Goal: Task Accomplishment & Management: Manage account settings

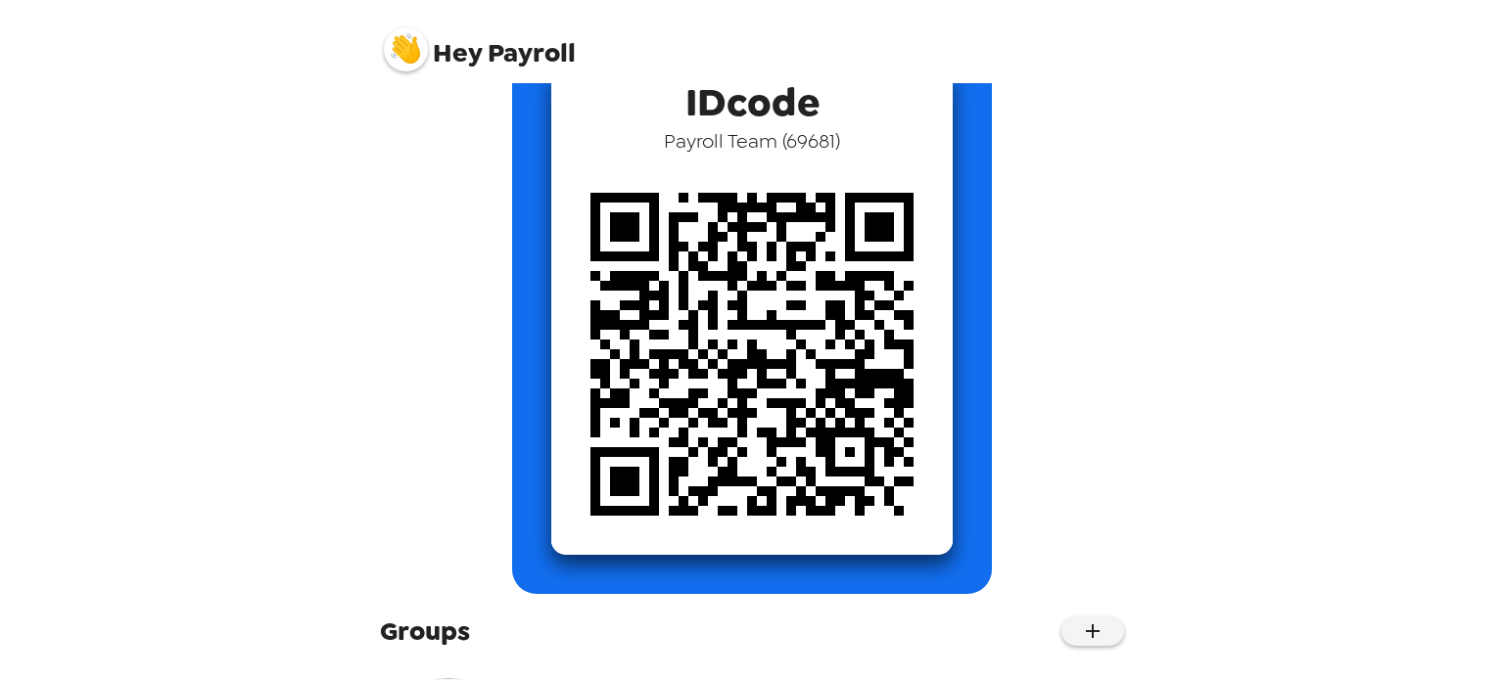
scroll to position [282, 0]
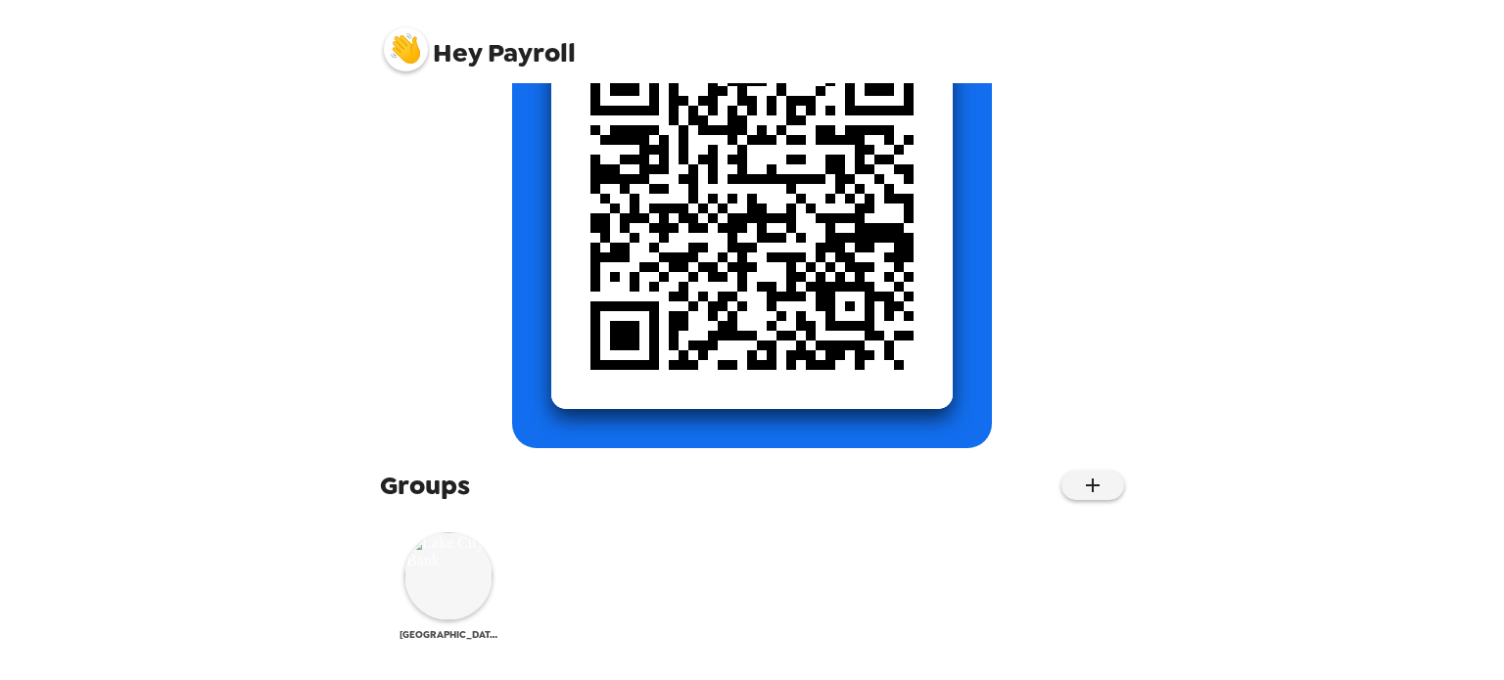
click at [431, 586] on img at bounding box center [448, 577] width 88 height 88
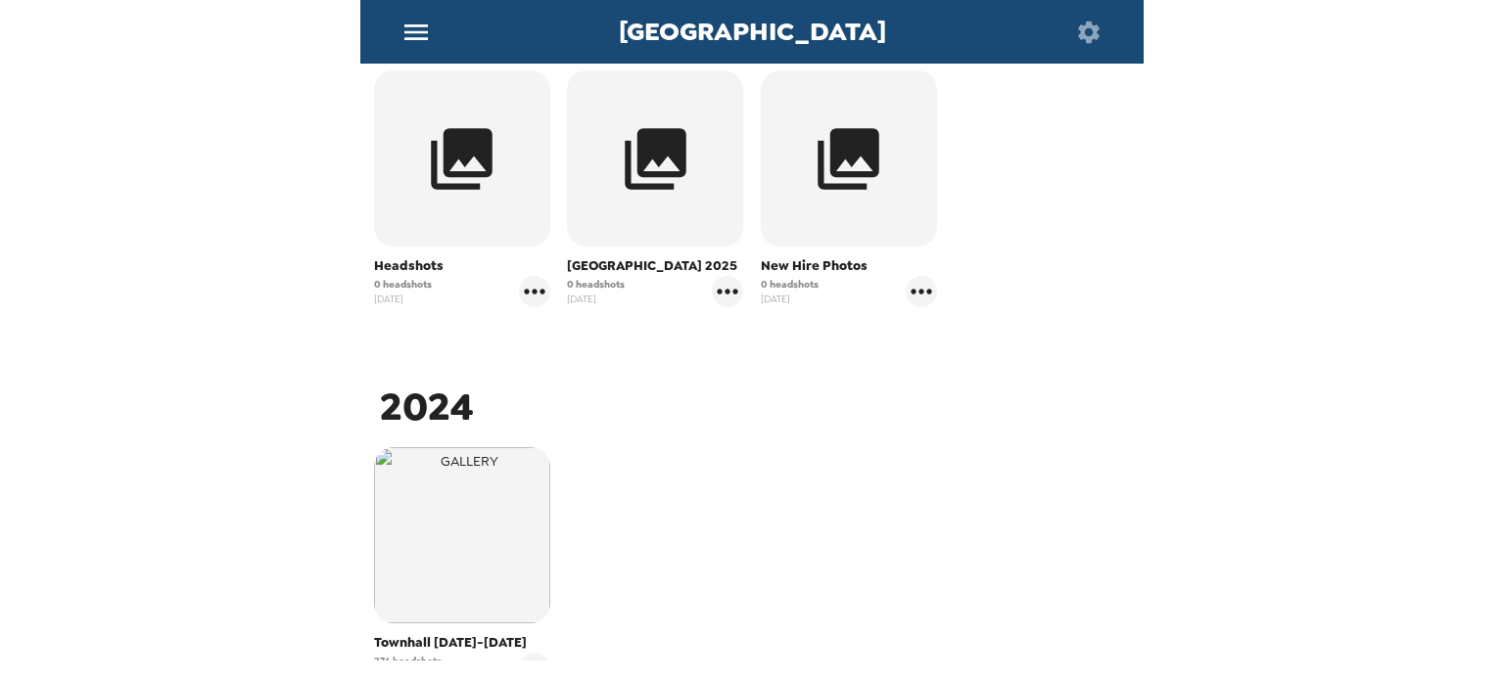
scroll to position [392, 0]
click at [795, 268] on span "New Hire Photos" at bounding box center [849, 266] width 176 height 20
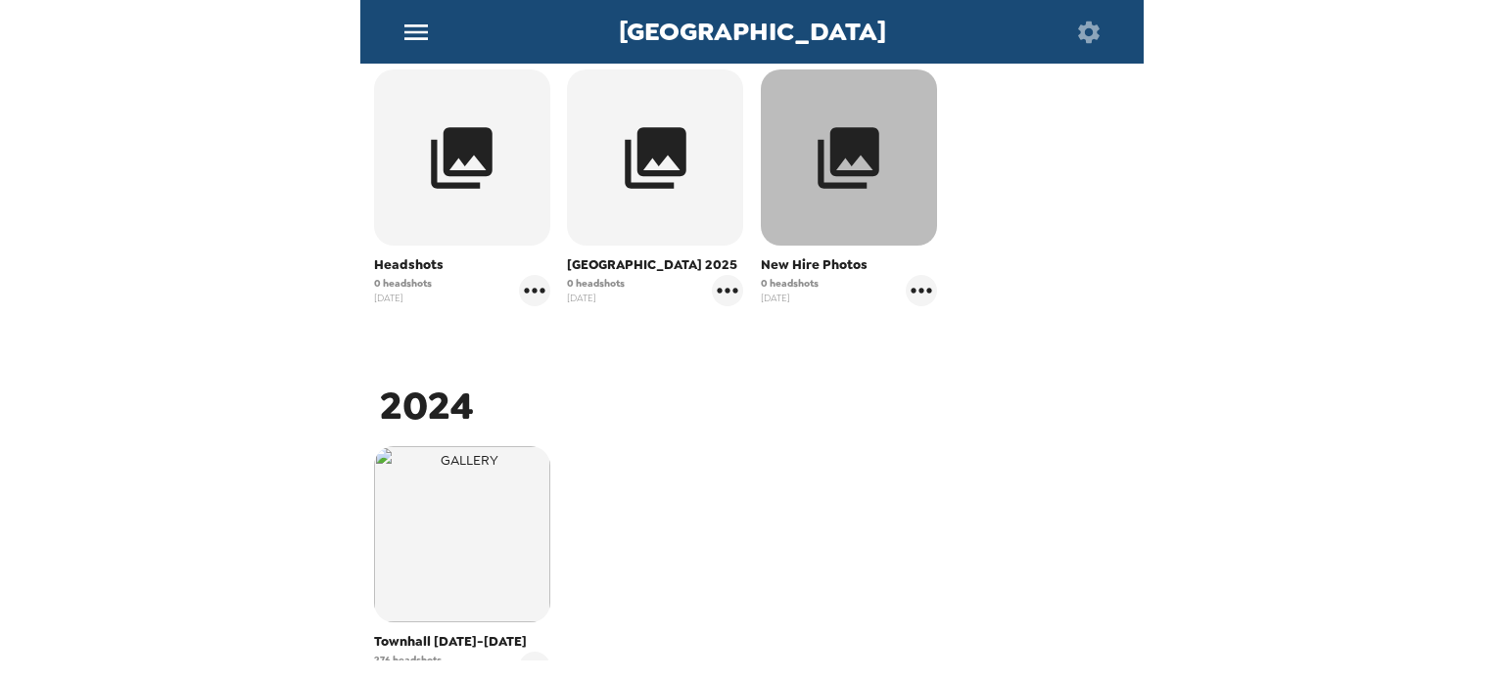
click at [836, 152] on icon "button" at bounding box center [850, 158] width 62 height 62
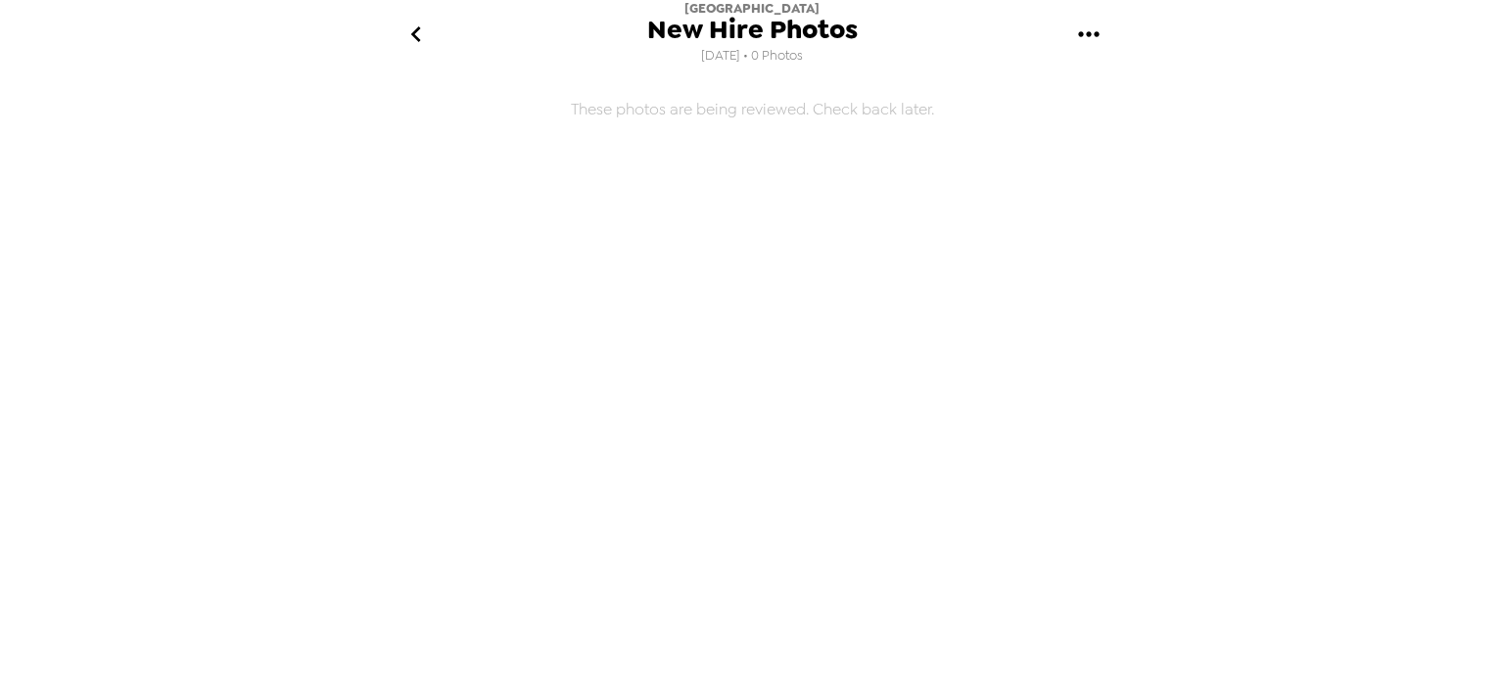
click at [399, 23] on button "go back" at bounding box center [416, 35] width 64 height 64
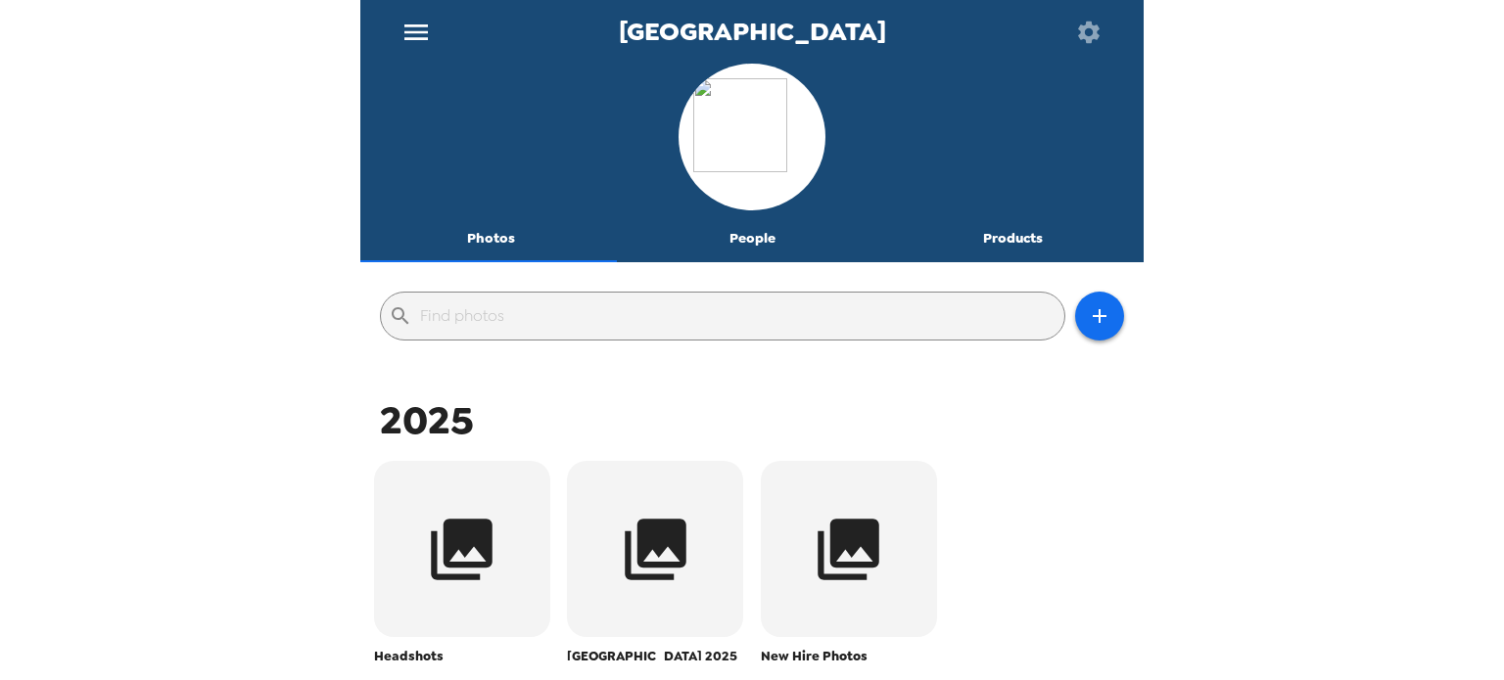
click at [462, 551] on icon "button" at bounding box center [463, 550] width 62 height 62
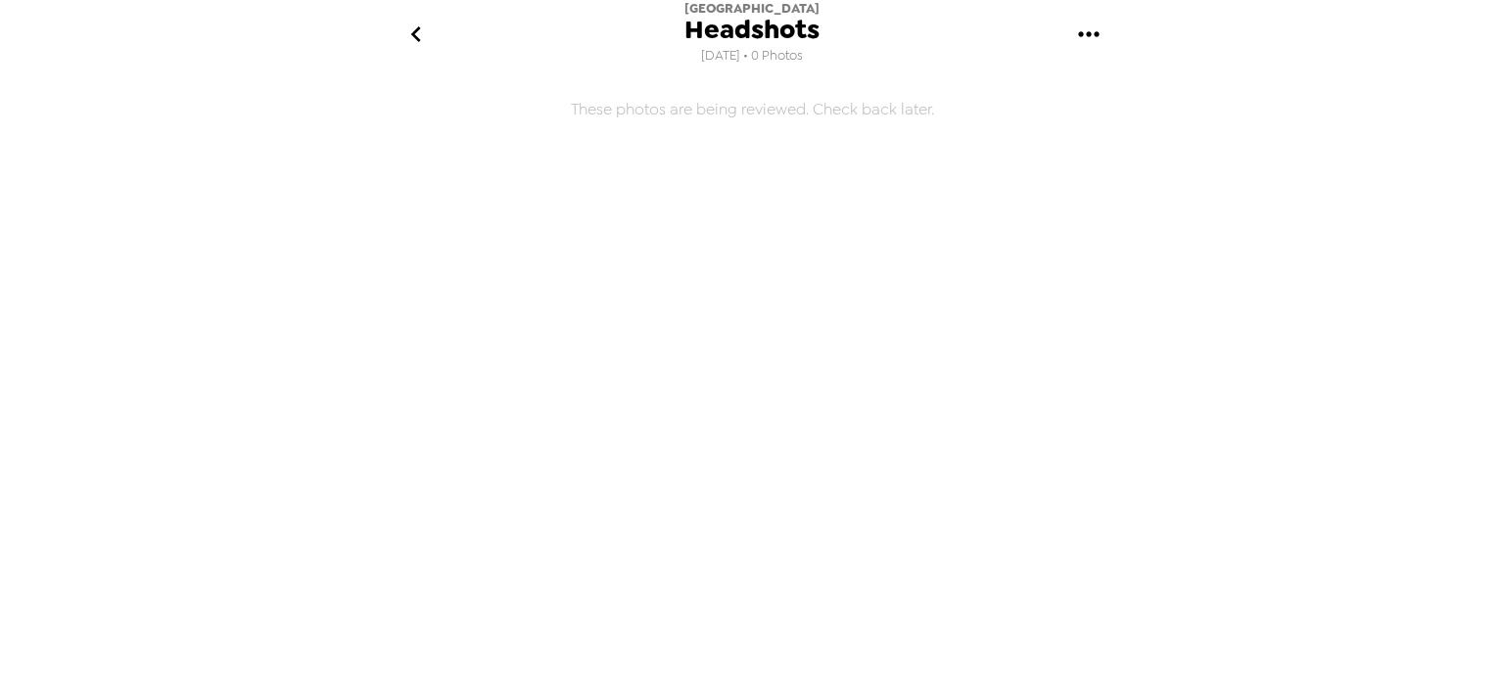
click at [411, 32] on icon "go back" at bounding box center [415, 34] width 31 height 31
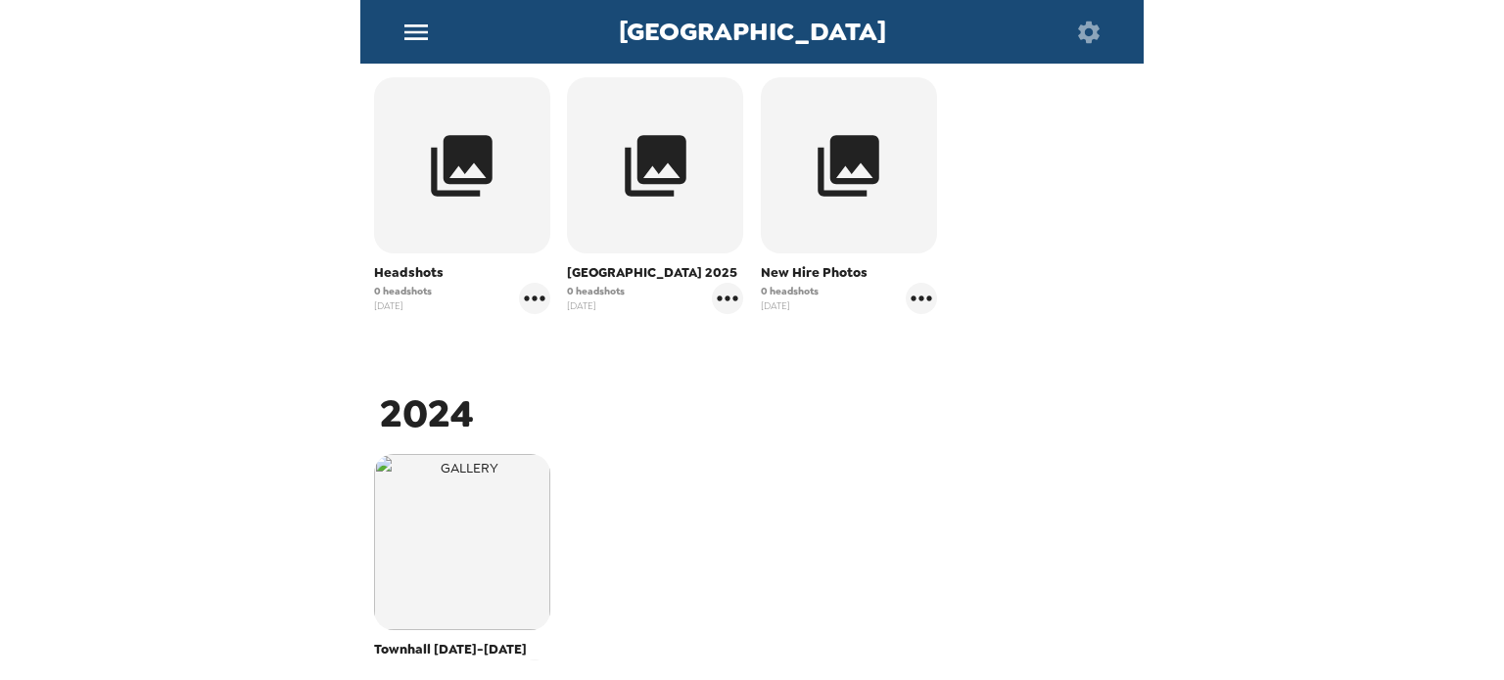
scroll to position [572, 0]
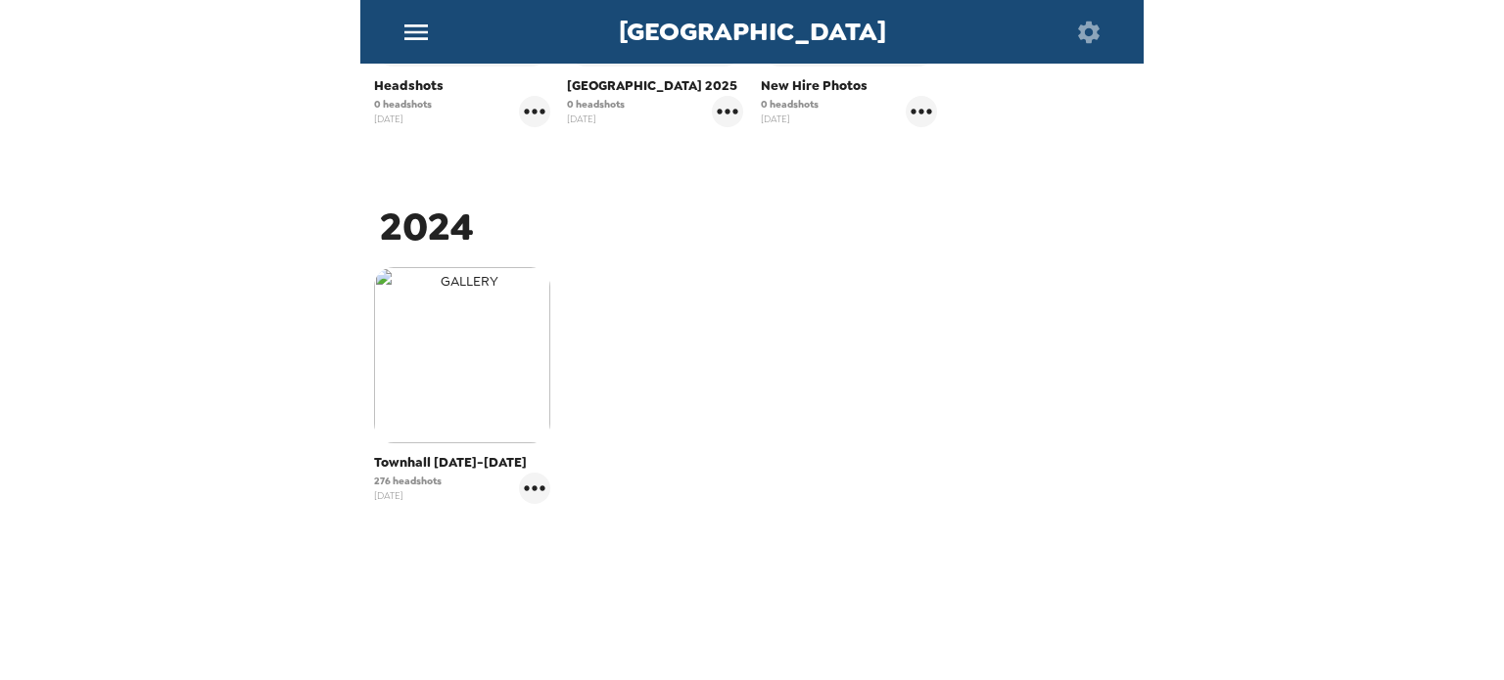
click at [475, 395] on img "button" at bounding box center [462, 355] width 176 height 176
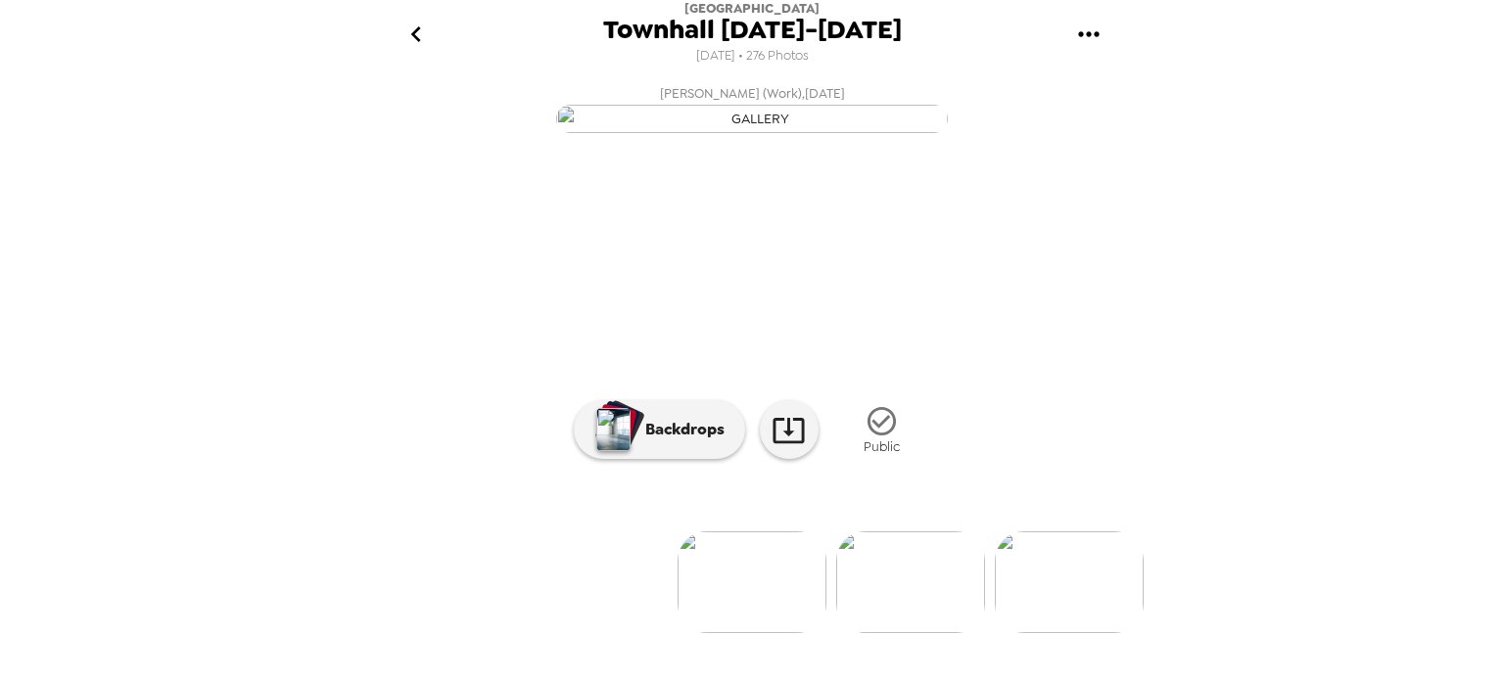
click at [418, 38] on icon "go back" at bounding box center [415, 34] width 10 height 16
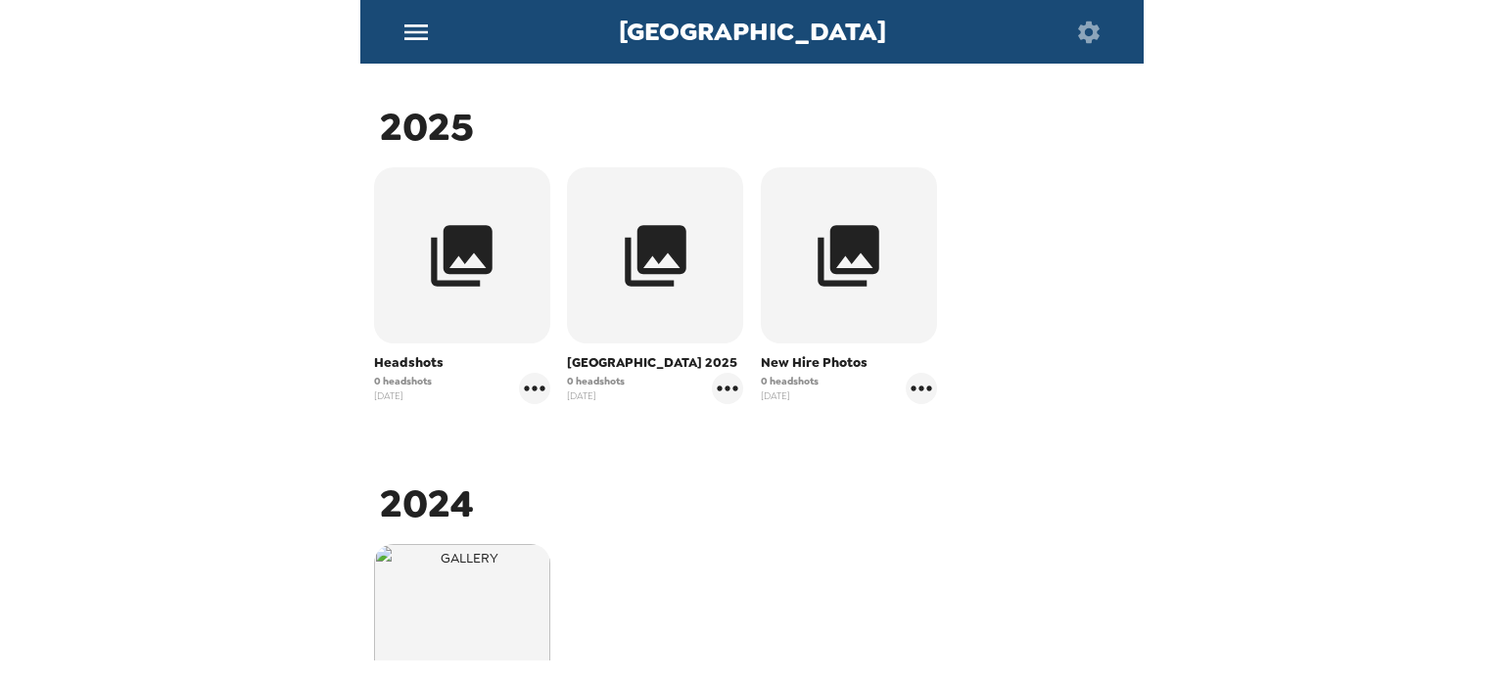
scroll to position [392, 0]
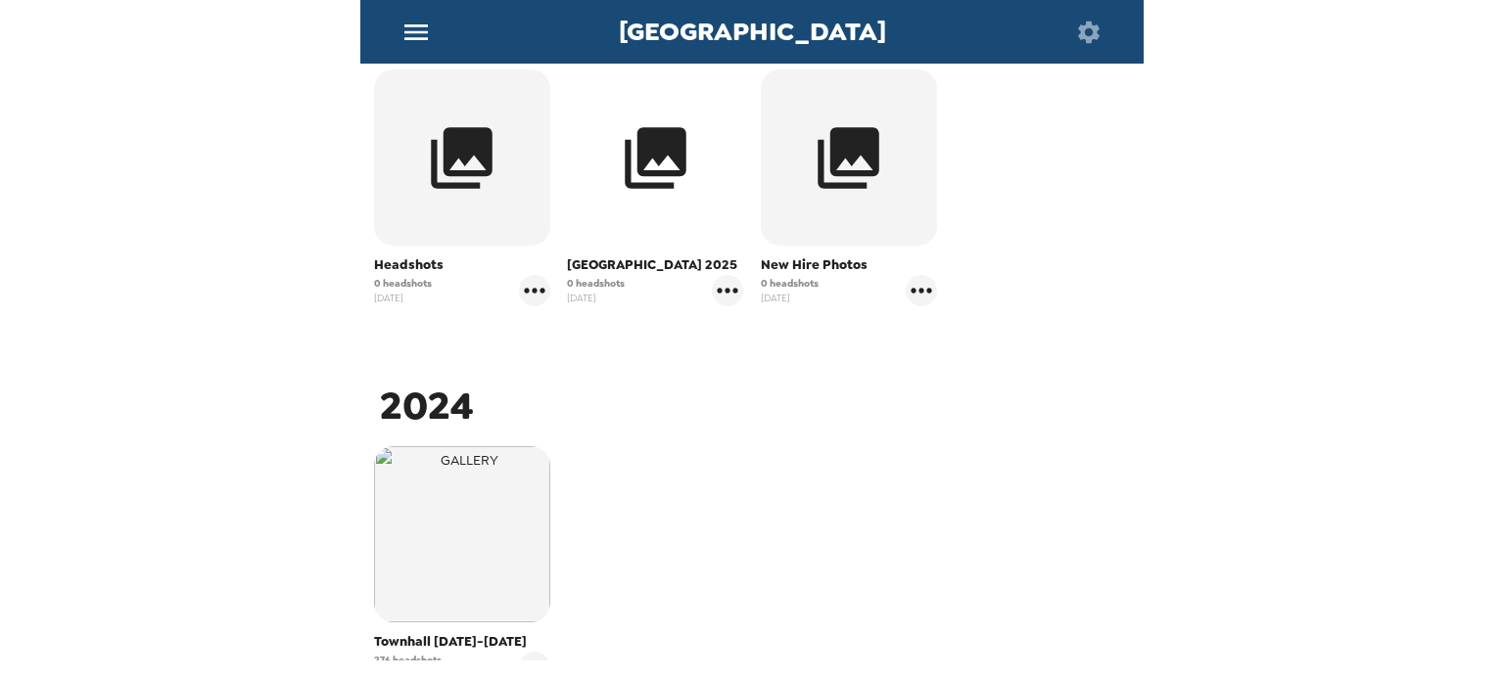
click at [650, 146] on icon "button" at bounding box center [656, 158] width 62 height 62
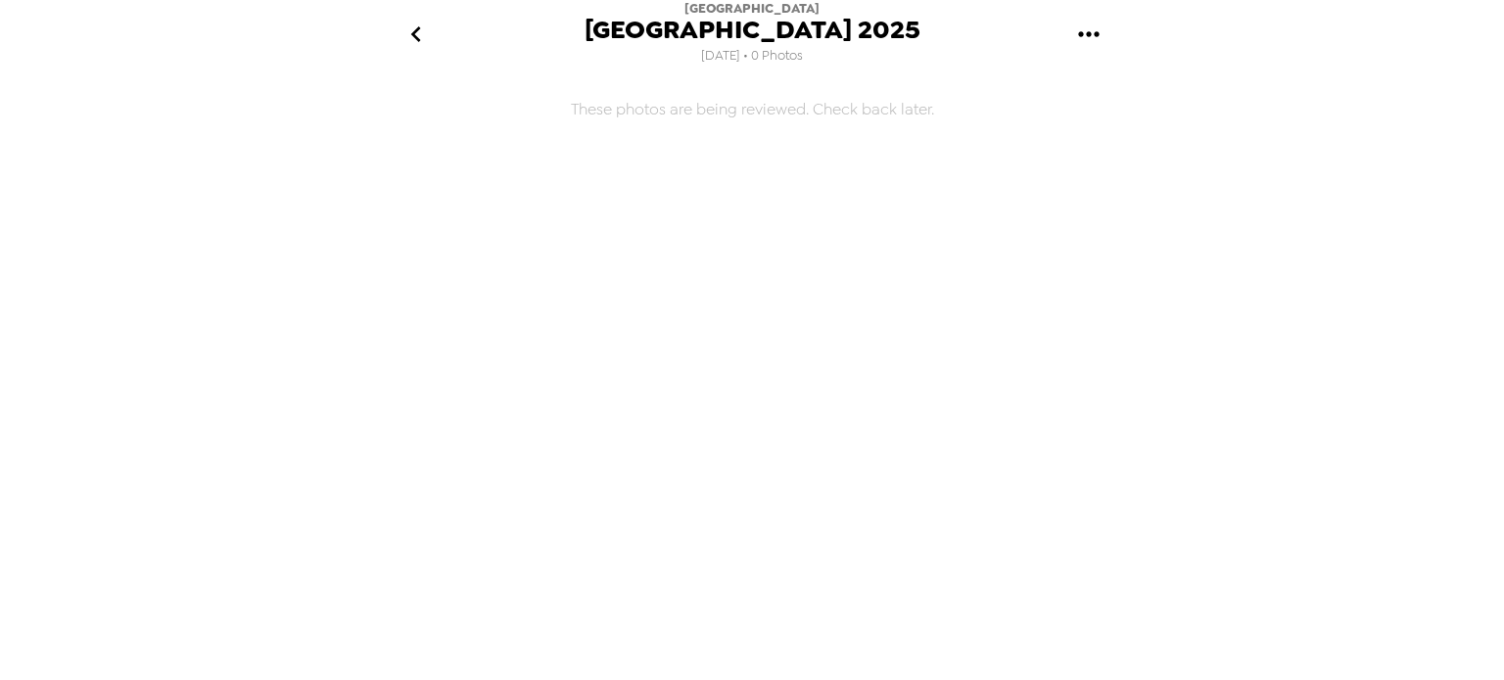
click at [423, 28] on icon "go back" at bounding box center [415, 34] width 31 height 31
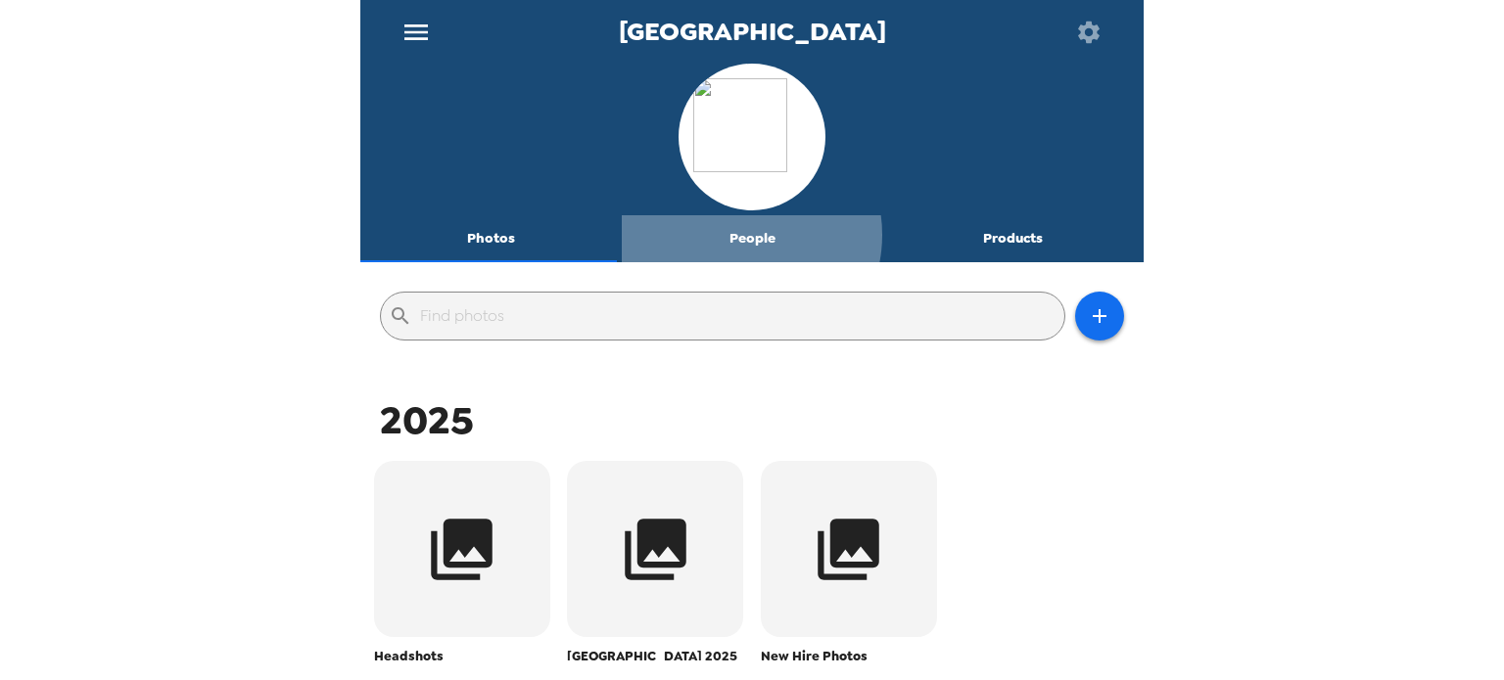
click at [732, 235] on button "People" at bounding box center [752, 238] width 261 height 47
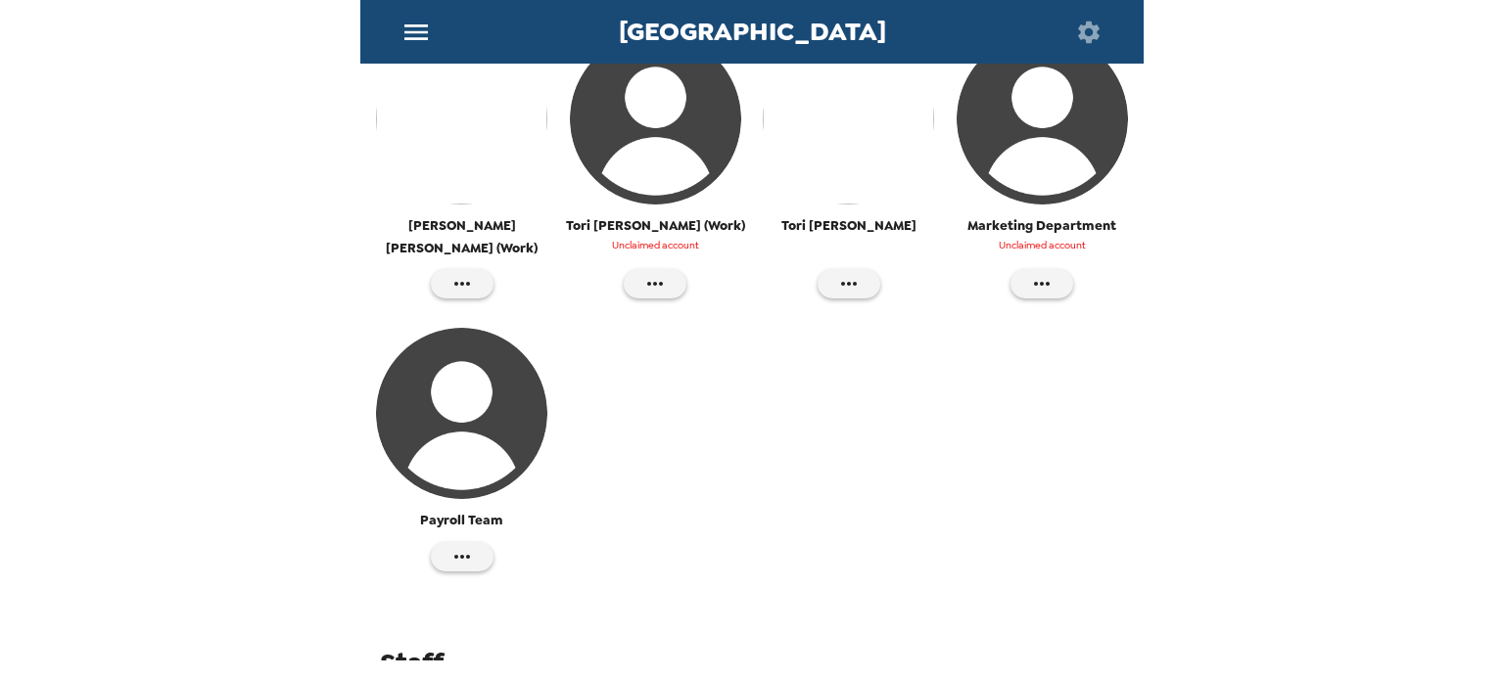
scroll to position [852, 0]
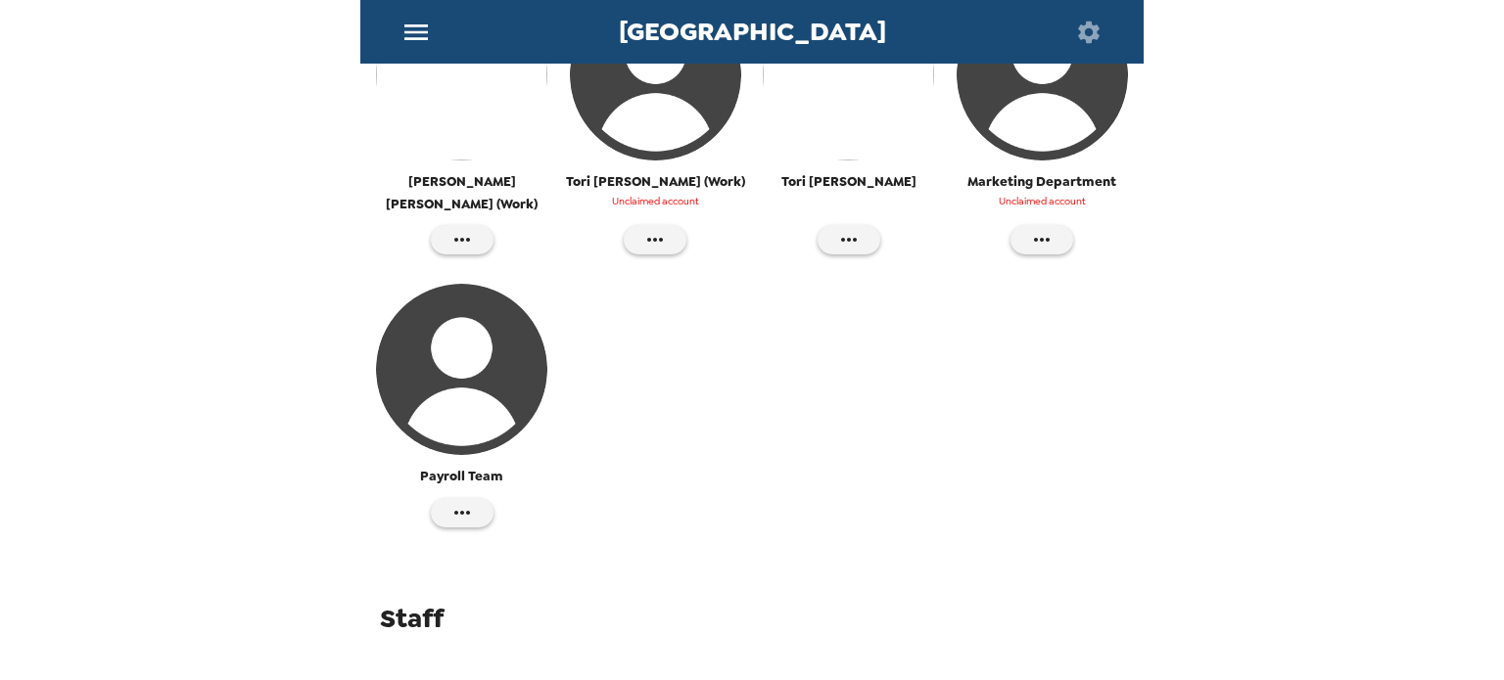
click at [476, 352] on img "button" at bounding box center [461, 369] width 171 height 171
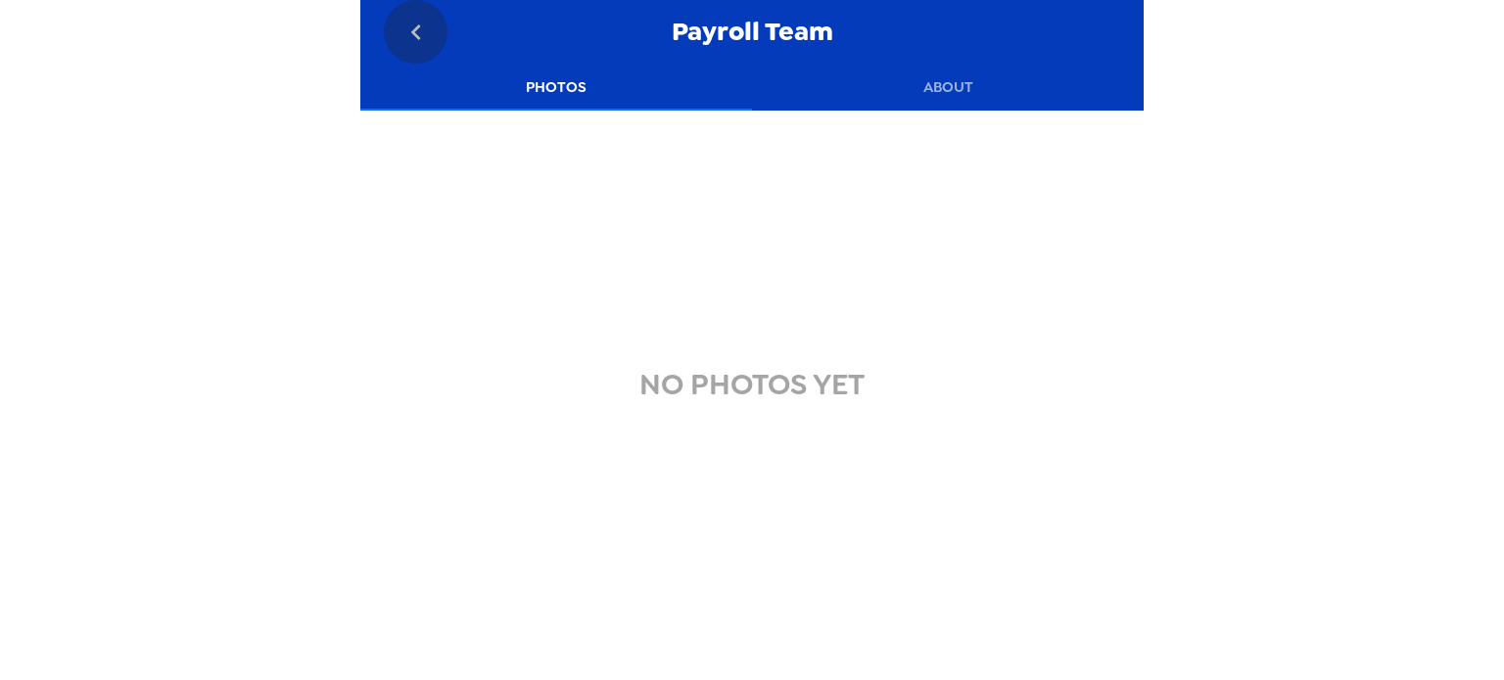
click at [416, 37] on icon "go back" at bounding box center [415, 32] width 10 height 16
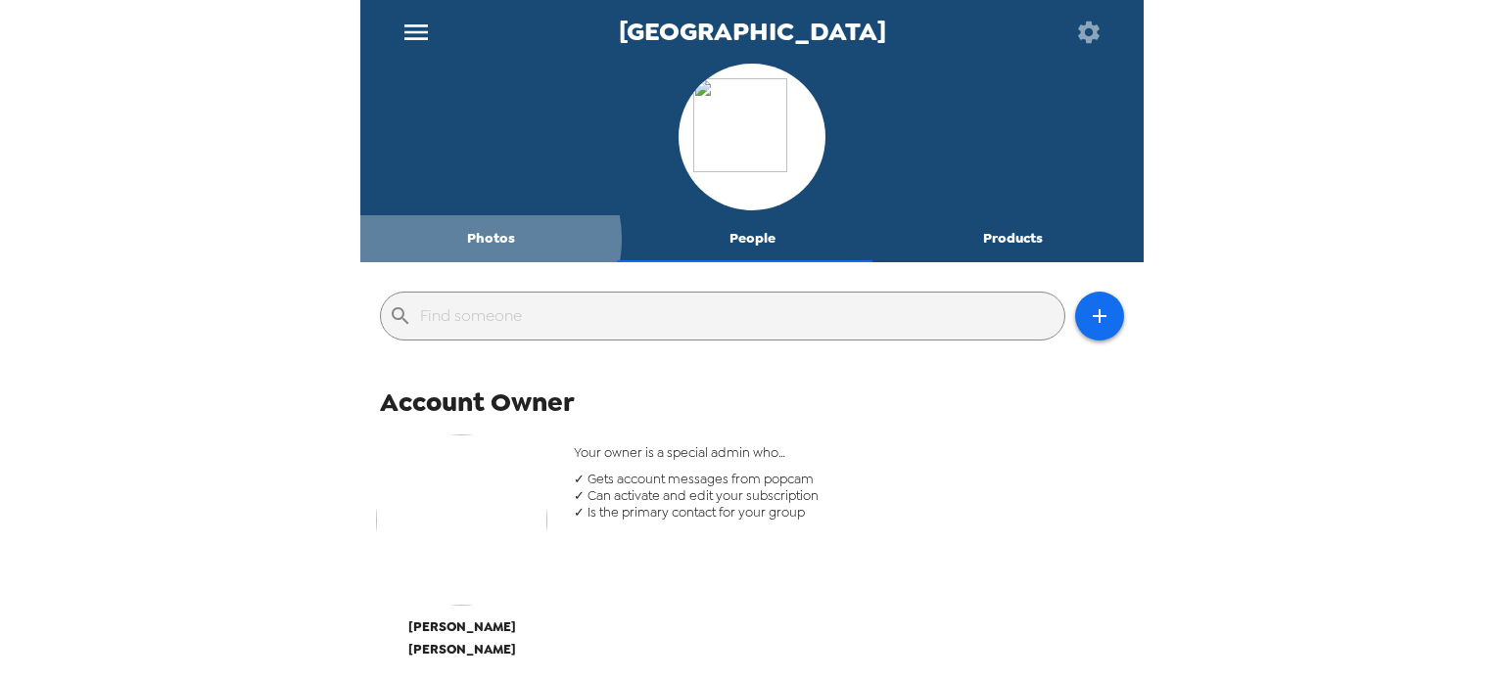
click at [490, 239] on button "Photos" at bounding box center [490, 238] width 261 height 47
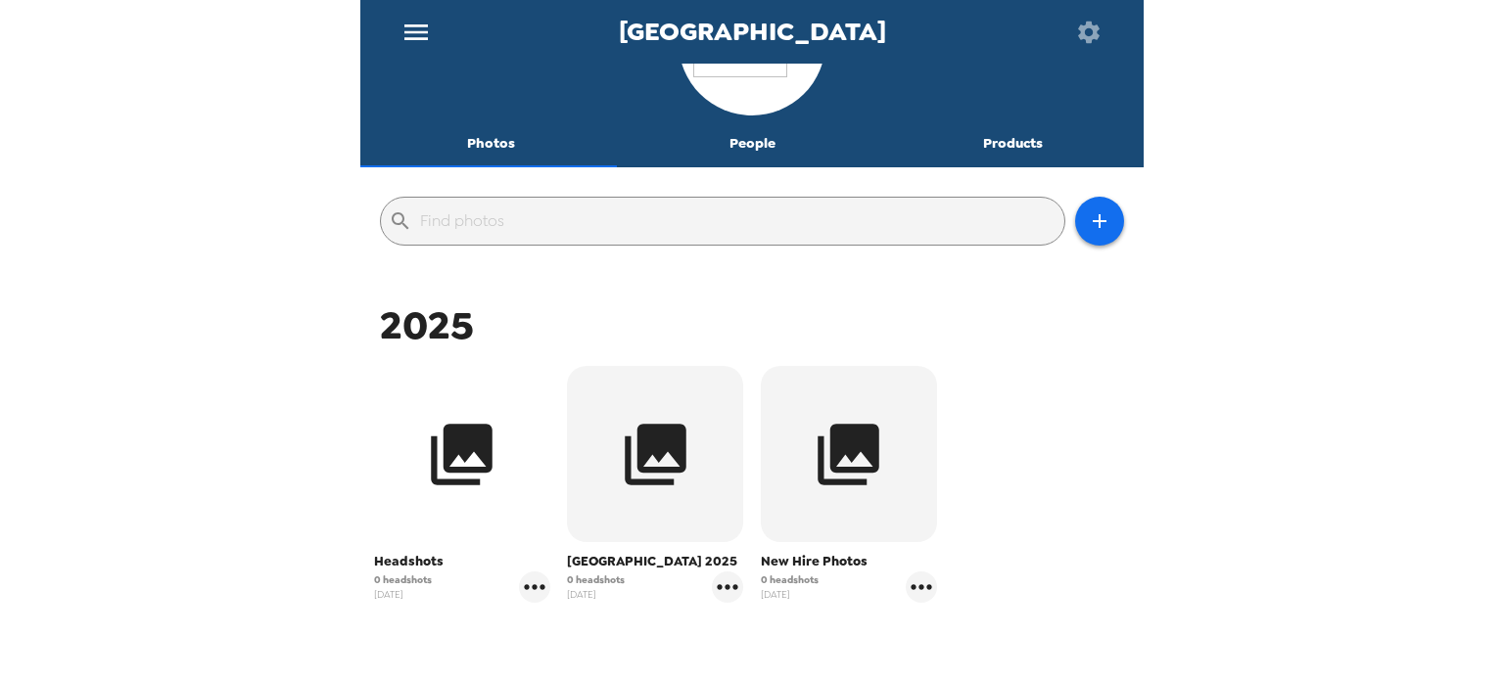
scroll to position [196, 0]
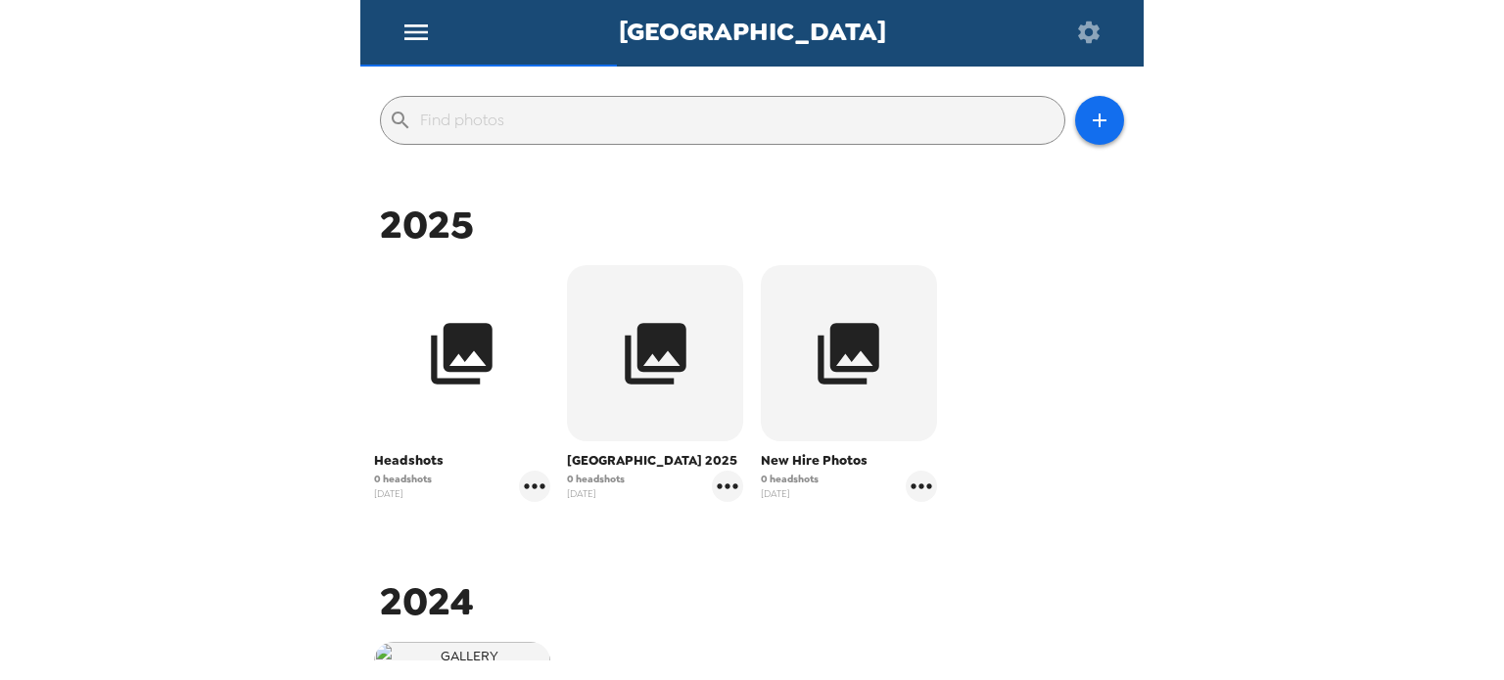
click at [470, 354] on icon "button" at bounding box center [461, 353] width 73 height 73
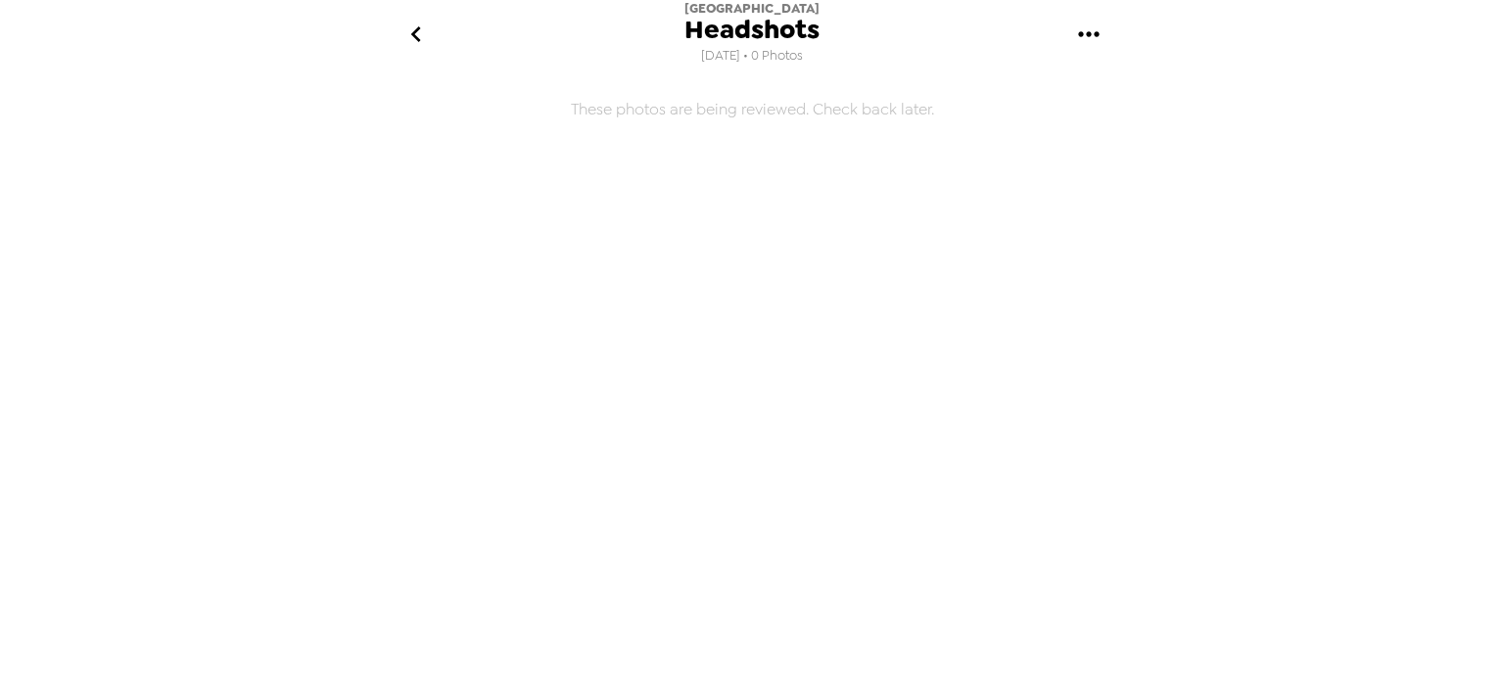
click at [418, 39] on icon "go back" at bounding box center [415, 34] width 10 height 16
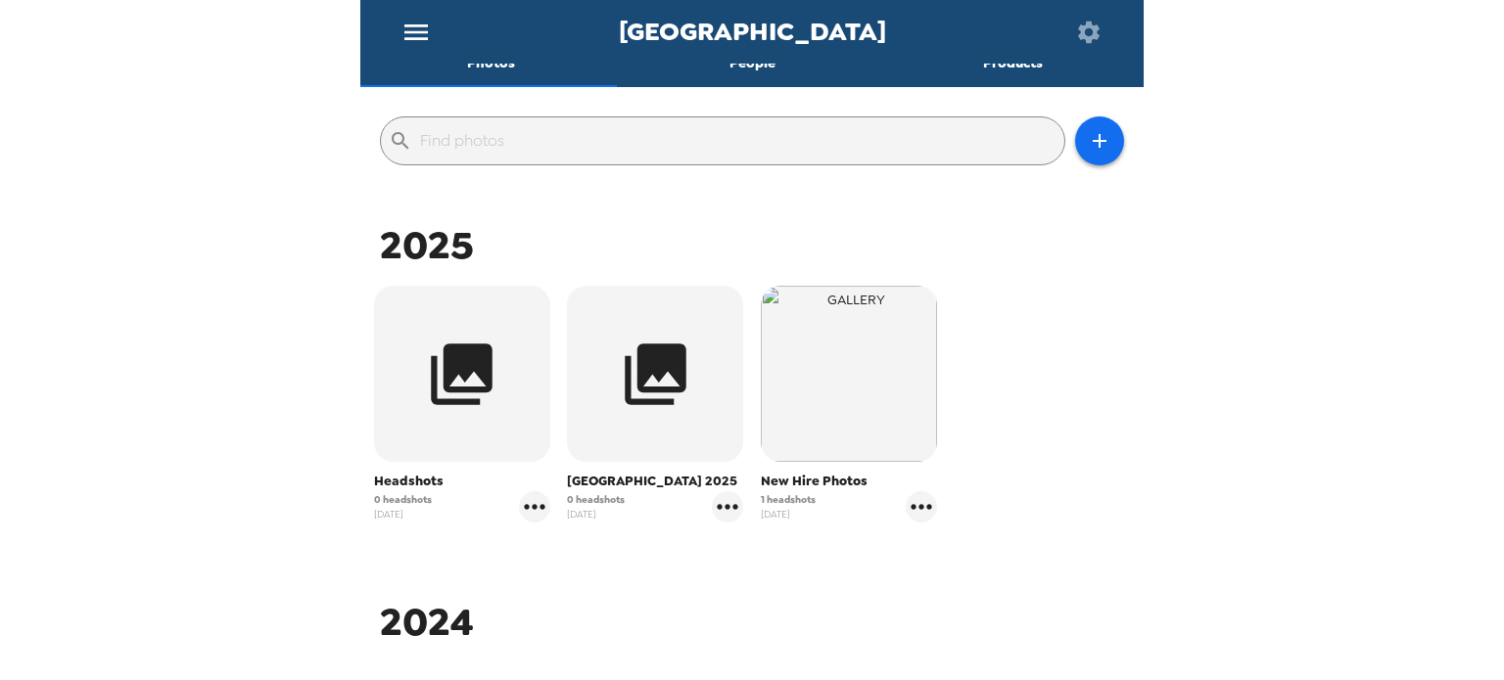
scroll to position [294, 0]
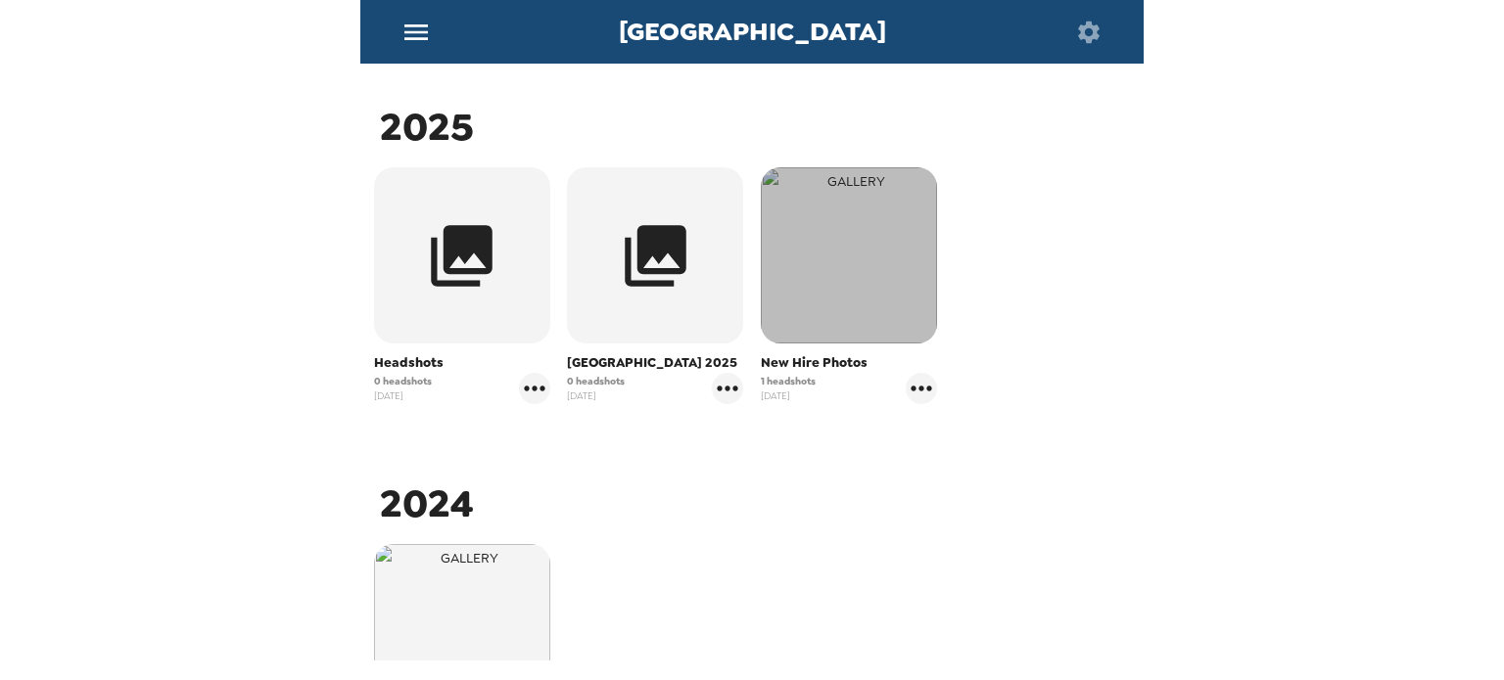
click at [856, 294] on img "button" at bounding box center [849, 255] width 176 height 176
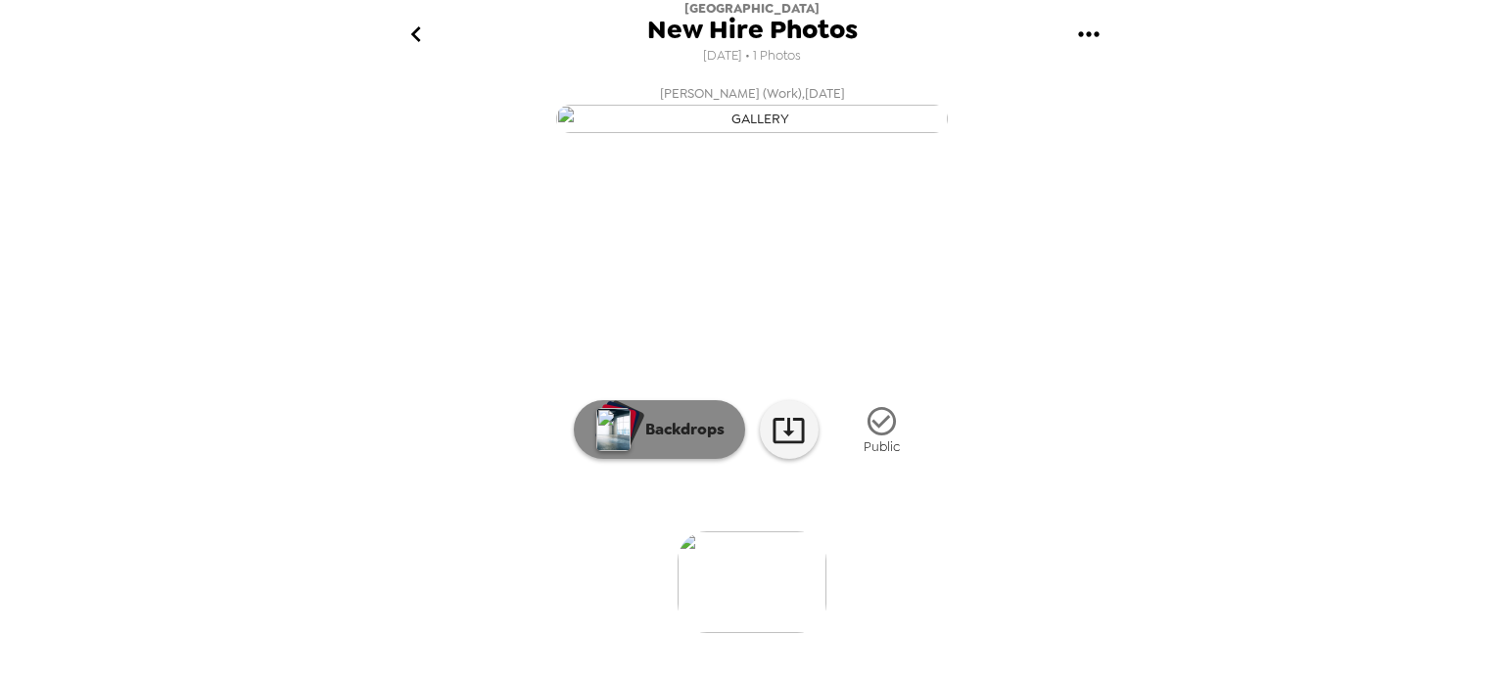
click at [619, 451] on img "button" at bounding box center [613, 429] width 34 height 43
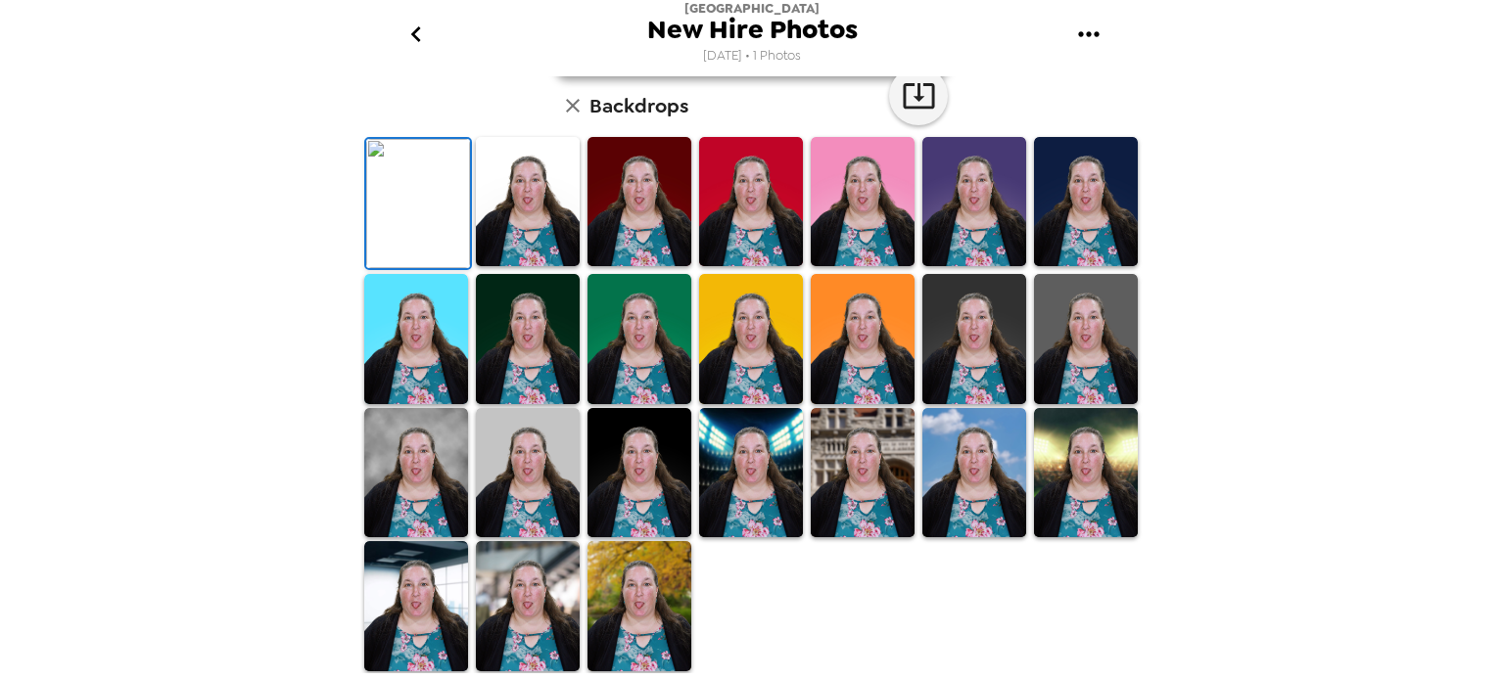
scroll to position [495, 0]
click at [962, 511] on img at bounding box center [974, 473] width 104 height 130
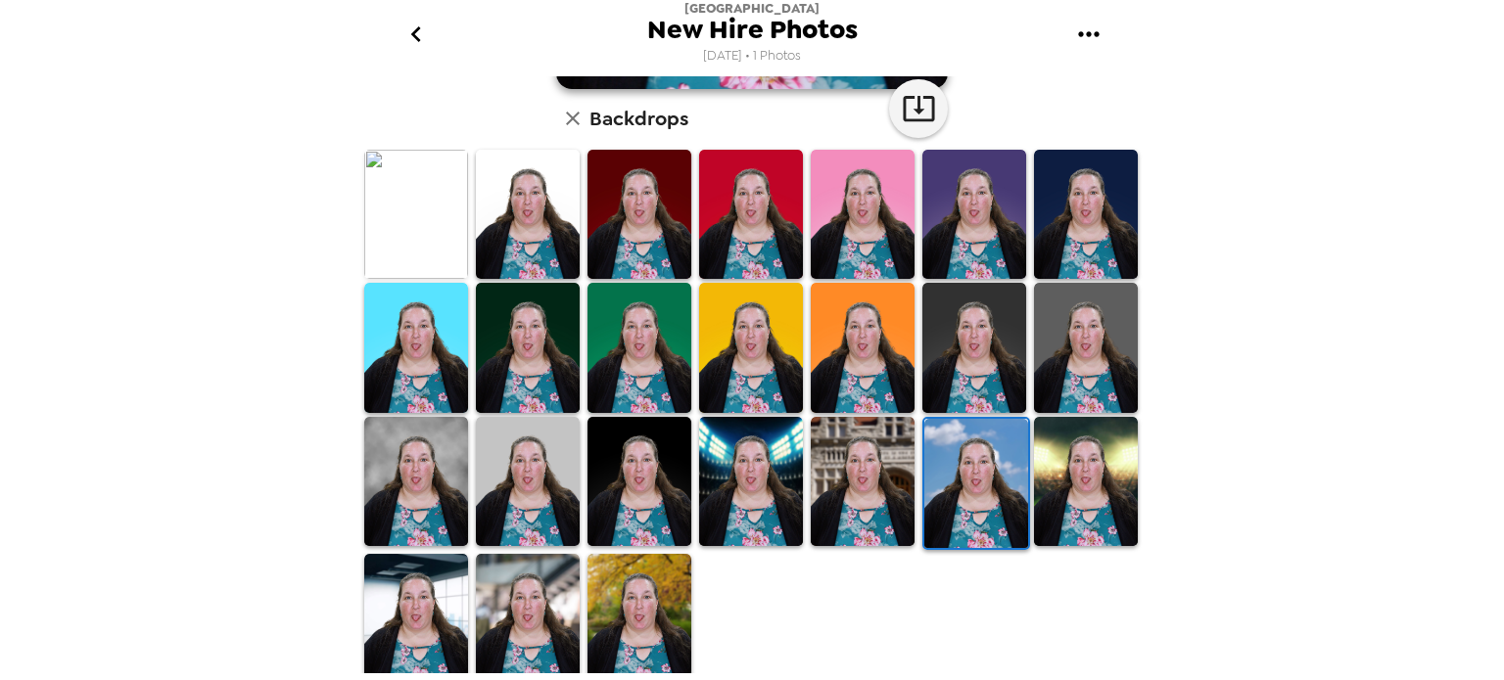
scroll to position [494, 0]
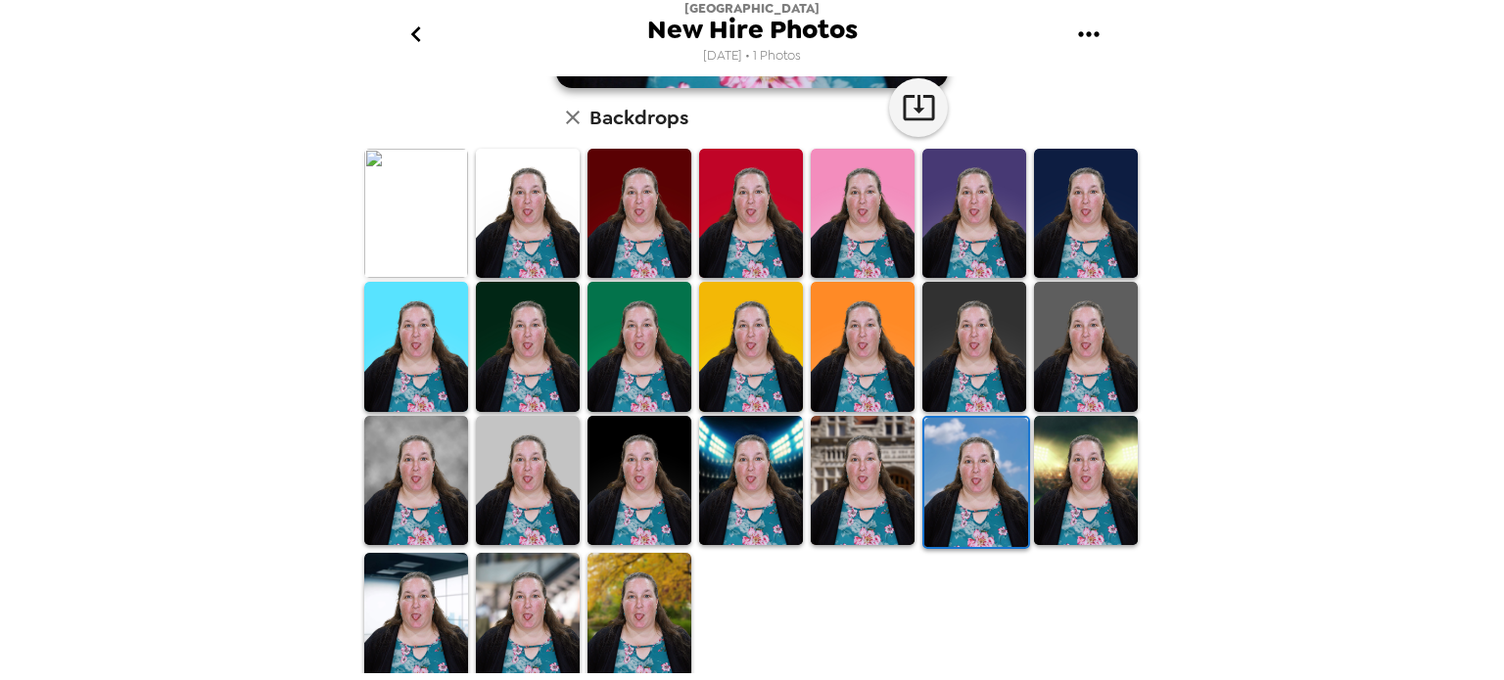
click at [965, 497] on img at bounding box center [976, 483] width 104 height 130
click at [957, 599] on div at bounding box center [755, 416] width 791 height 539
click at [962, 467] on img at bounding box center [976, 483] width 104 height 130
click at [911, 110] on icon "button" at bounding box center [918, 107] width 31 height 25
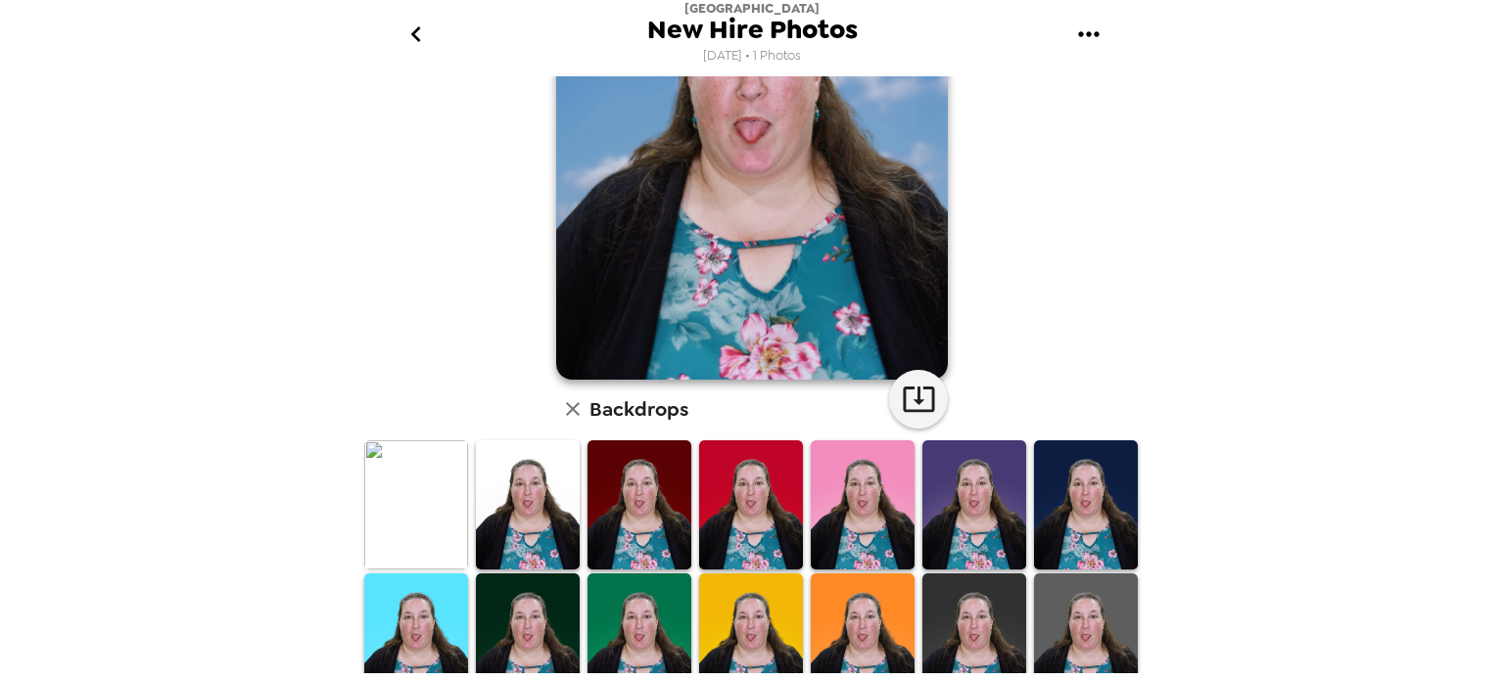
scroll to position [294, 0]
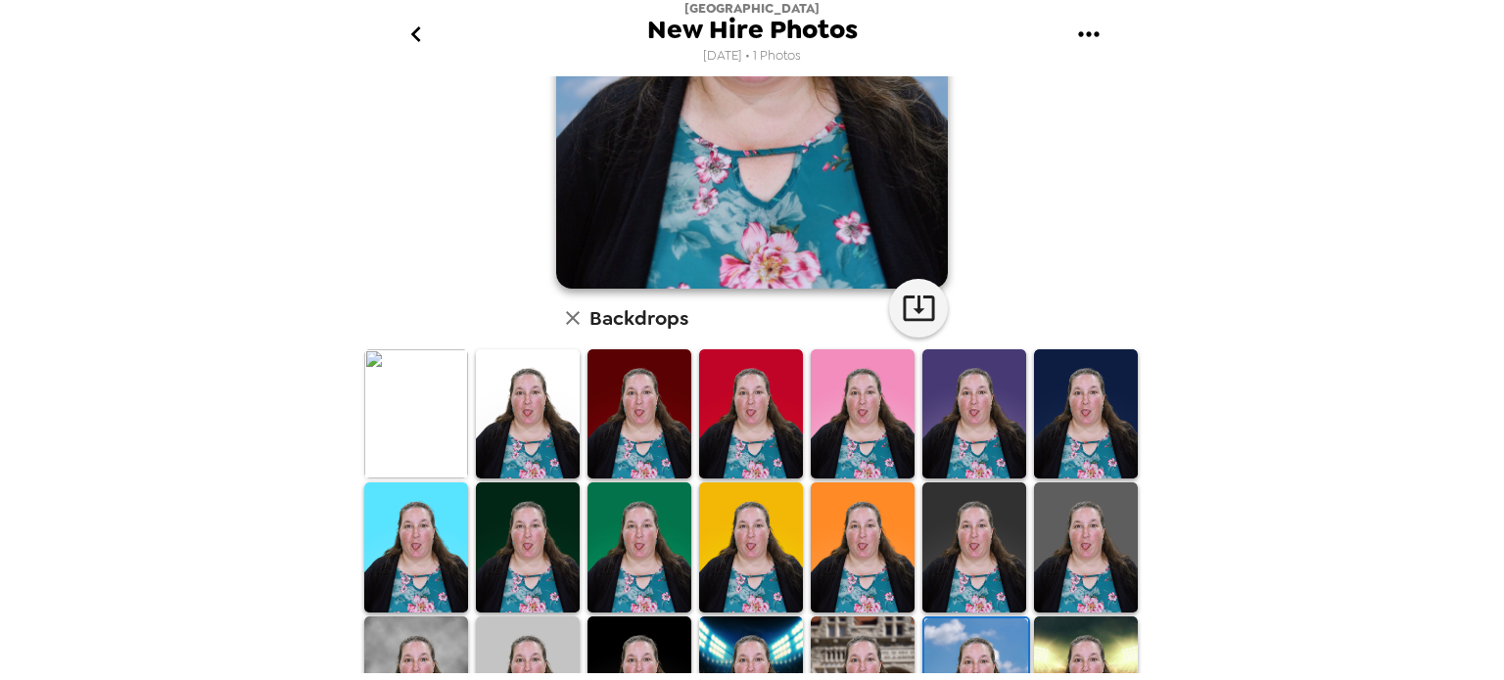
click at [452, 410] on img at bounding box center [416, 415] width 104 height 130
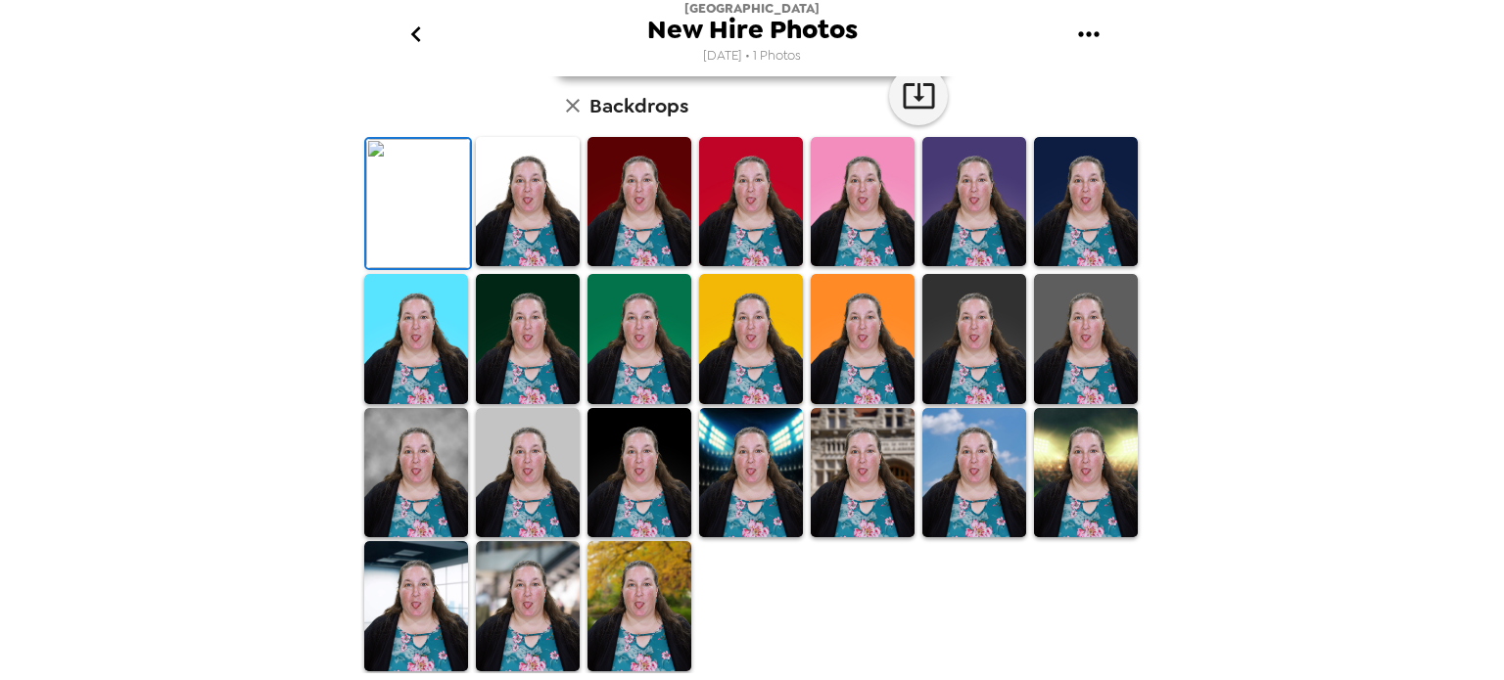
scroll to position [196, 0]
click at [520, 267] on img at bounding box center [528, 202] width 104 height 130
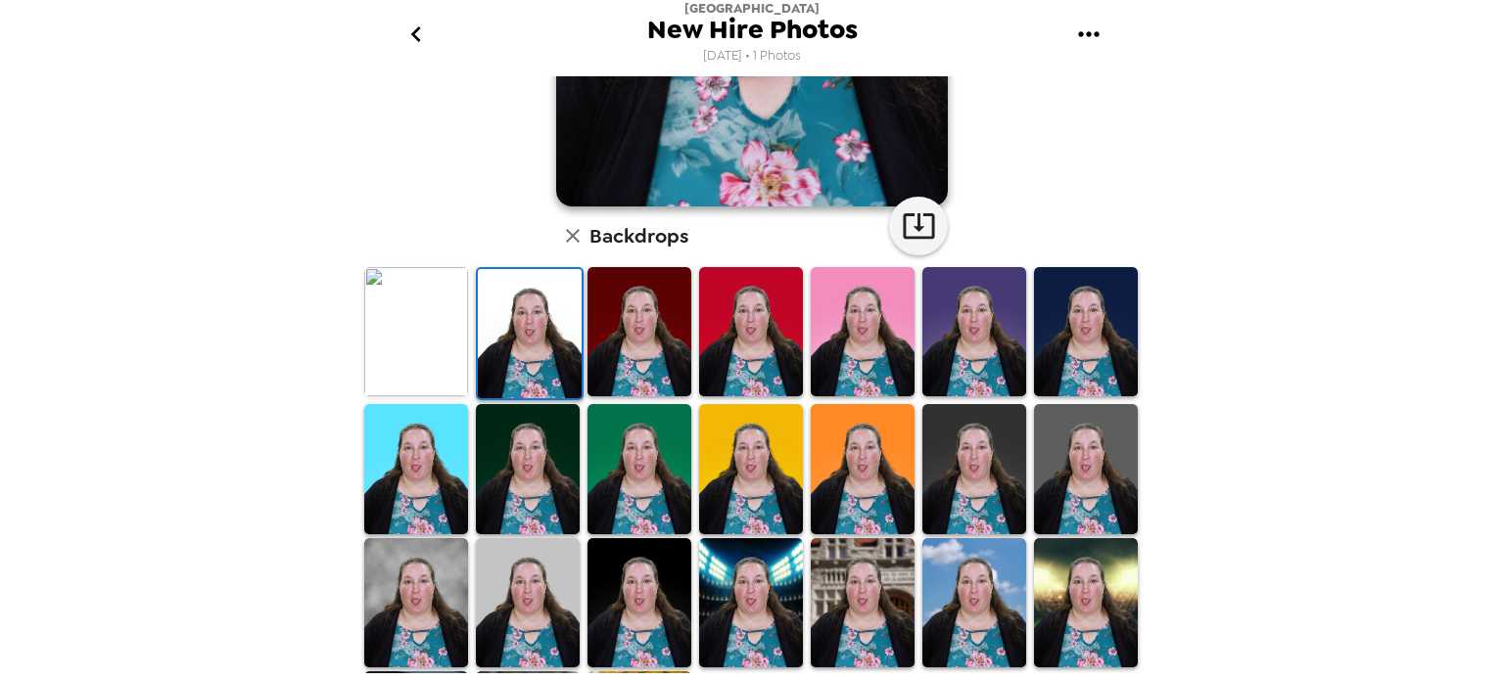
scroll to position [392, 0]
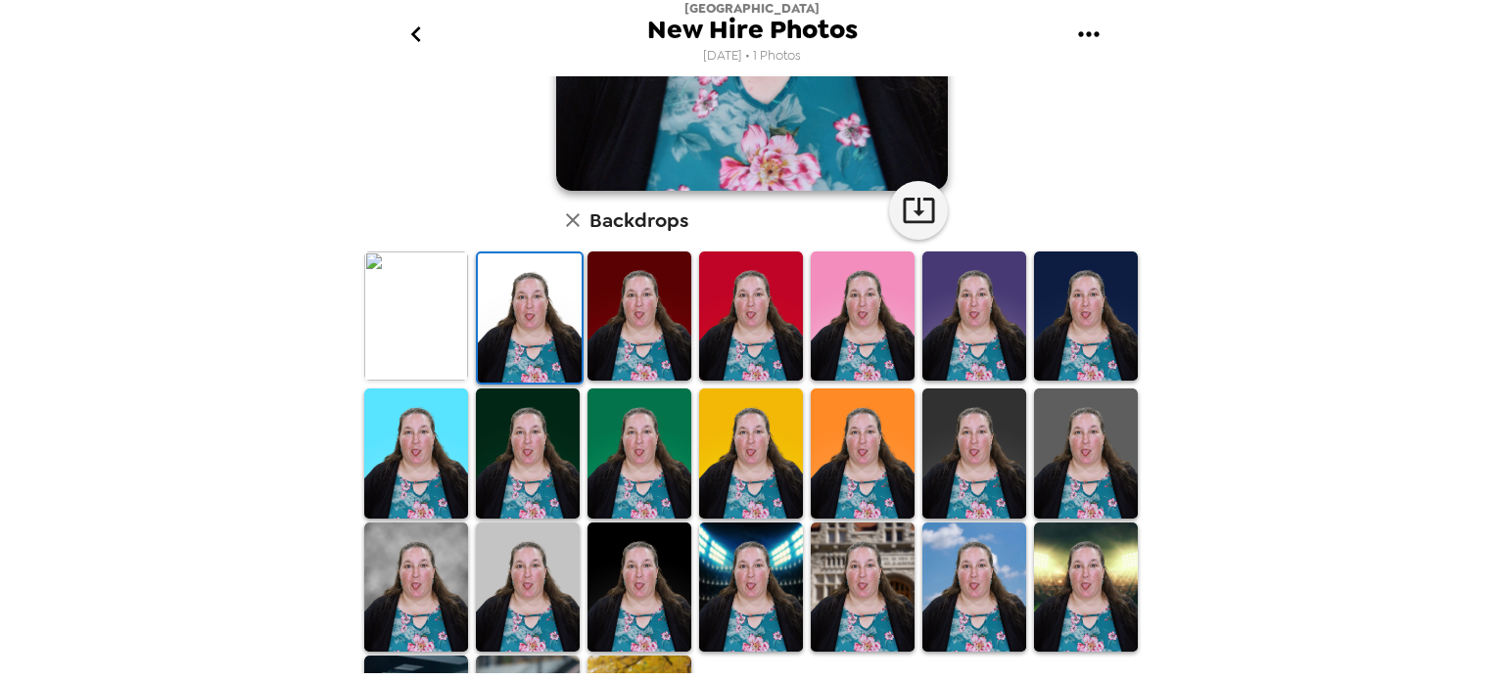
click at [415, 325] on img at bounding box center [416, 317] width 104 height 130
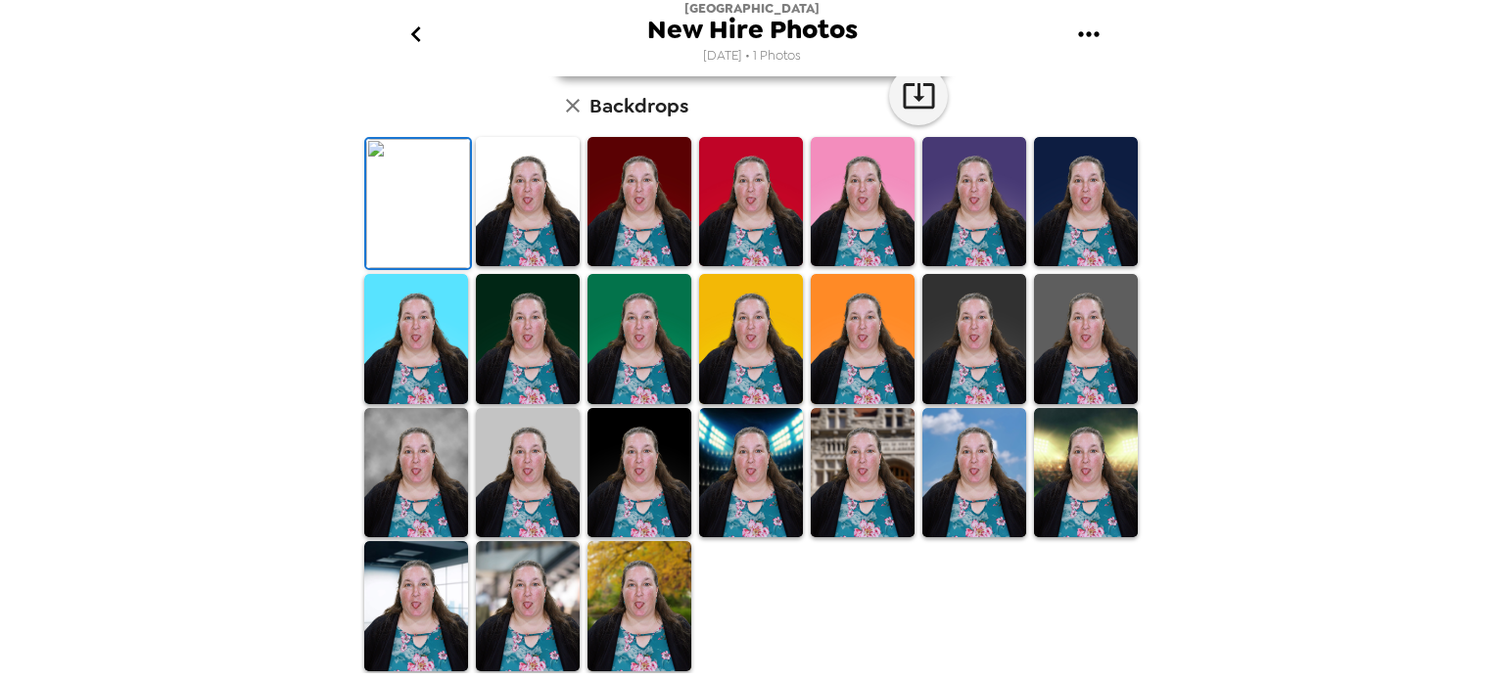
scroll to position [0, 0]
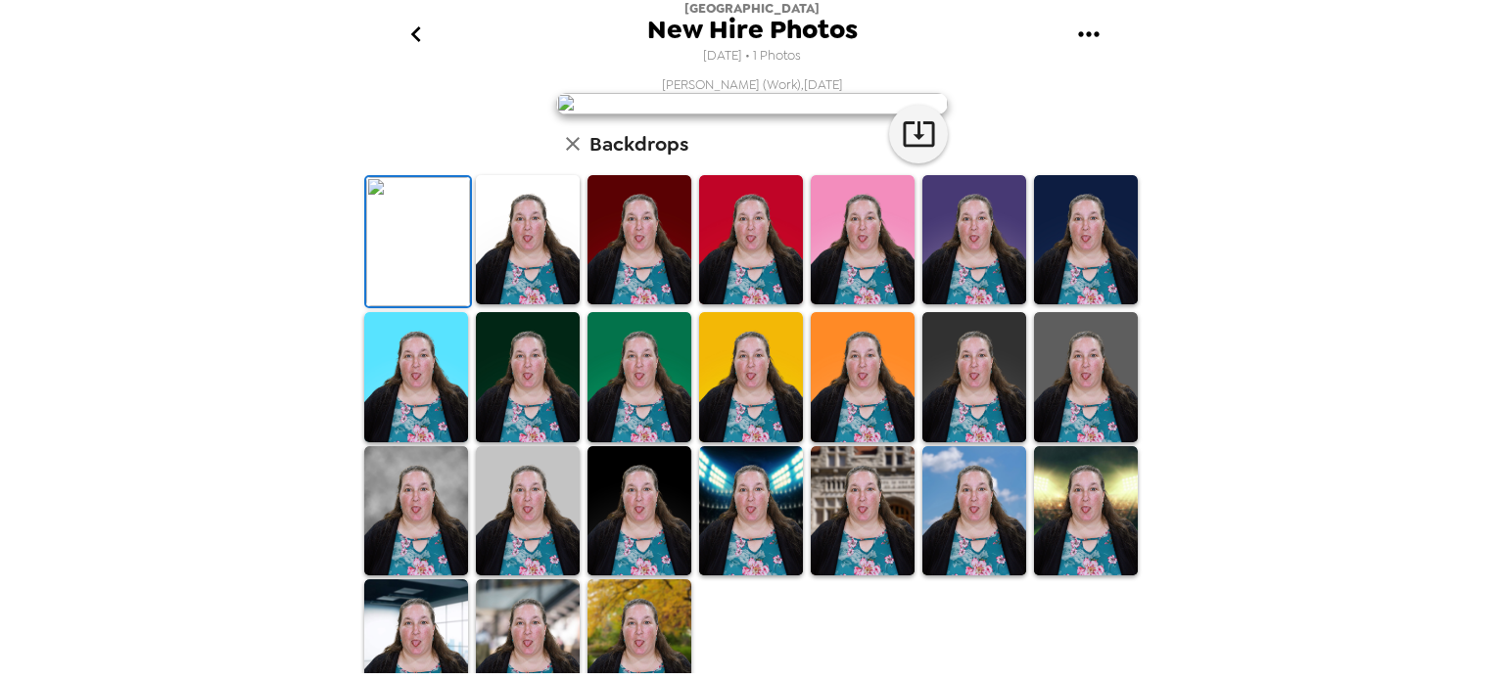
click at [419, 28] on icon "go back" at bounding box center [415, 34] width 10 height 16
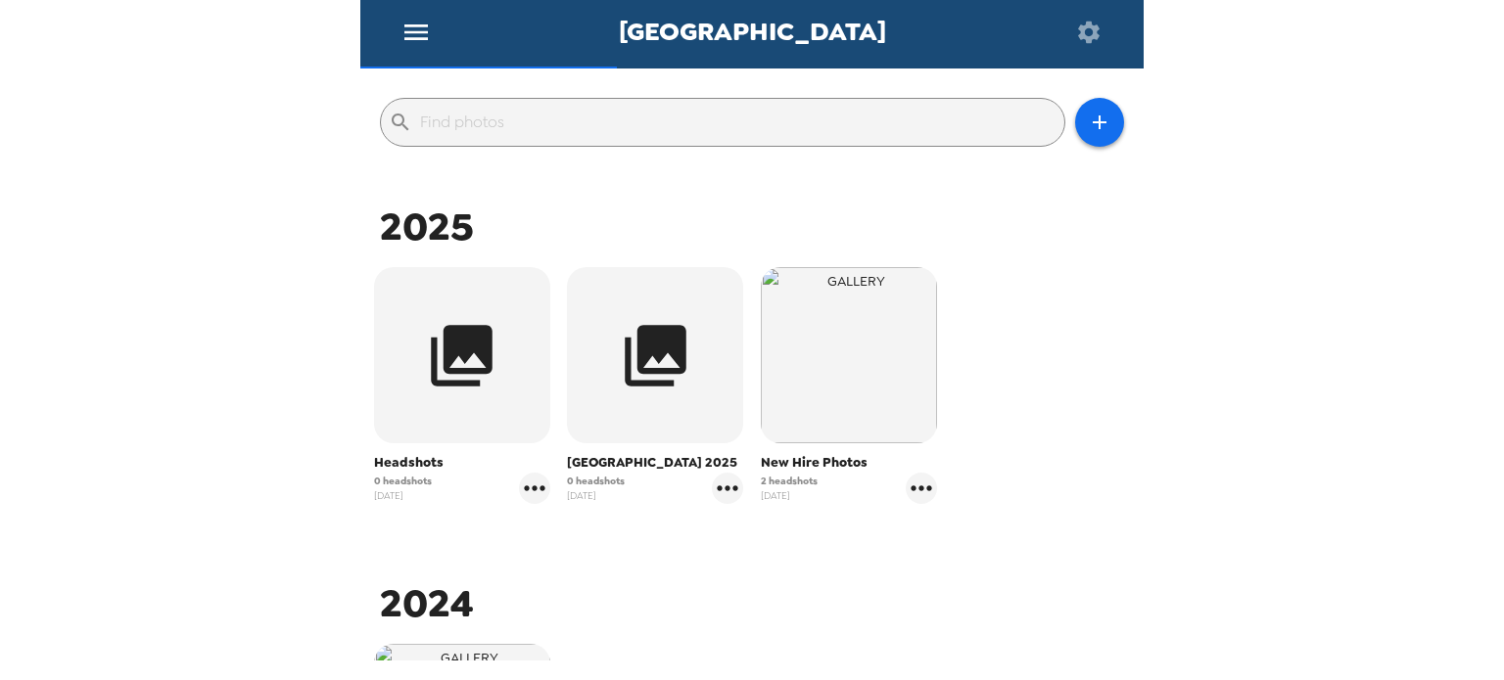
scroll to position [196, 0]
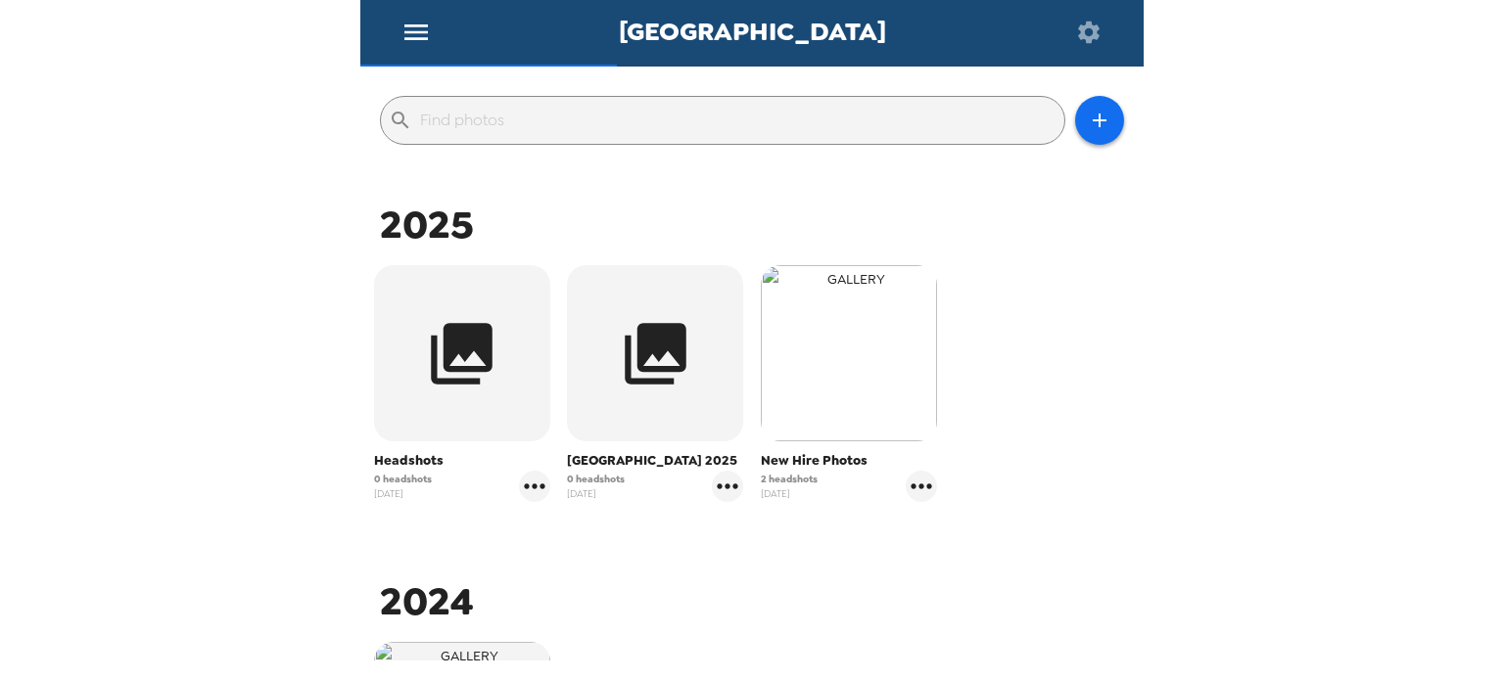
click at [874, 403] on img "button" at bounding box center [849, 353] width 176 height 176
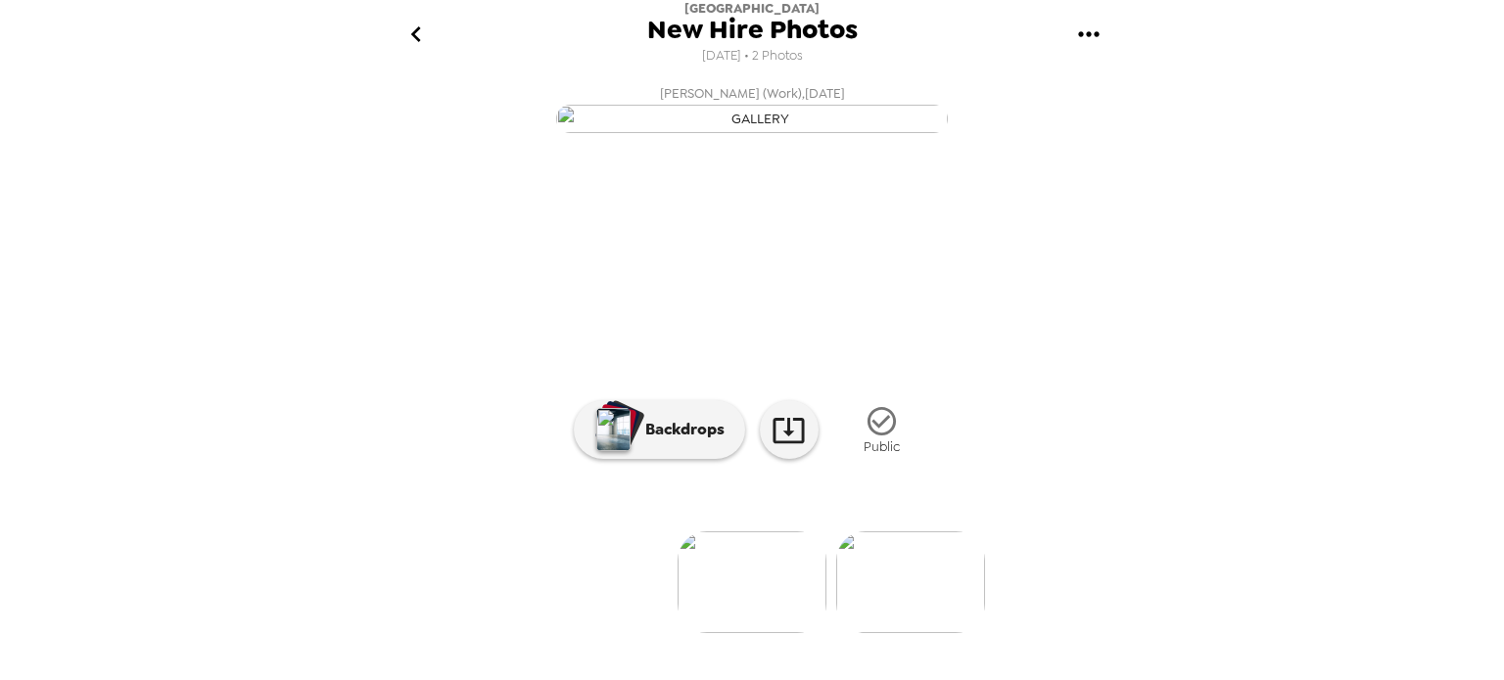
scroll to position [180, 0]
click at [889, 605] on img at bounding box center [910, 583] width 149 height 102
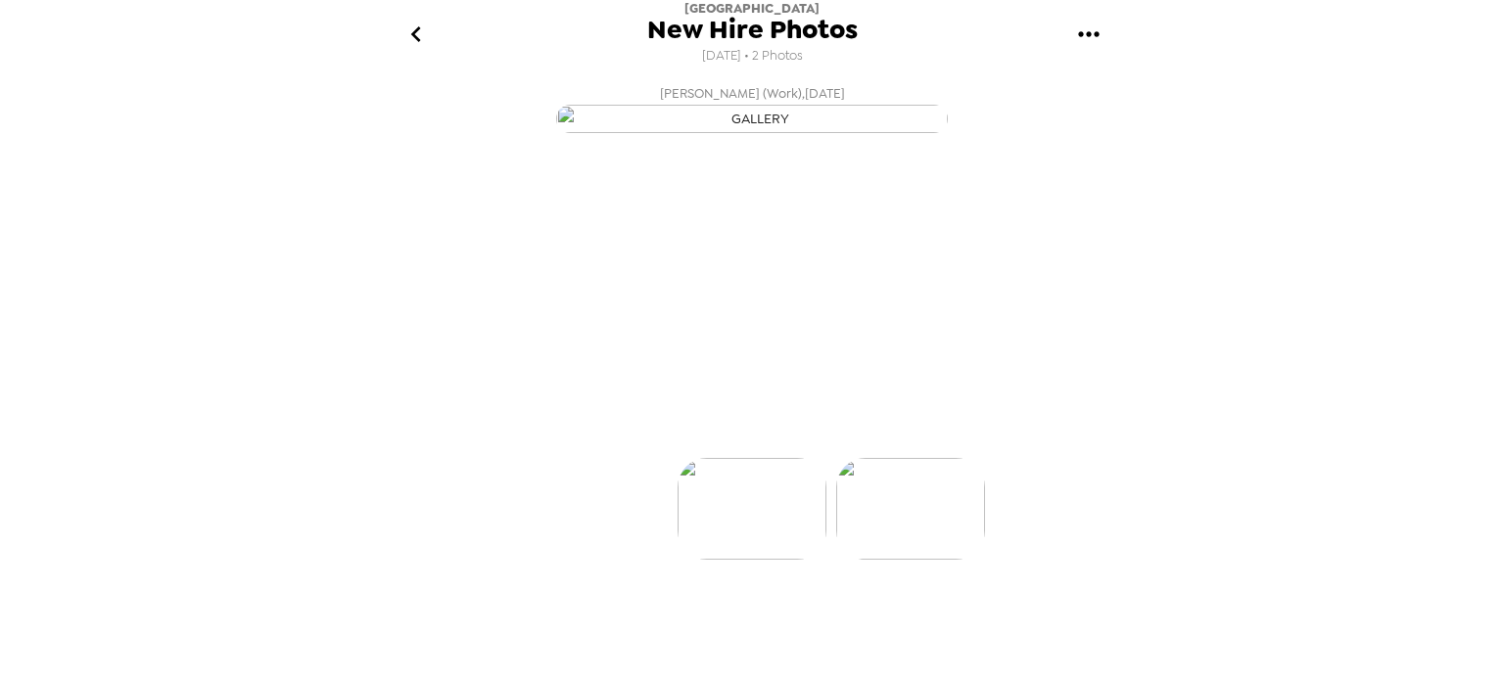
scroll to position [0, 157]
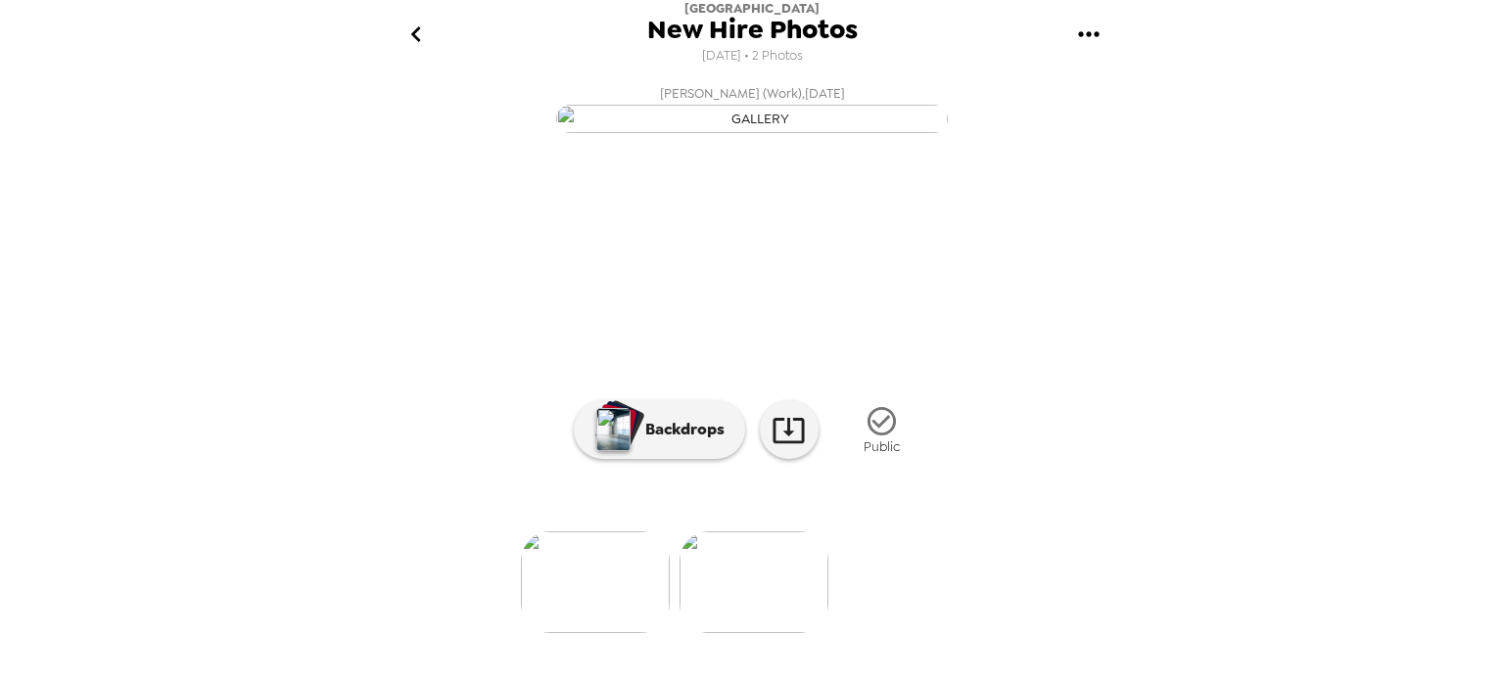
click at [1084, 26] on icon "gallery menu" at bounding box center [1088, 34] width 31 height 31
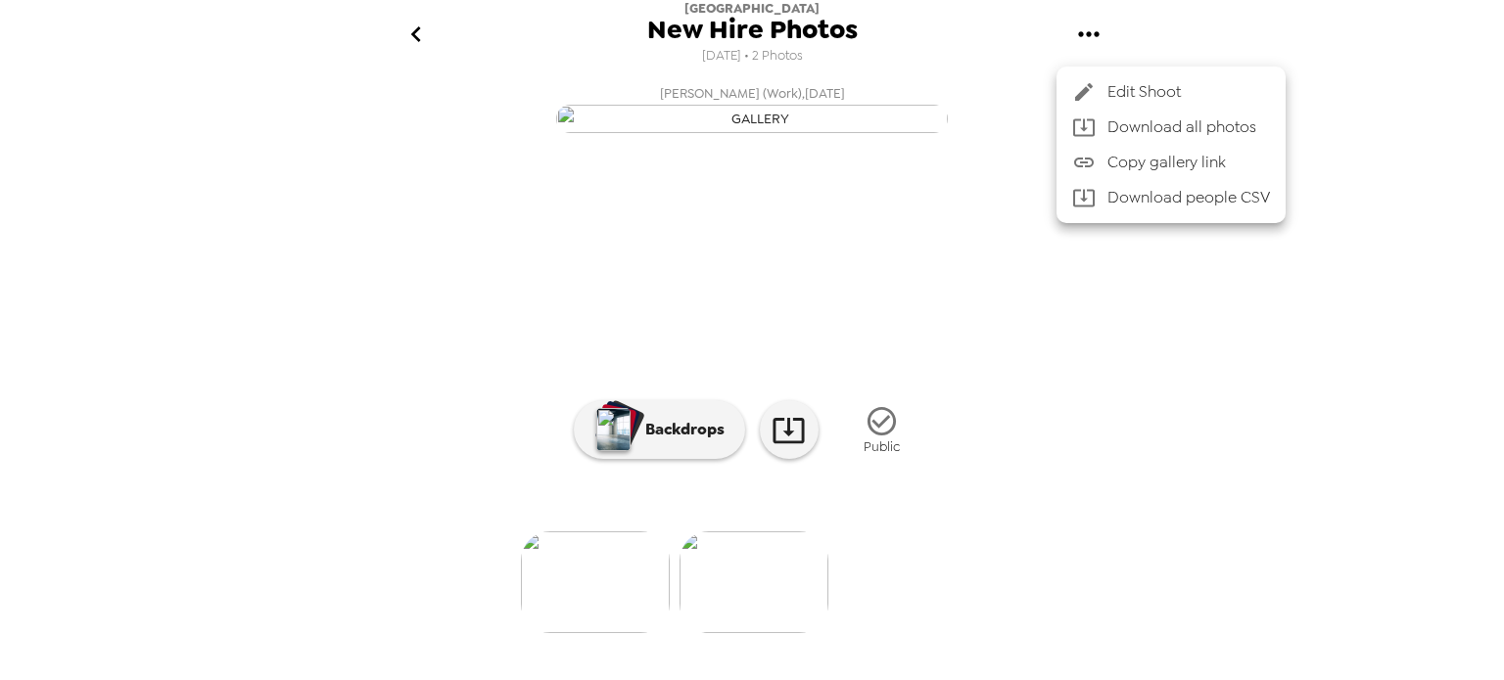
click at [414, 34] on div at bounding box center [752, 340] width 1504 height 680
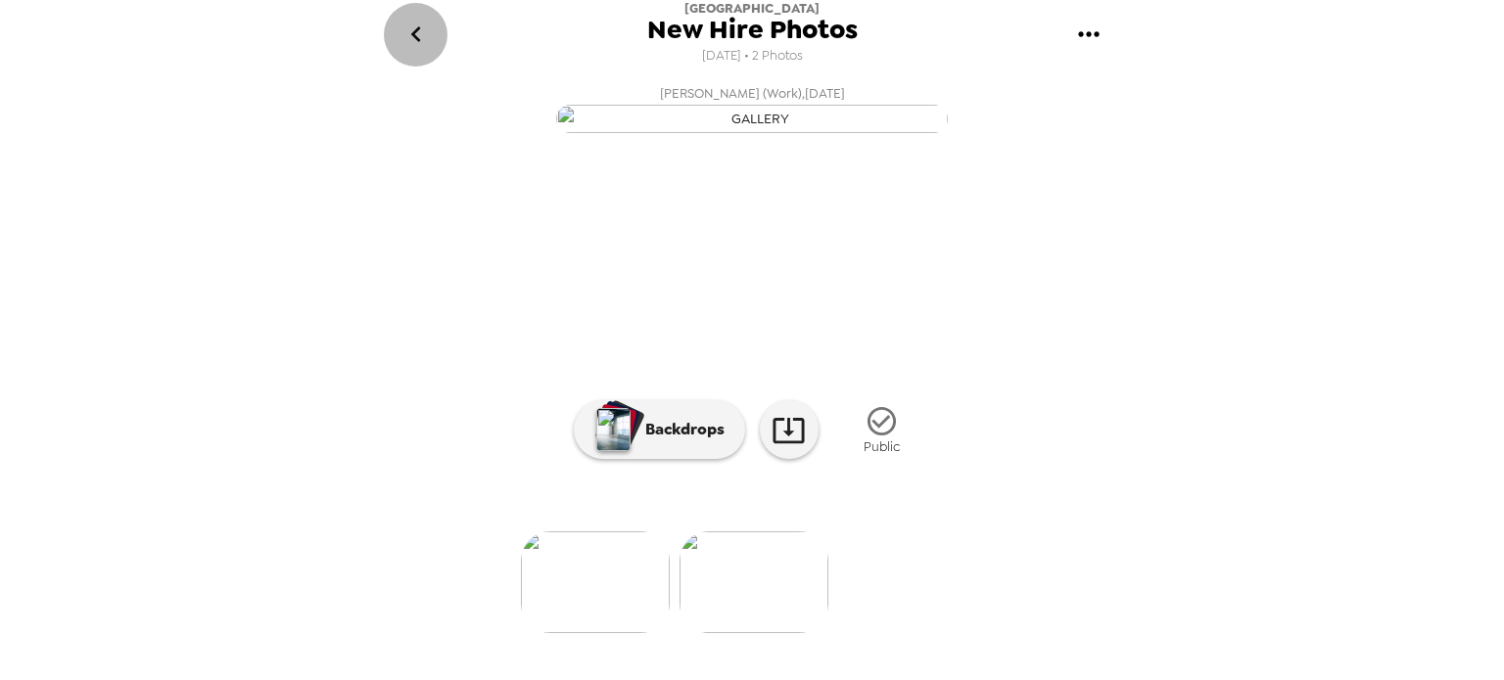
click at [396, 36] on button "go back" at bounding box center [416, 35] width 64 height 64
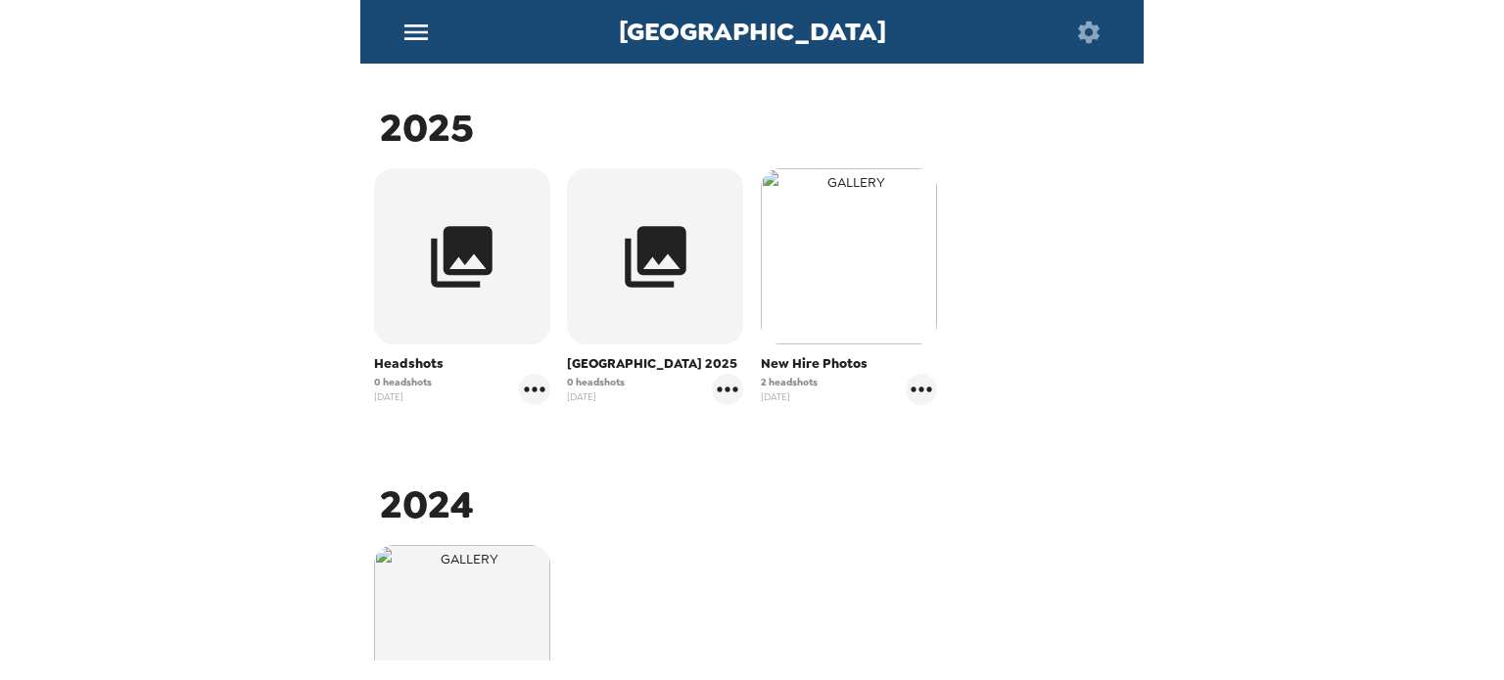
scroll to position [294, 0]
click at [869, 322] on img "button" at bounding box center [849, 255] width 176 height 176
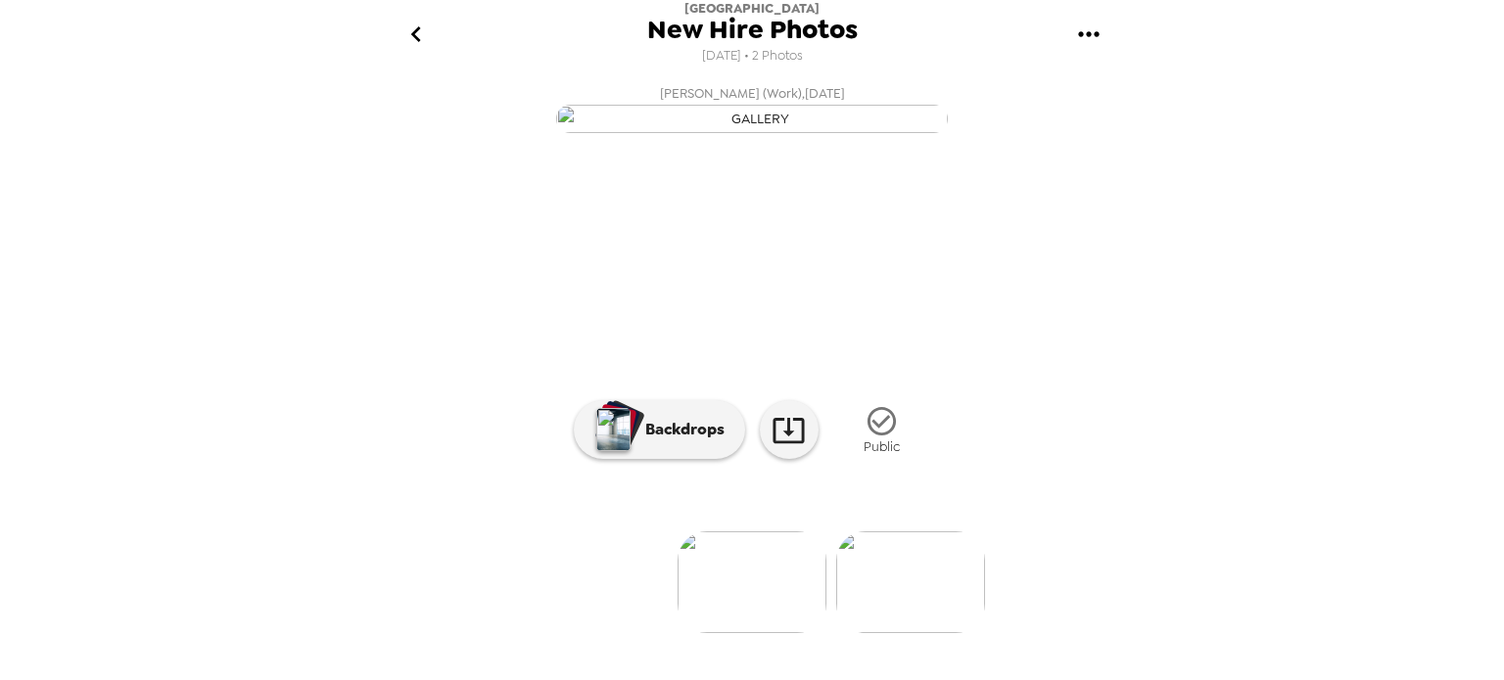
scroll to position [180, 0]
click at [875, 439] on icon "button" at bounding box center [882, 421] width 34 height 34
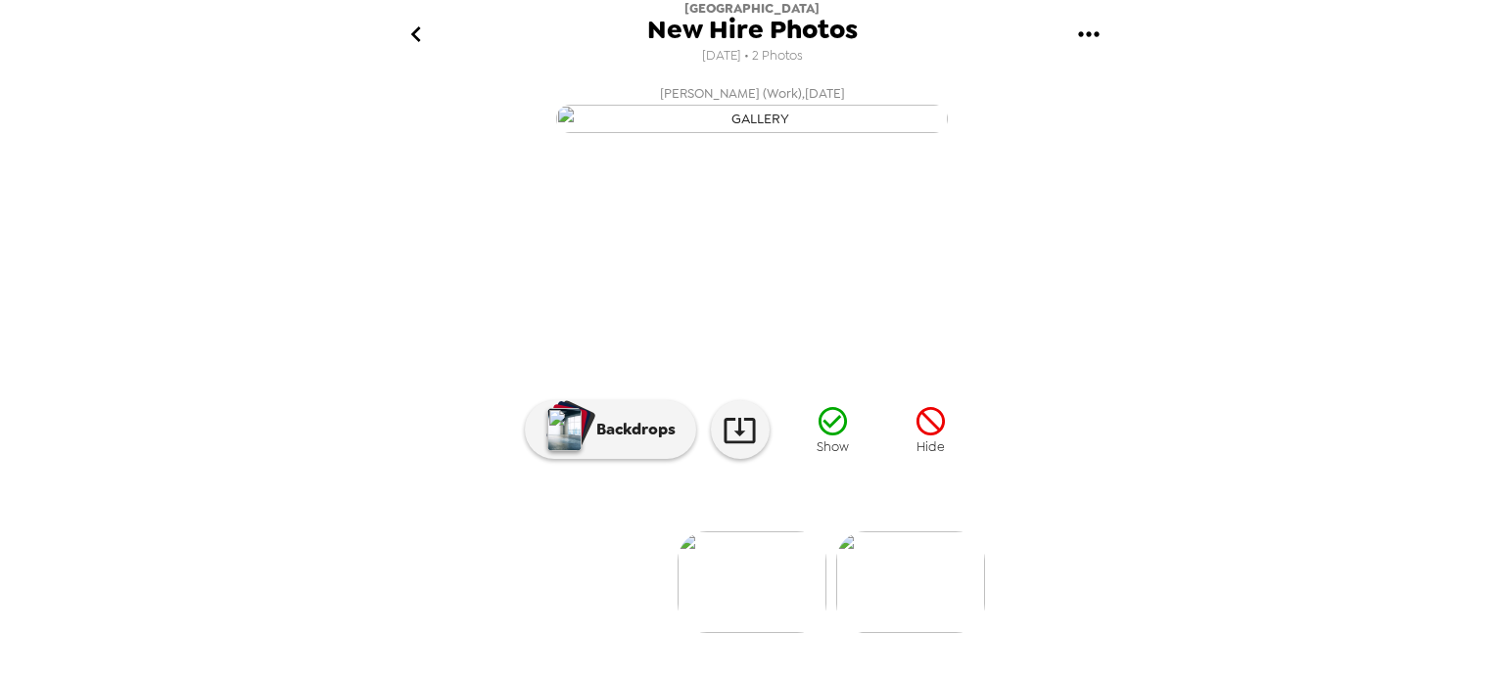
click at [923, 439] on icon "button" at bounding box center [931, 421] width 34 height 34
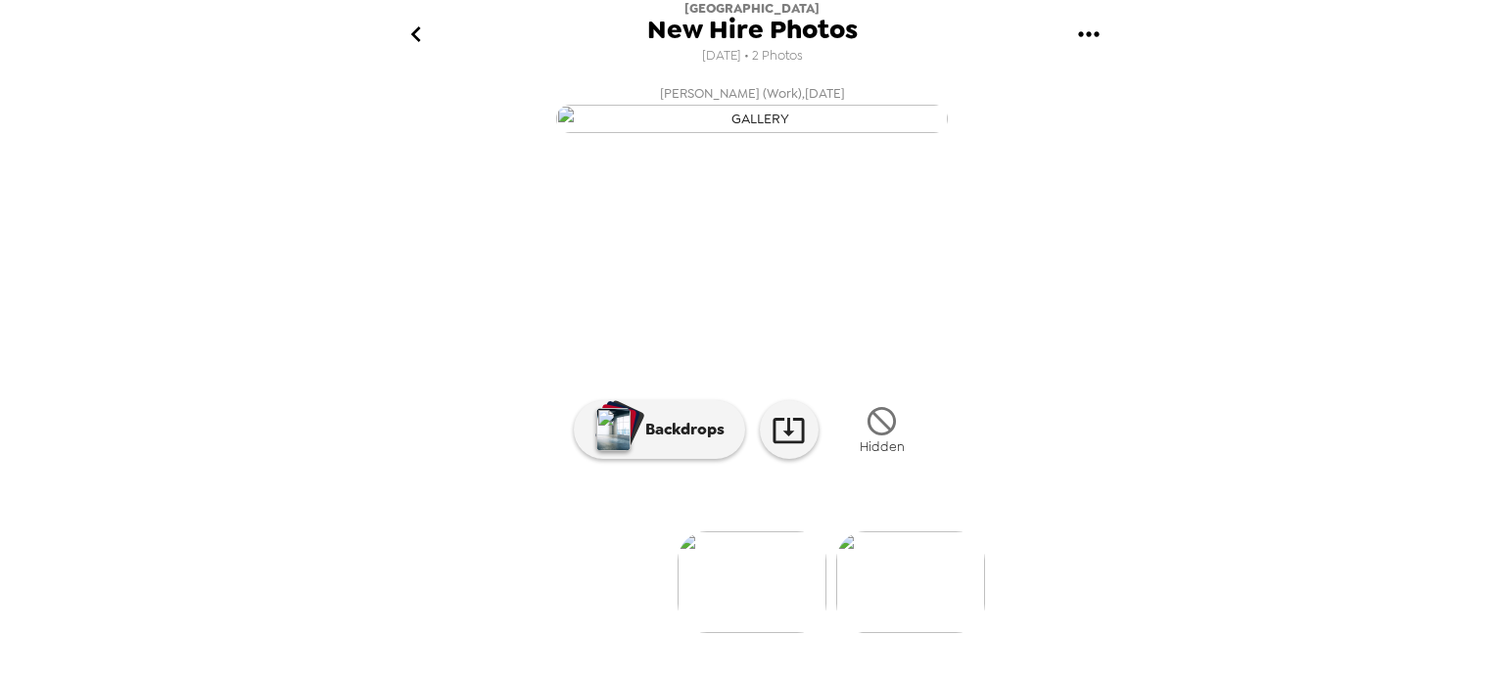
click at [921, 581] on img at bounding box center [910, 583] width 149 height 102
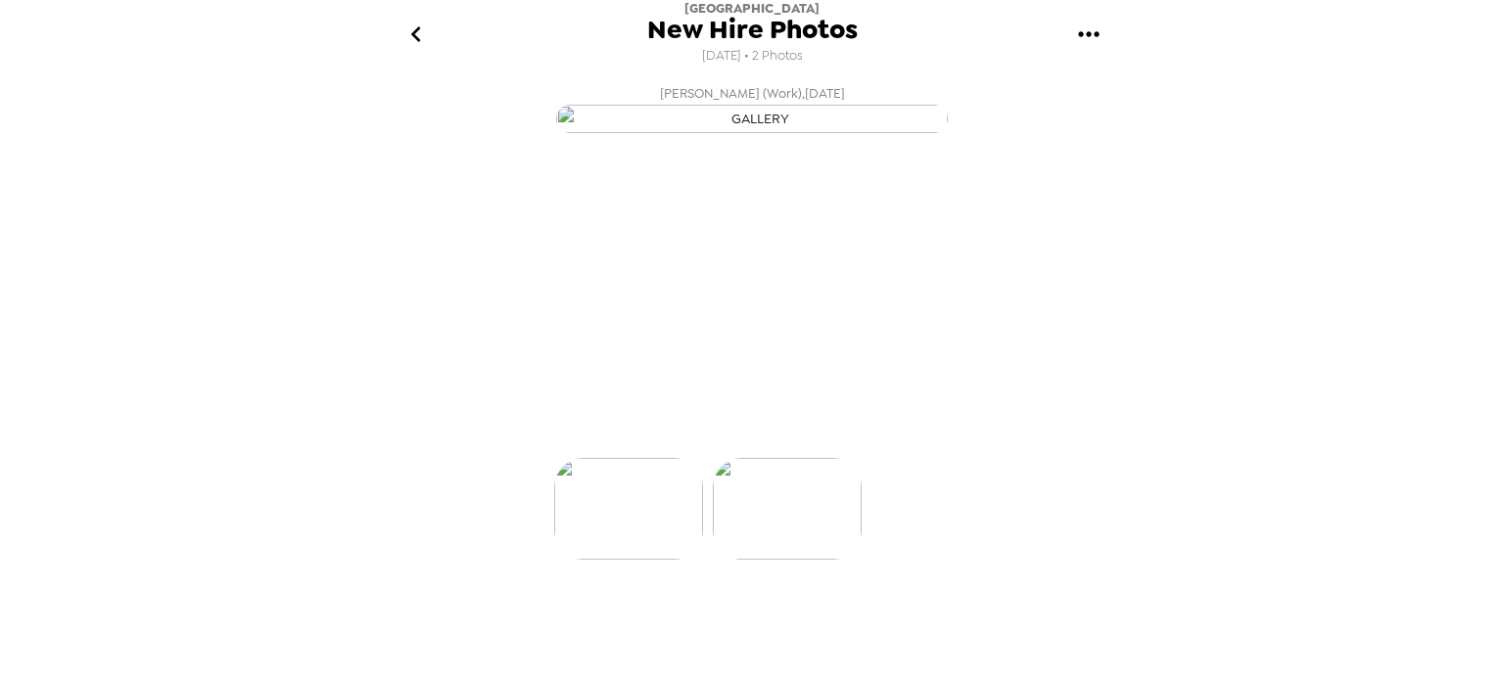
scroll to position [0, 157]
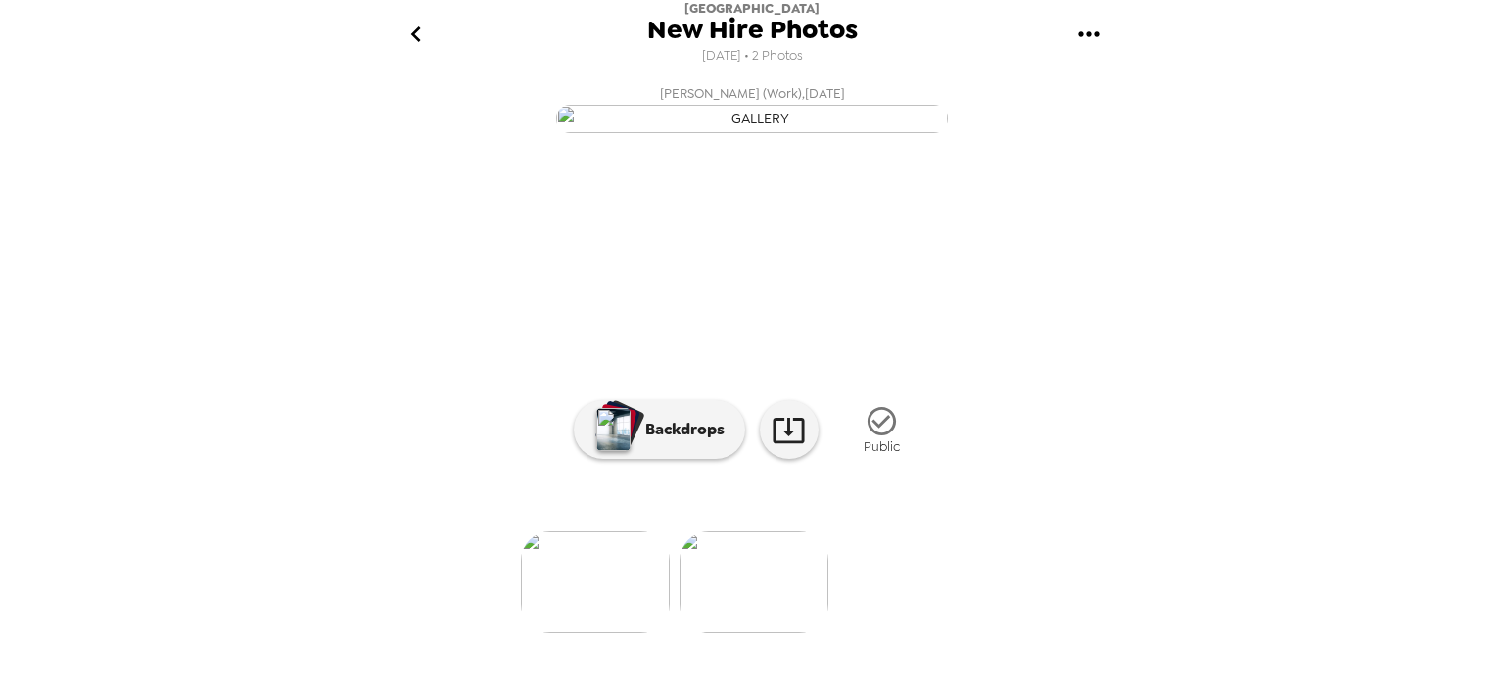
click at [879, 439] on icon "button" at bounding box center [882, 421] width 34 height 34
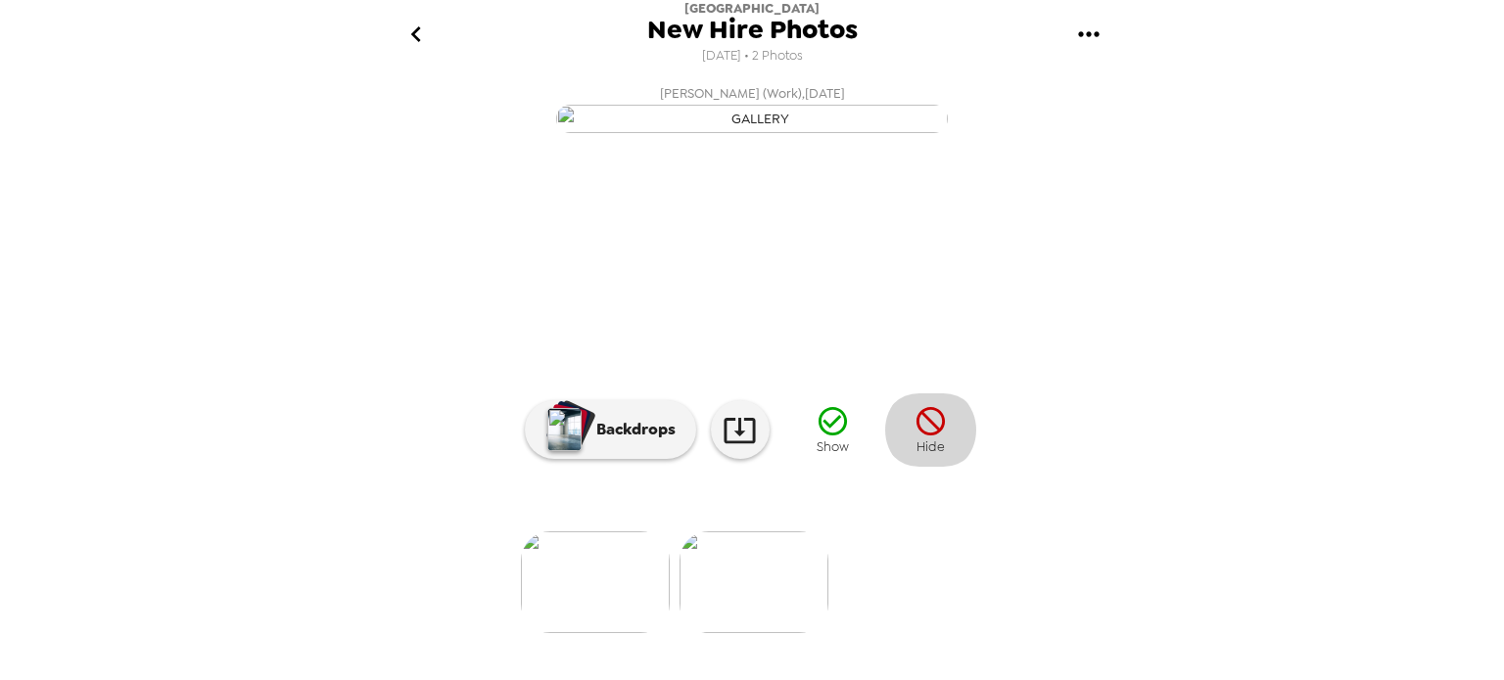
click at [920, 439] on icon "button" at bounding box center [931, 421] width 34 height 34
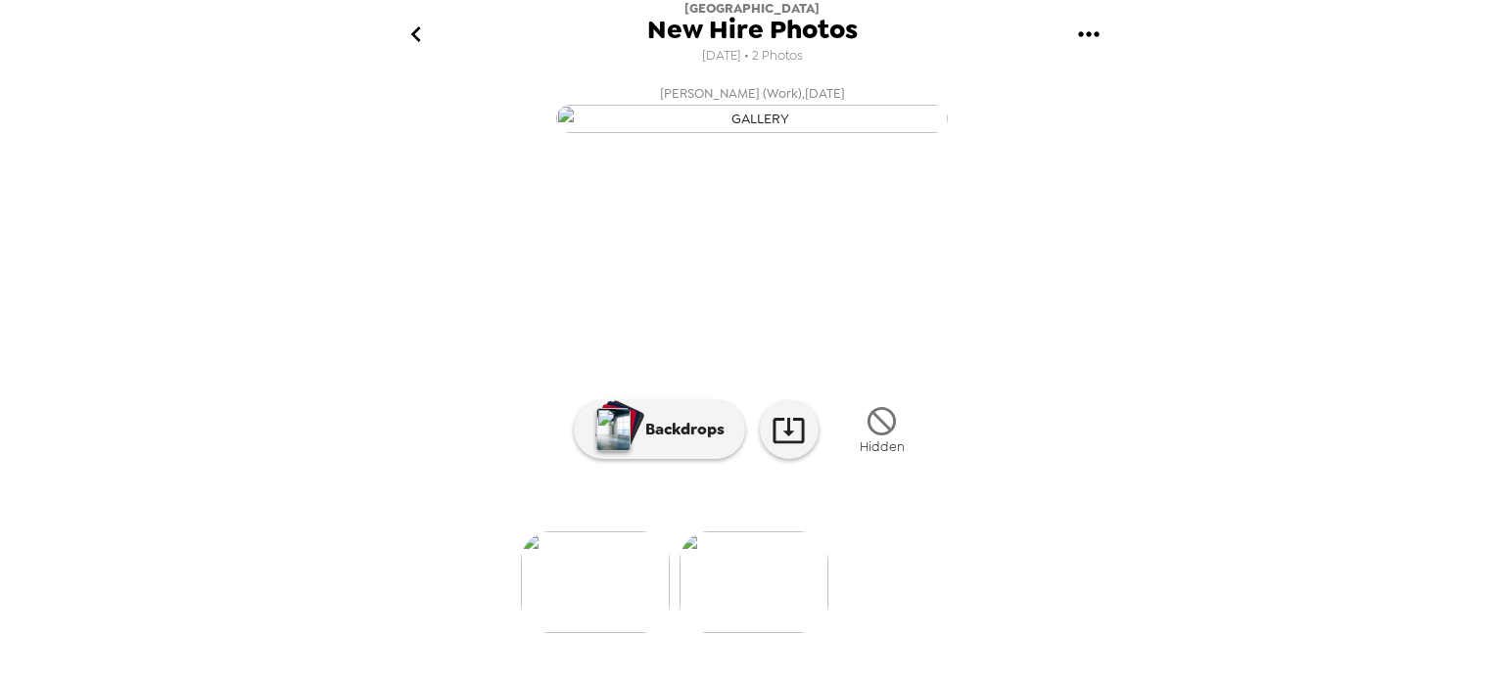
scroll to position [0, 0]
click at [415, 26] on icon "go back" at bounding box center [415, 34] width 31 height 31
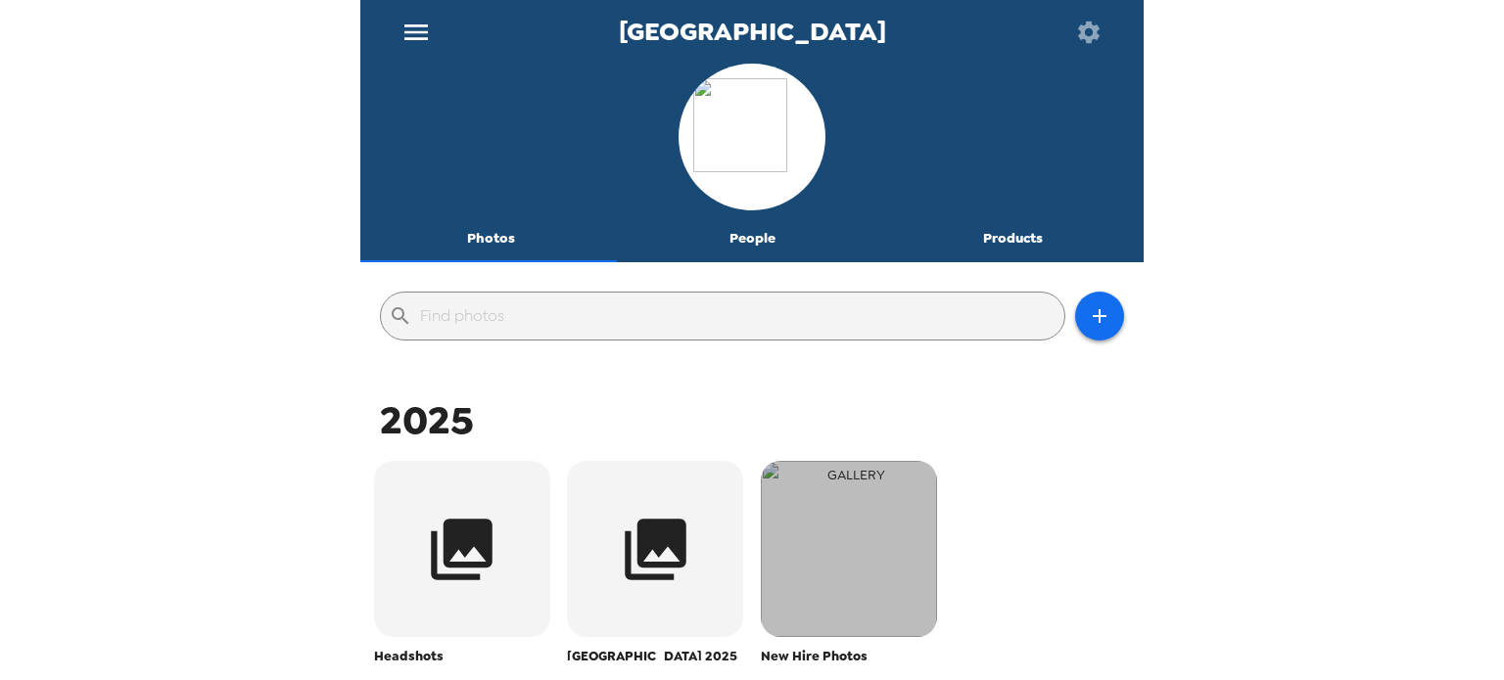
click at [849, 611] on img "button" at bounding box center [849, 549] width 176 height 176
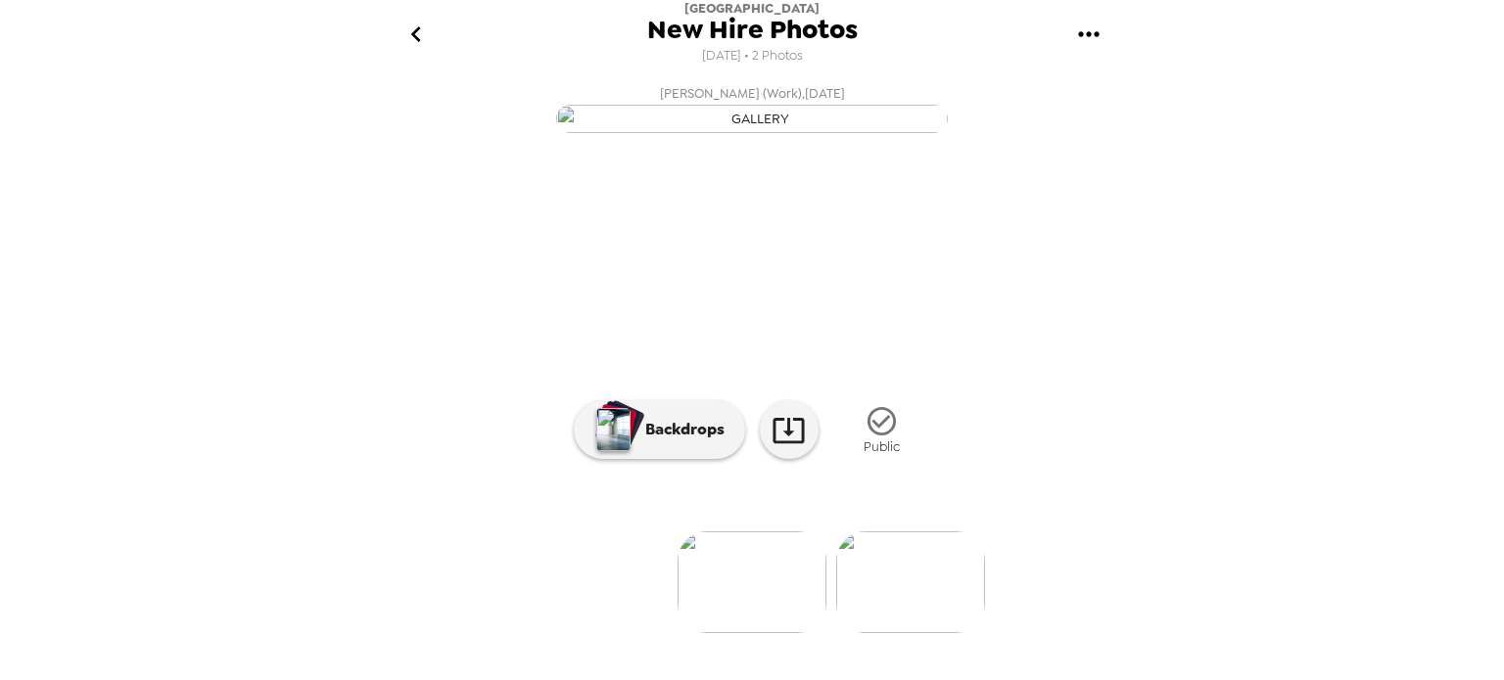
click at [1095, 34] on icon "gallery menu" at bounding box center [1088, 33] width 21 height 5
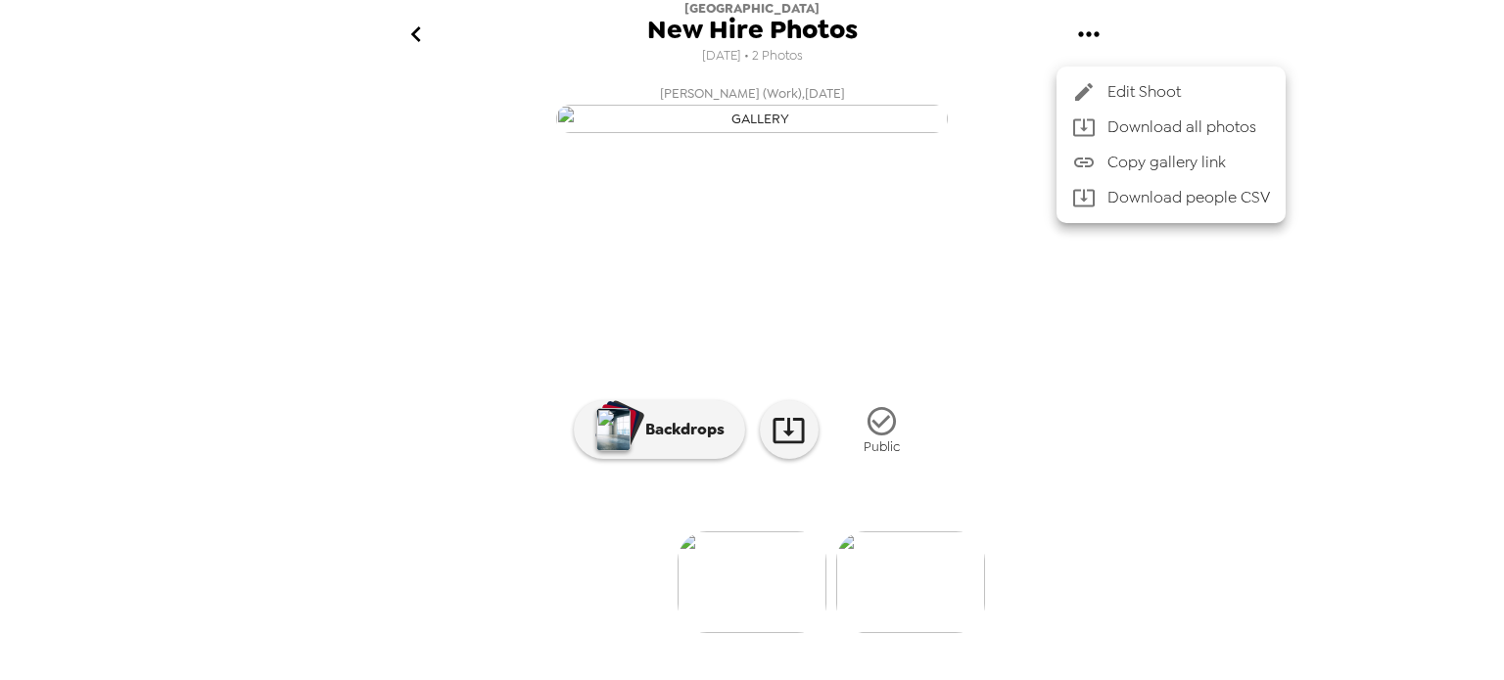
click at [1114, 91] on span "Edit Shoot" at bounding box center [1188, 91] width 163 height 23
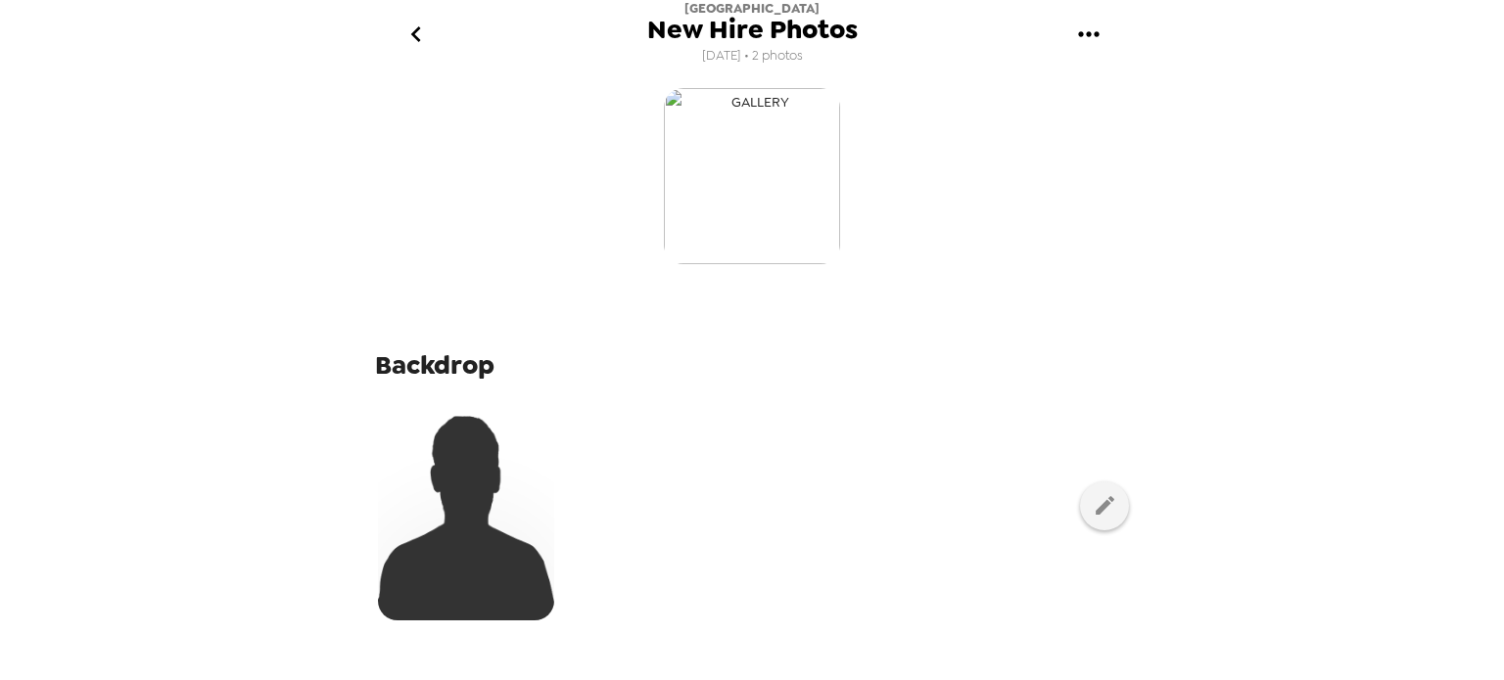
click at [781, 195] on img "button" at bounding box center [752, 176] width 176 height 176
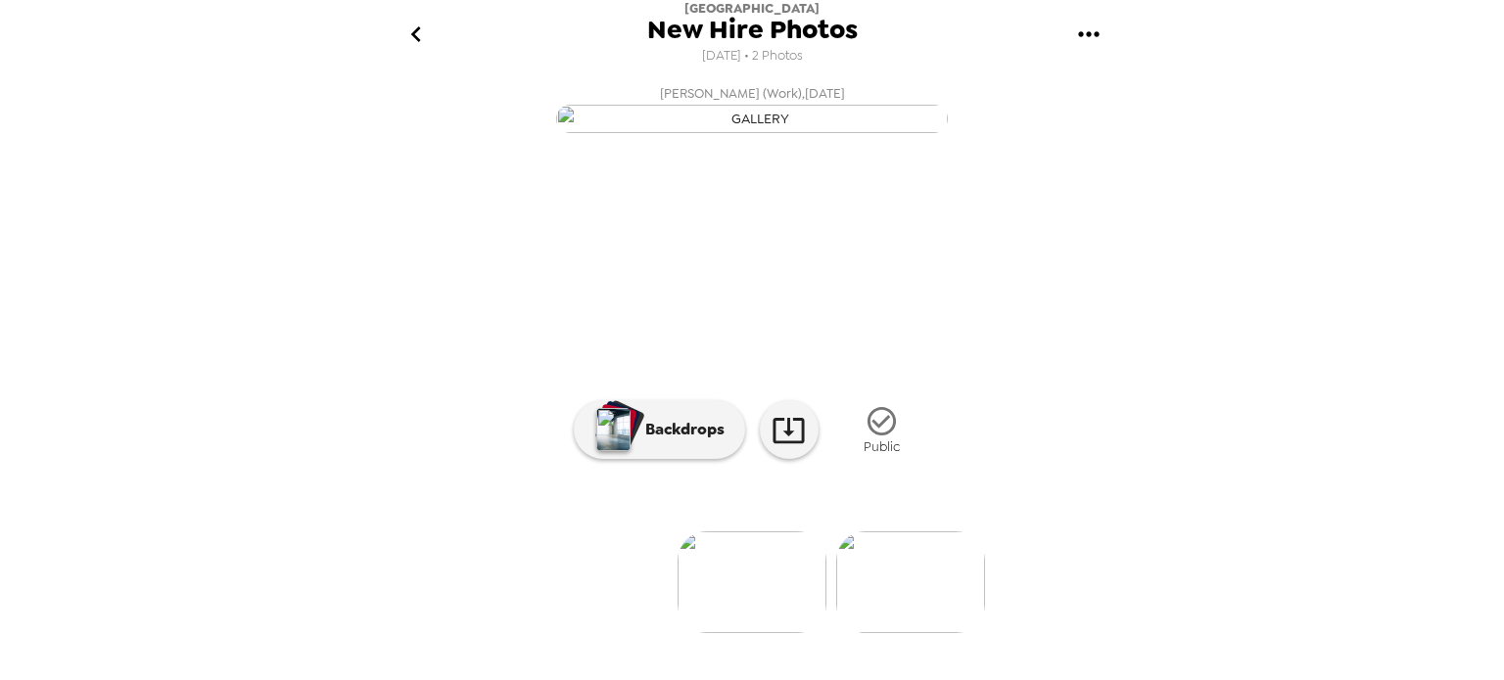
drag, startPoint x: 760, startPoint y: 206, endPoint x: 708, endPoint y: 212, distance: 52.3
click at [708, 133] on img "button" at bounding box center [752, 119] width 392 height 28
click at [421, 28] on icon "go back" at bounding box center [415, 34] width 31 height 31
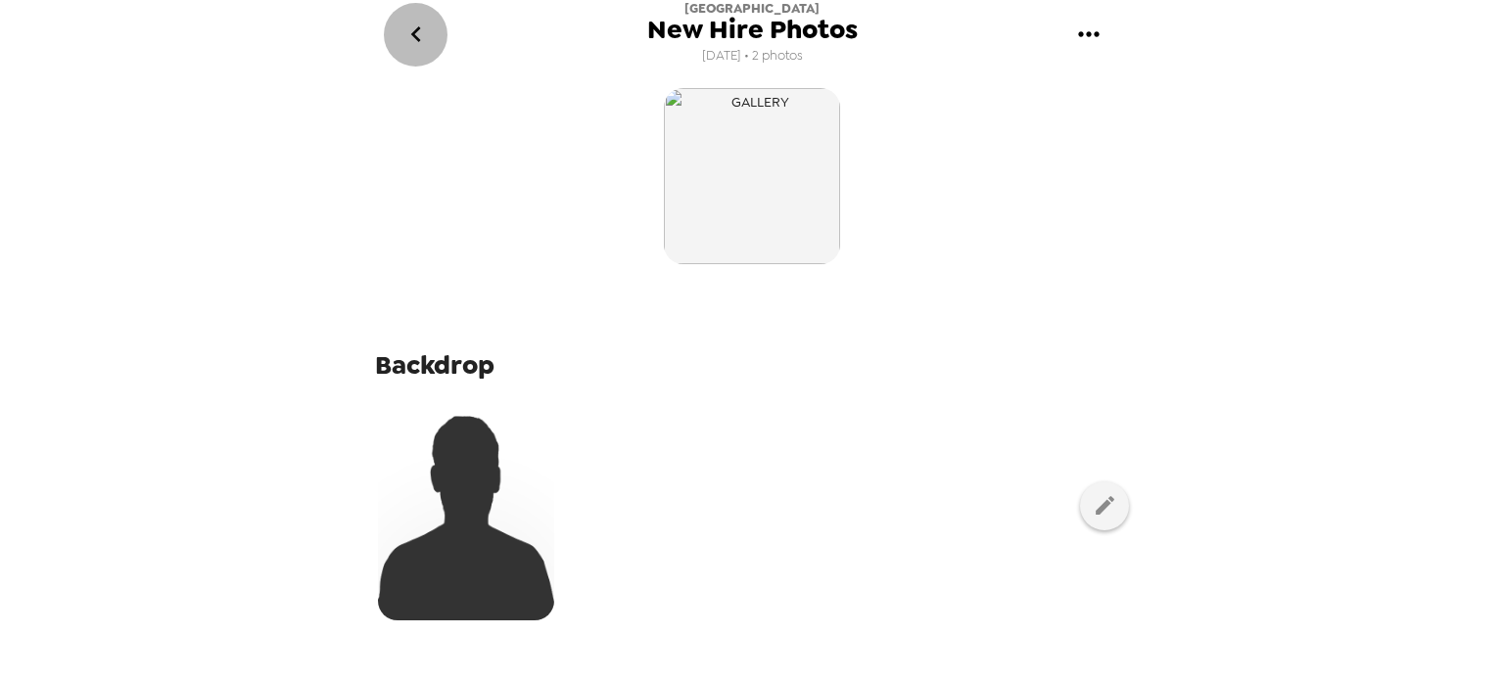
click at [415, 31] on icon "go back" at bounding box center [415, 34] width 10 height 16
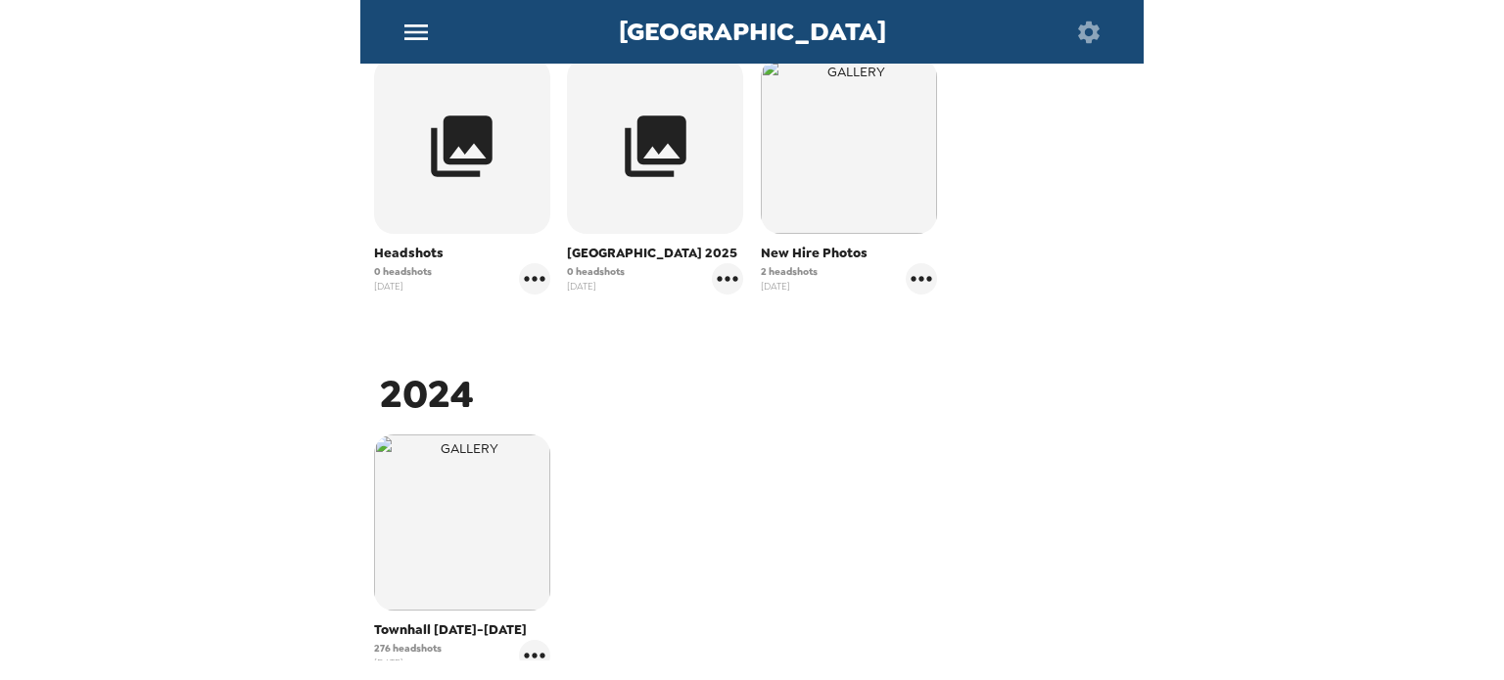
scroll to position [376, 0]
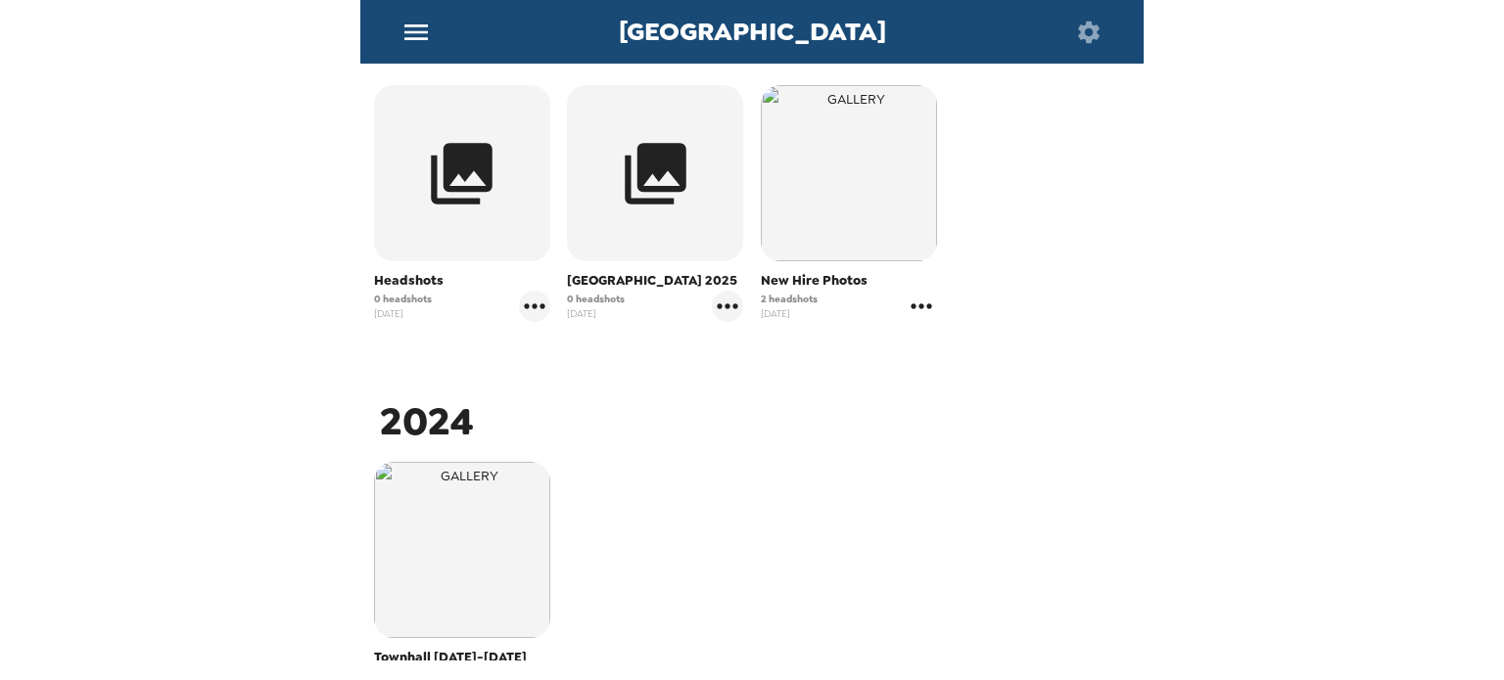
click at [915, 302] on icon "gallery menu" at bounding box center [921, 306] width 31 height 31
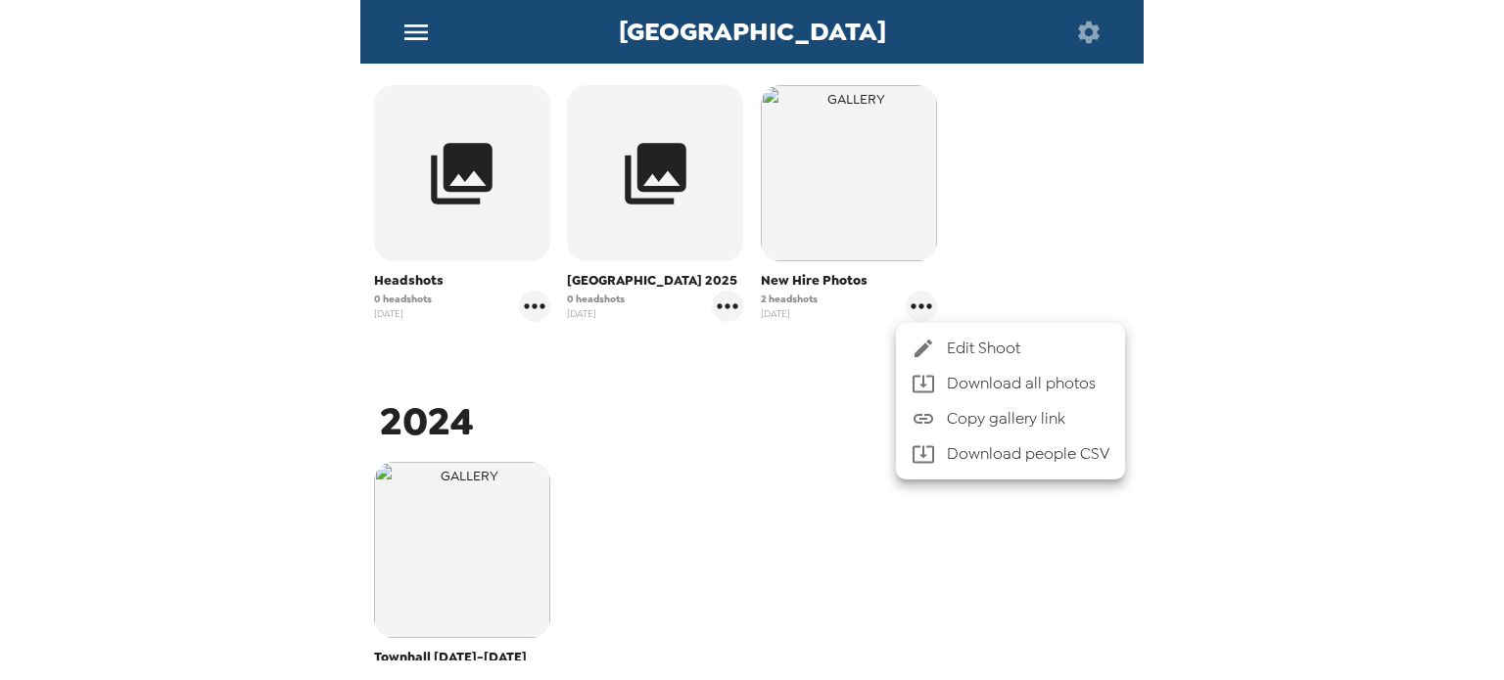
click at [820, 374] on div at bounding box center [752, 340] width 1504 height 680
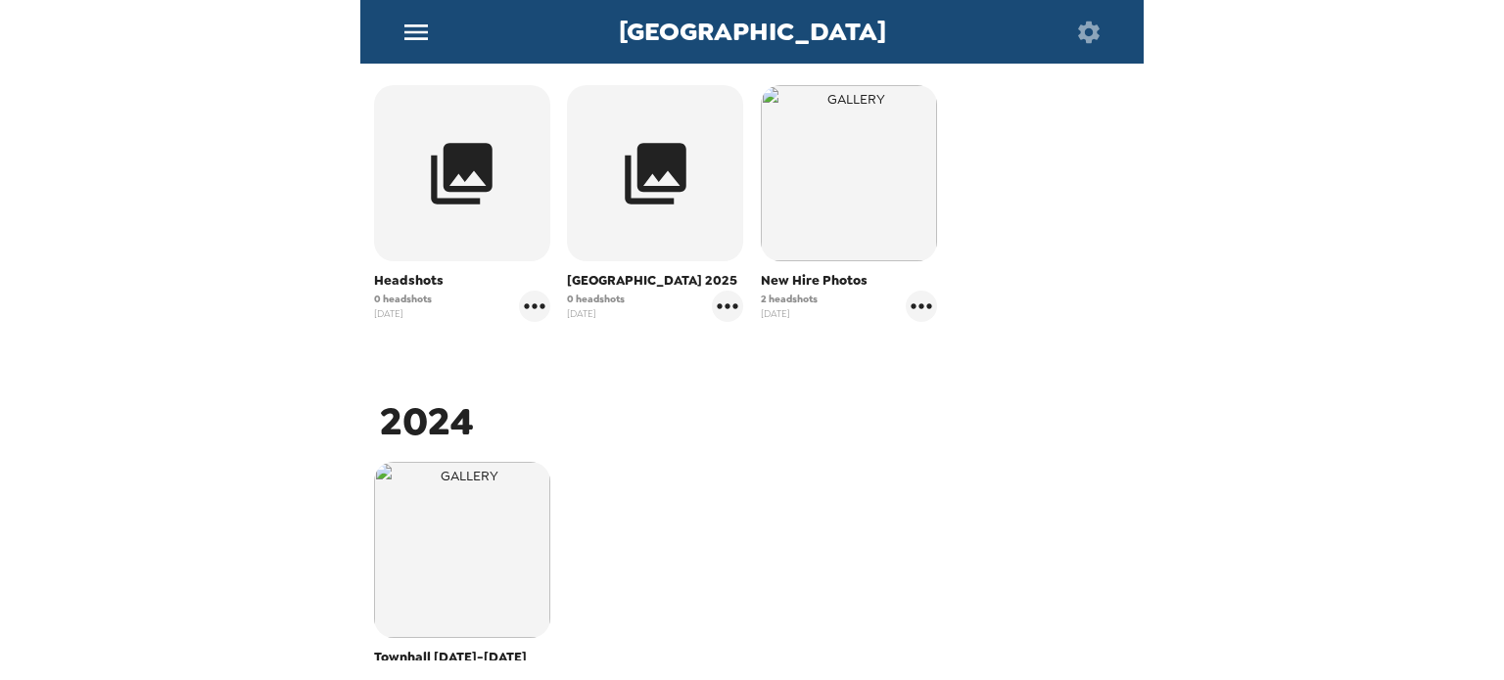
click at [786, 295] on span "2 headshots" at bounding box center [789, 299] width 57 height 15
drag, startPoint x: 799, startPoint y: 287, endPoint x: 813, endPoint y: 270, distance: 21.6
click at [799, 285] on span "New Hire Photos" at bounding box center [849, 281] width 176 height 20
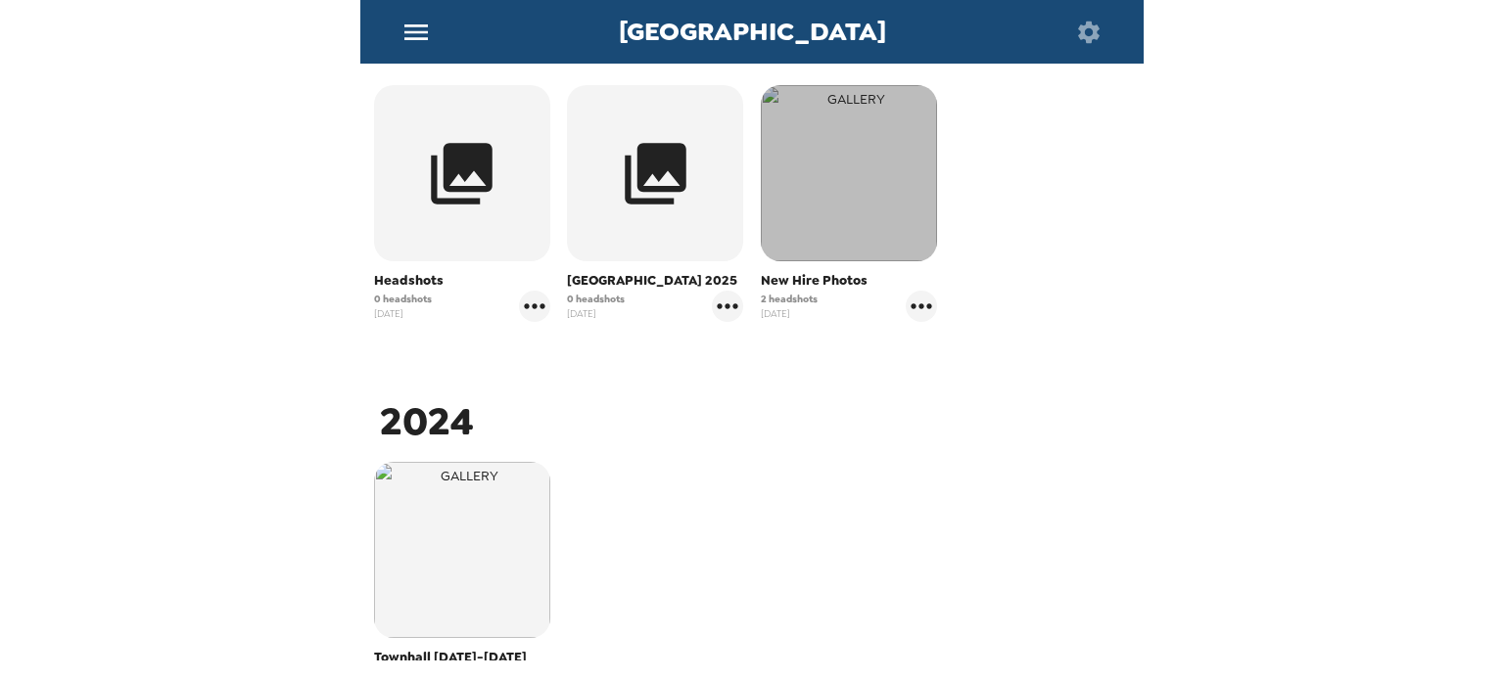
click at [827, 248] on img "button" at bounding box center [849, 173] width 176 height 176
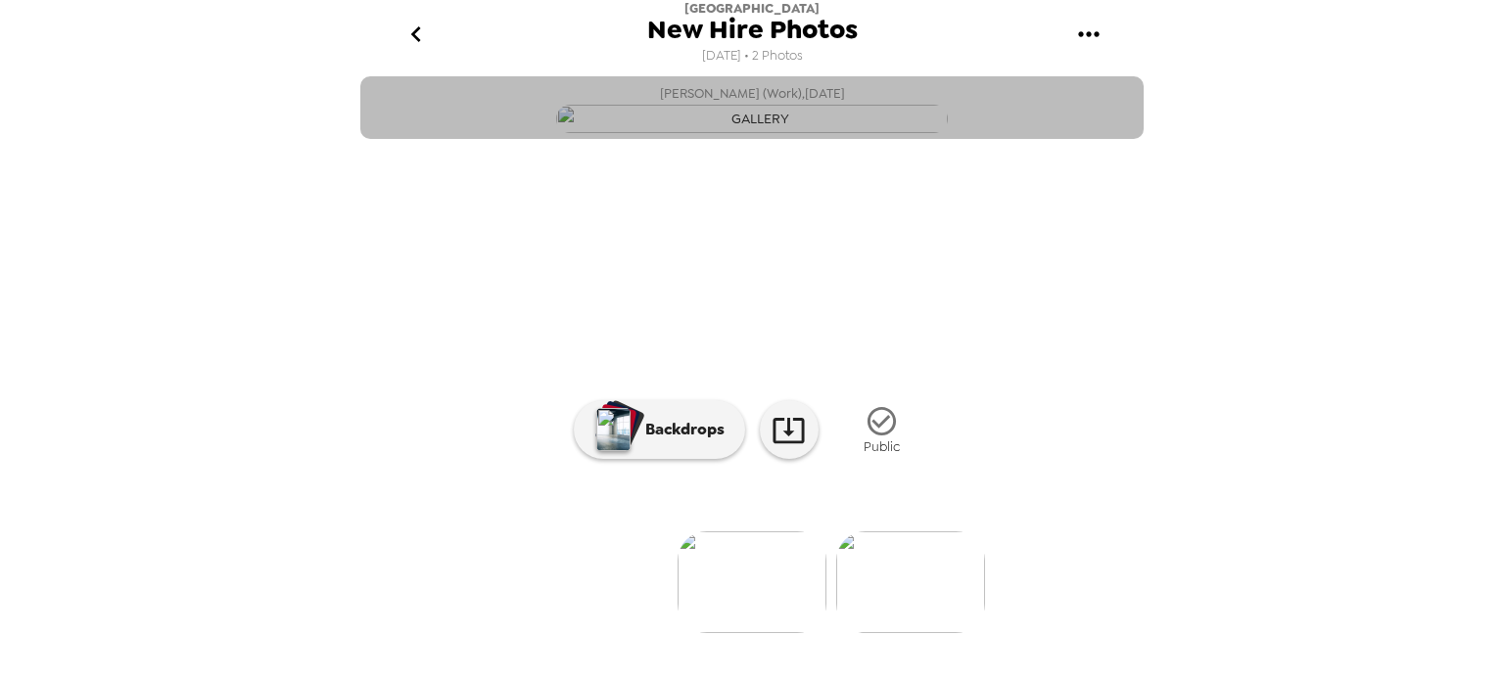
click at [739, 133] on img "button" at bounding box center [752, 119] width 392 height 28
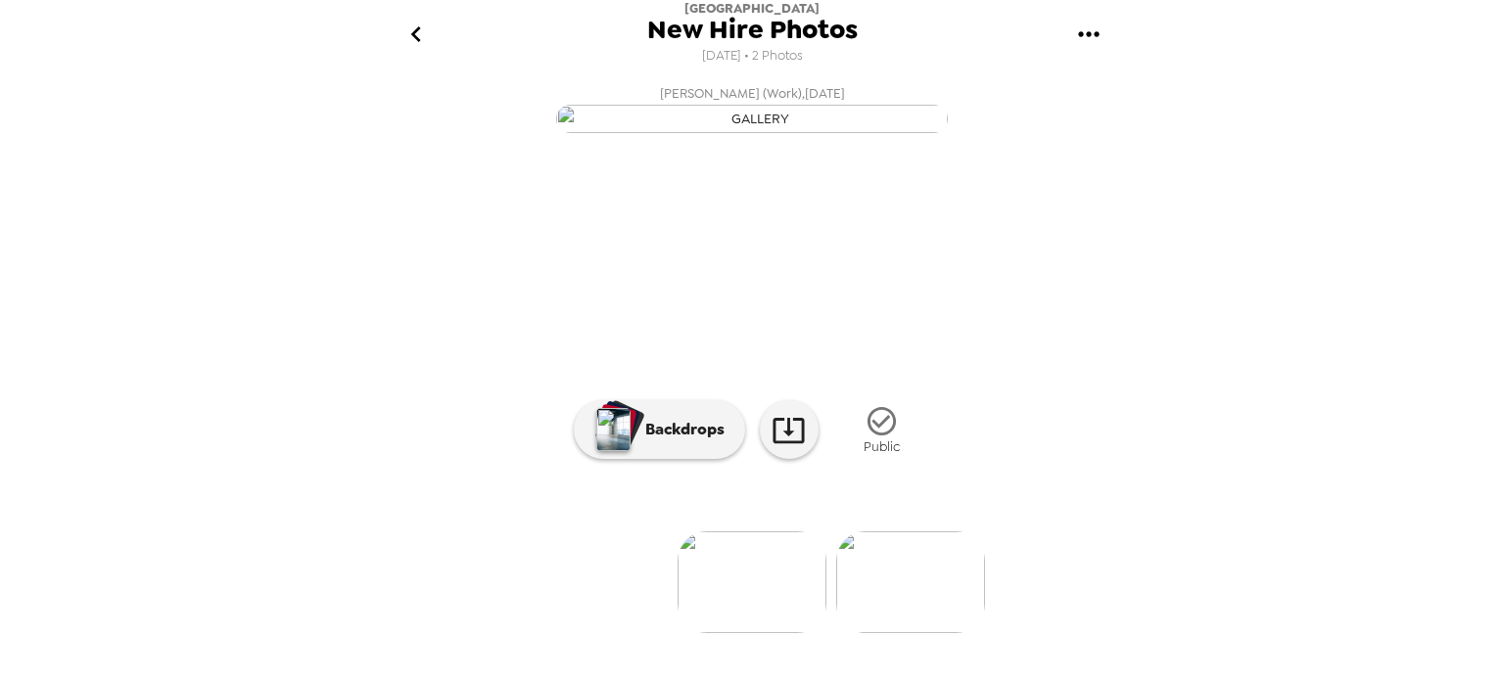
click at [1083, 31] on icon "gallery menu" at bounding box center [1088, 34] width 31 height 31
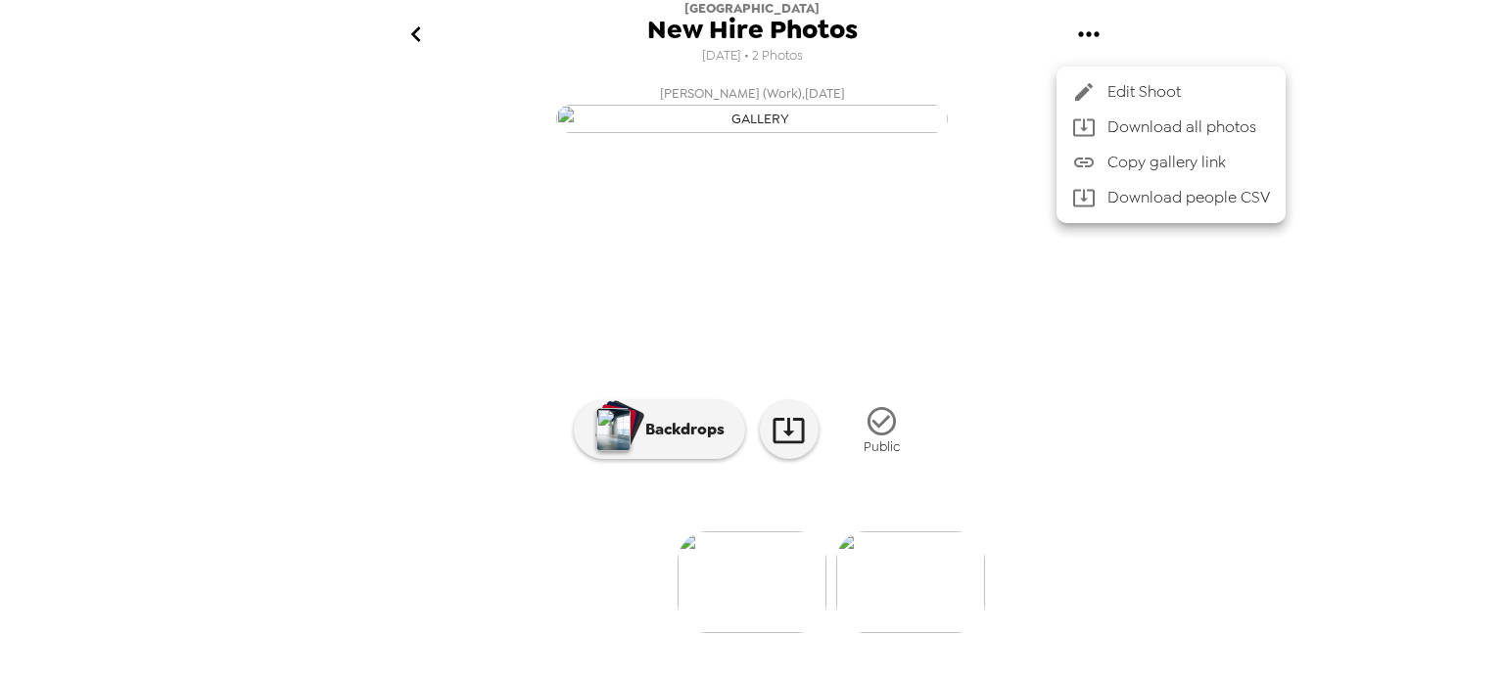
click at [1354, 322] on div at bounding box center [752, 340] width 1504 height 680
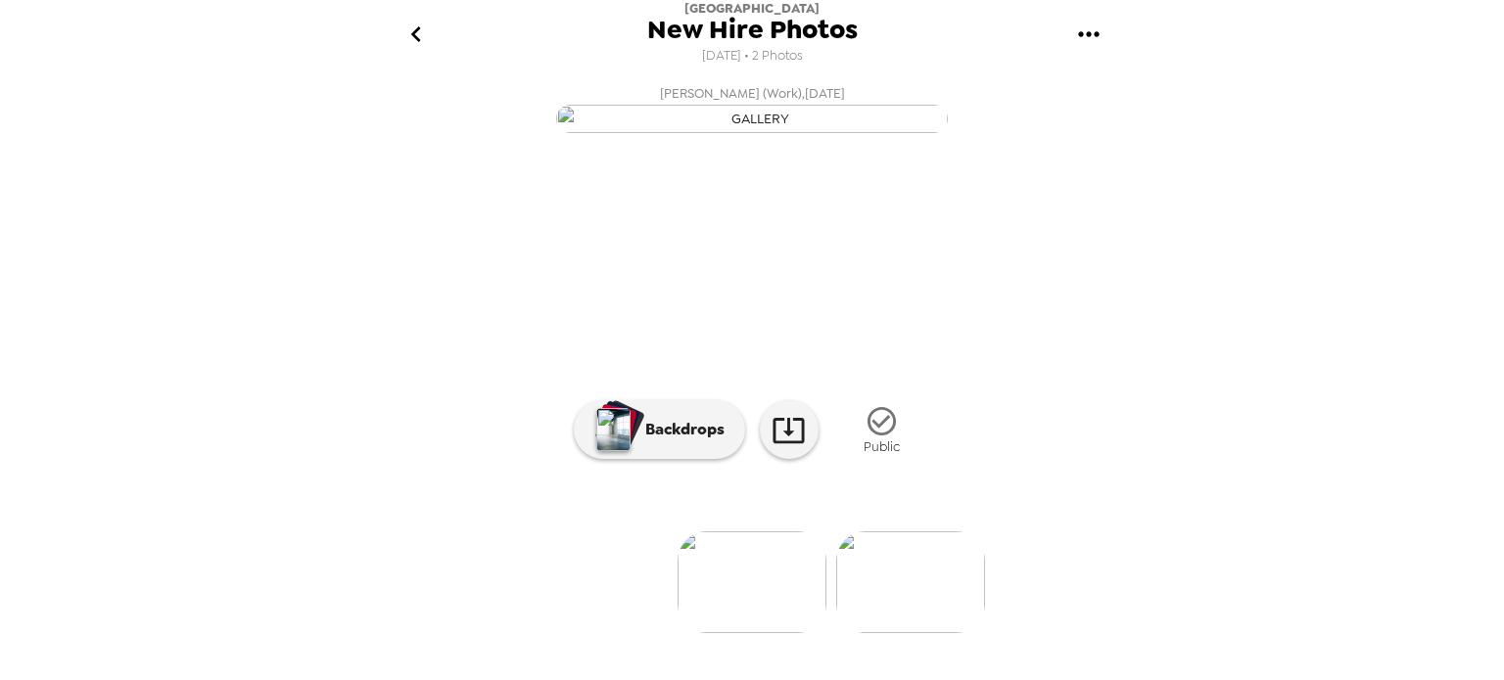
click at [1081, 29] on icon "gallery menu" at bounding box center [1088, 34] width 31 height 31
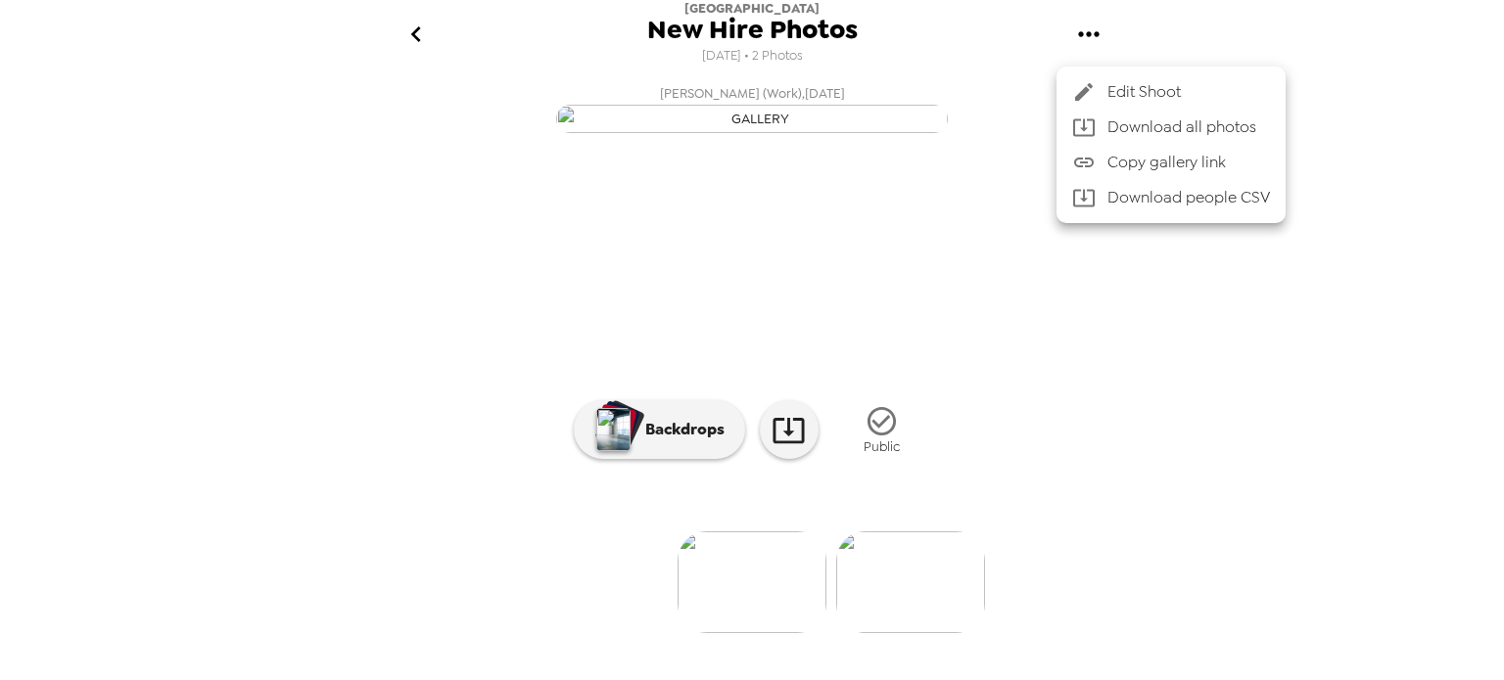
click at [1144, 91] on span "Edit Shoot" at bounding box center [1188, 91] width 163 height 23
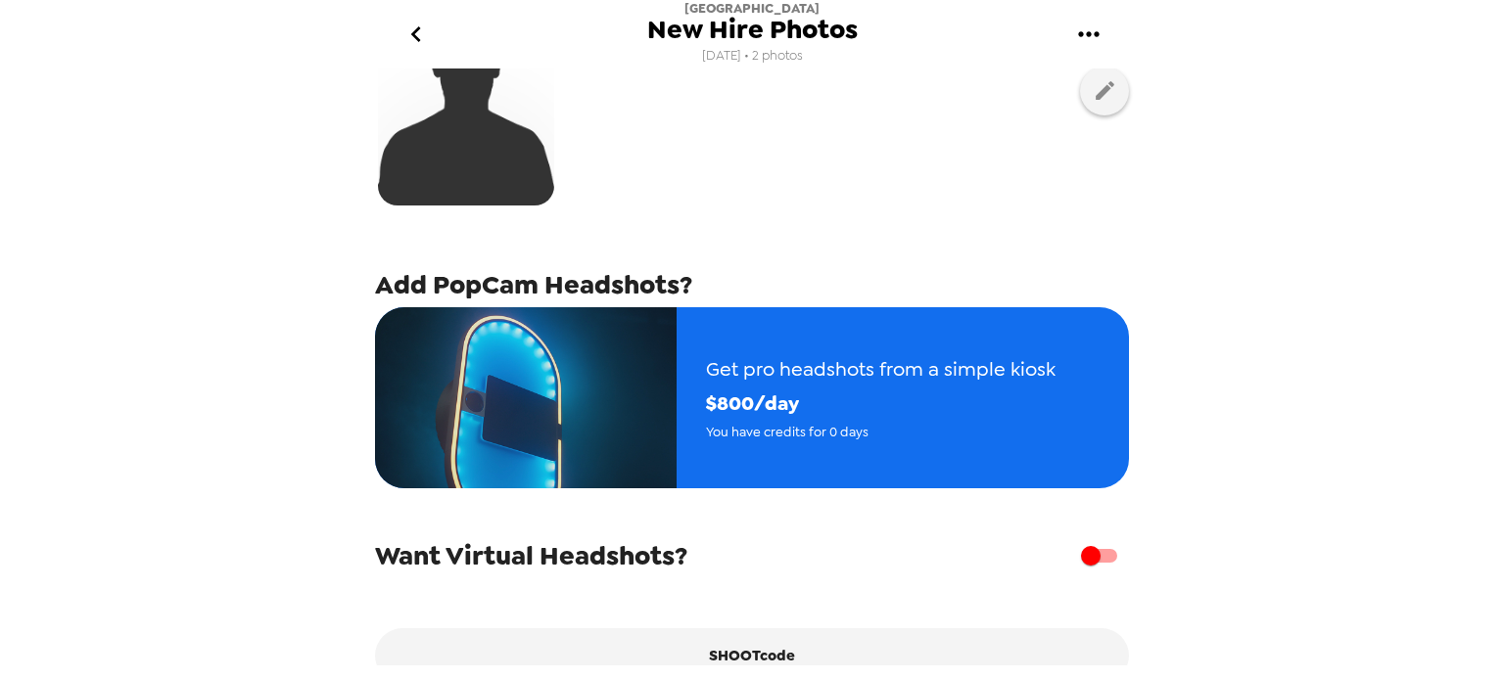
scroll to position [229, 0]
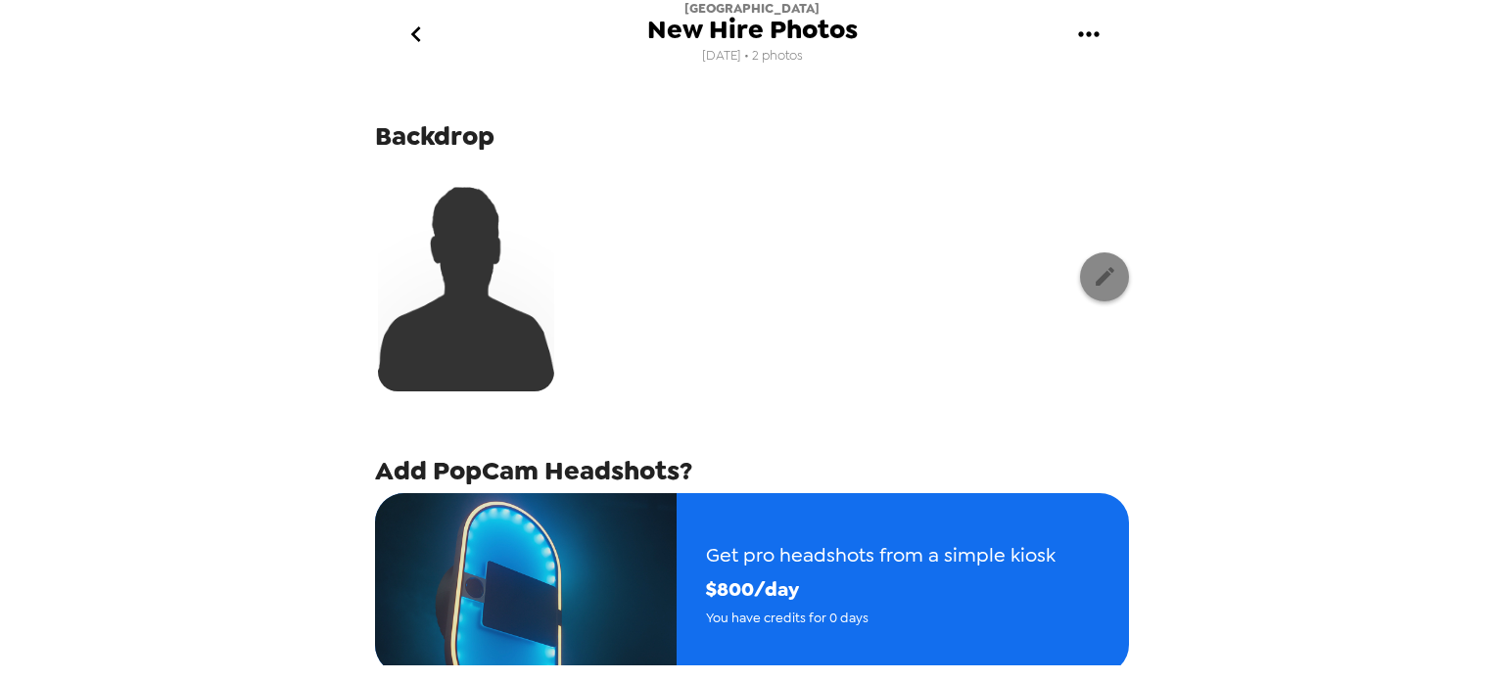
click at [1094, 284] on icon "button" at bounding box center [1105, 276] width 24 height 24
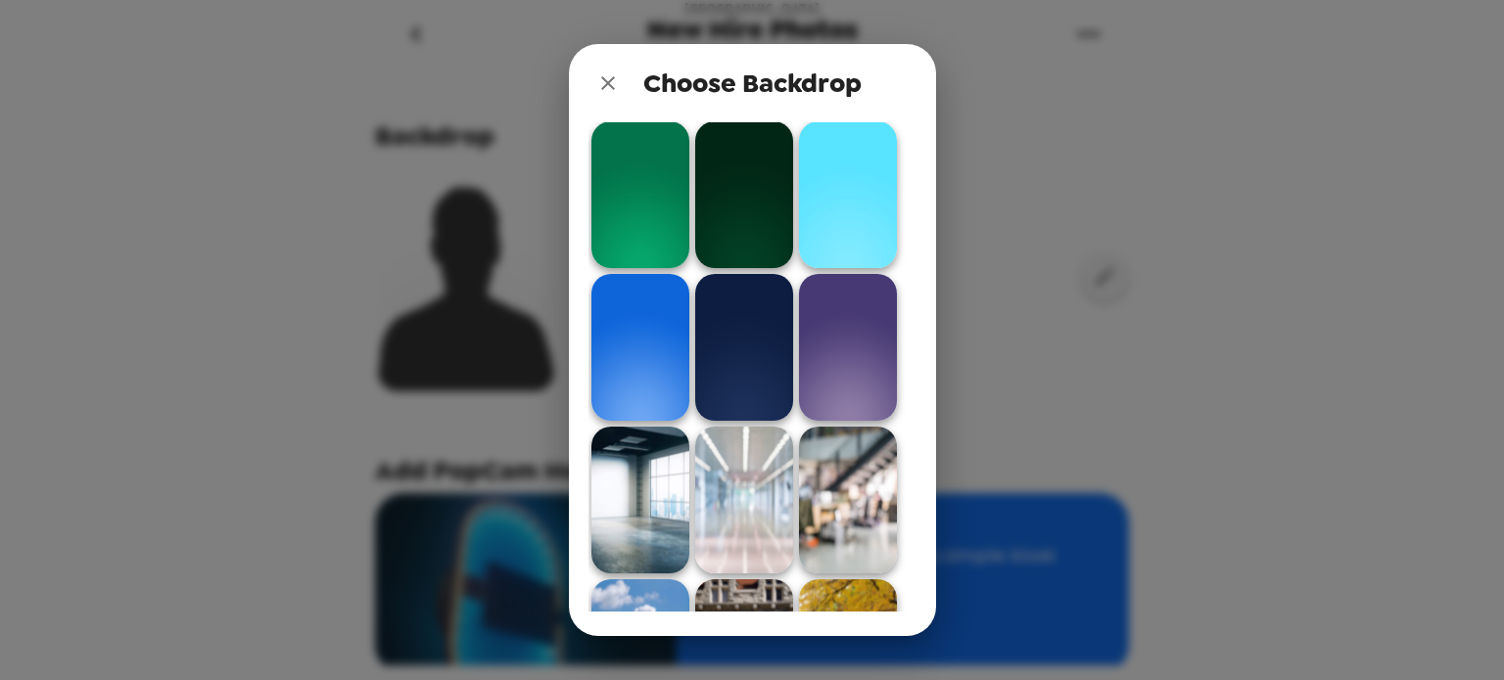
scroll to position [200, 0]
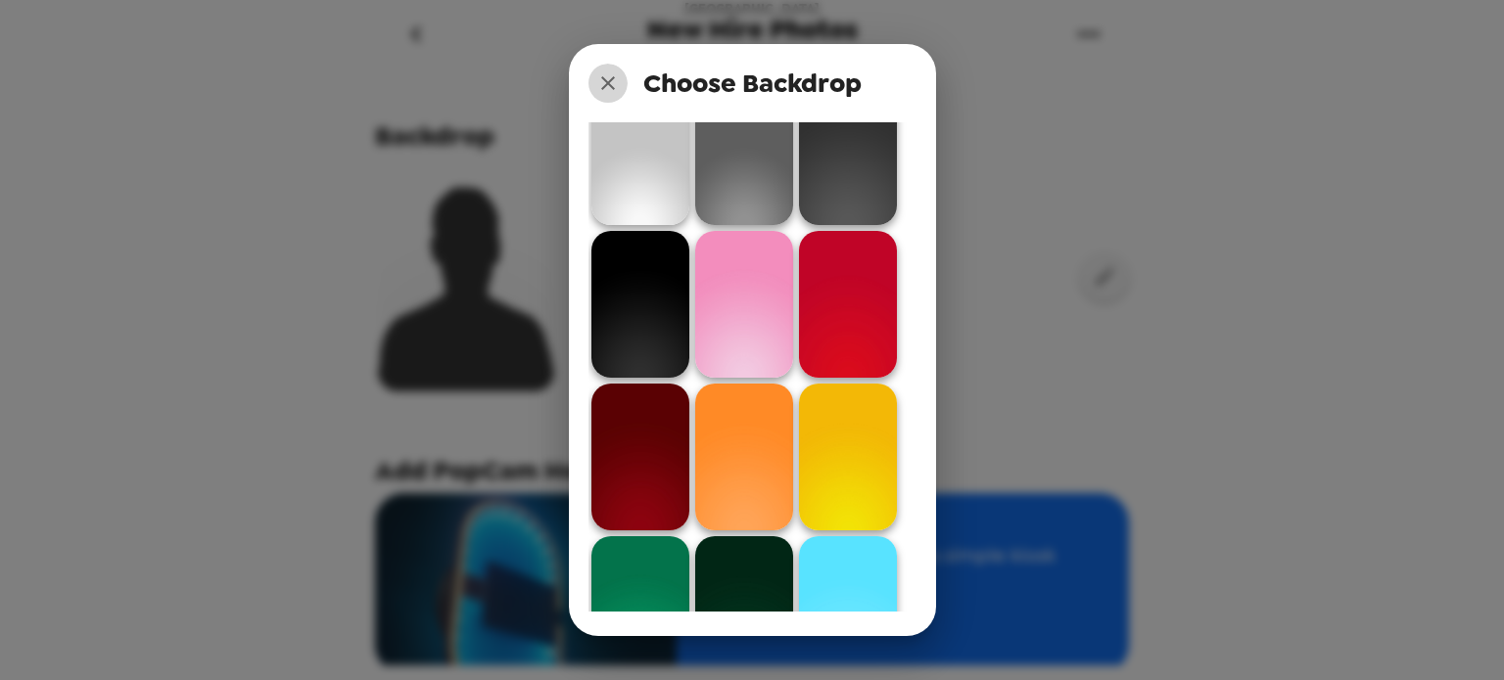
click at [610, 77] on icon "close" at bounding box center [607, 82] width 23 height 23
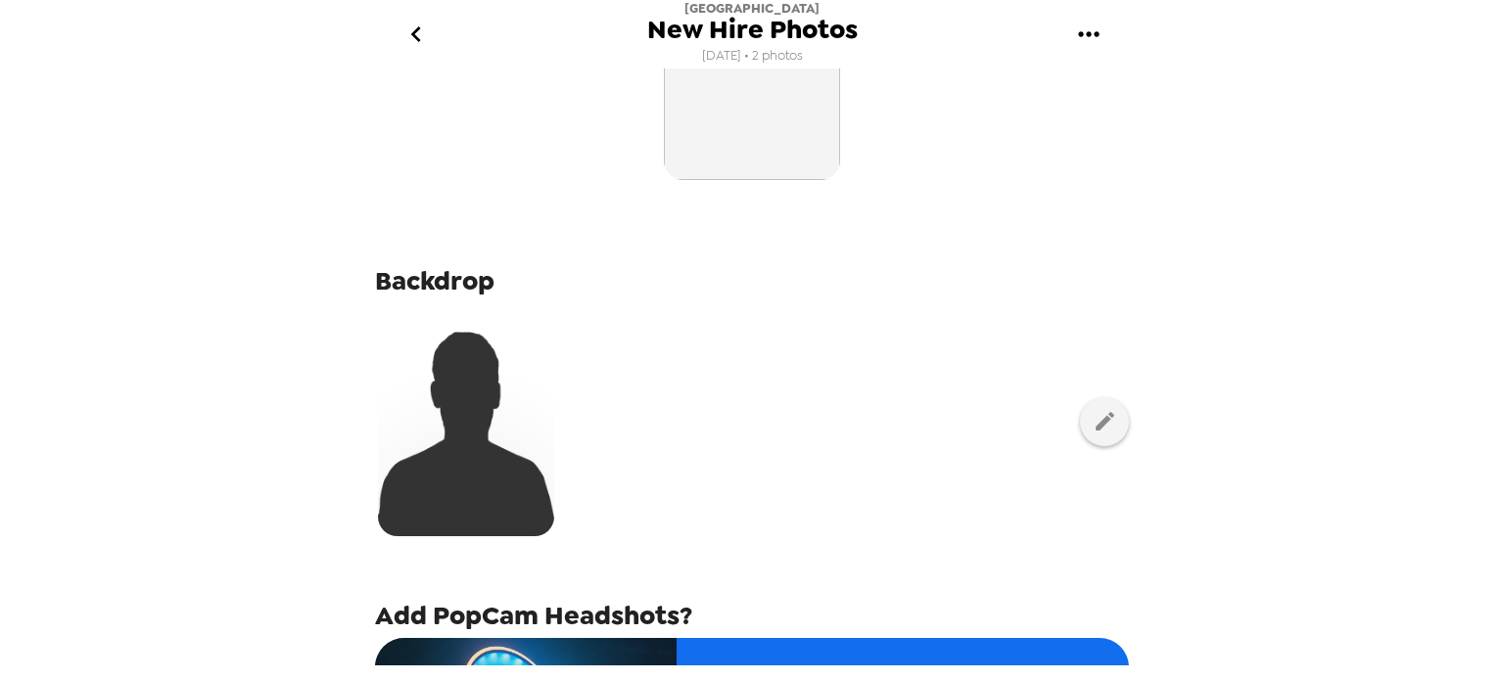
scroll to position [0, 0]
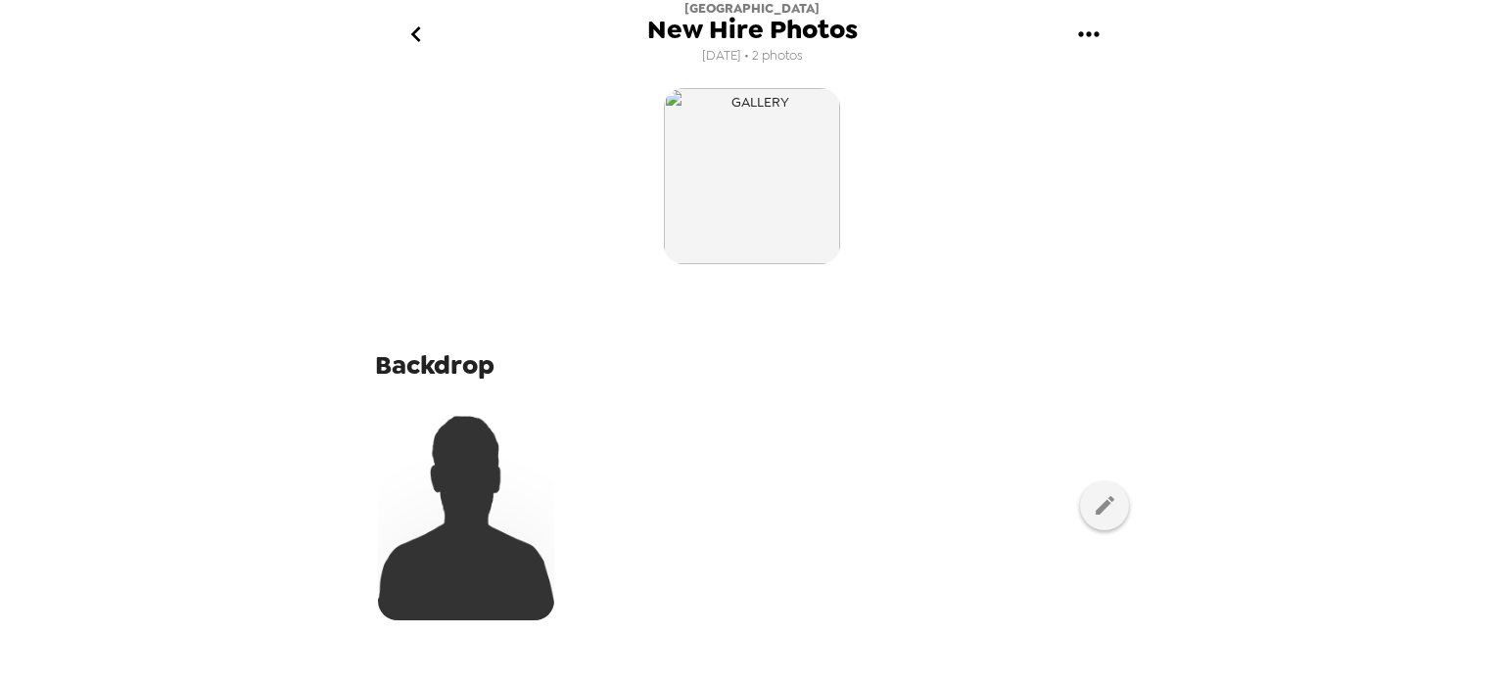
click at [415, 34] on icon "go back" at bounding box center [415, 34] width 31 height 31
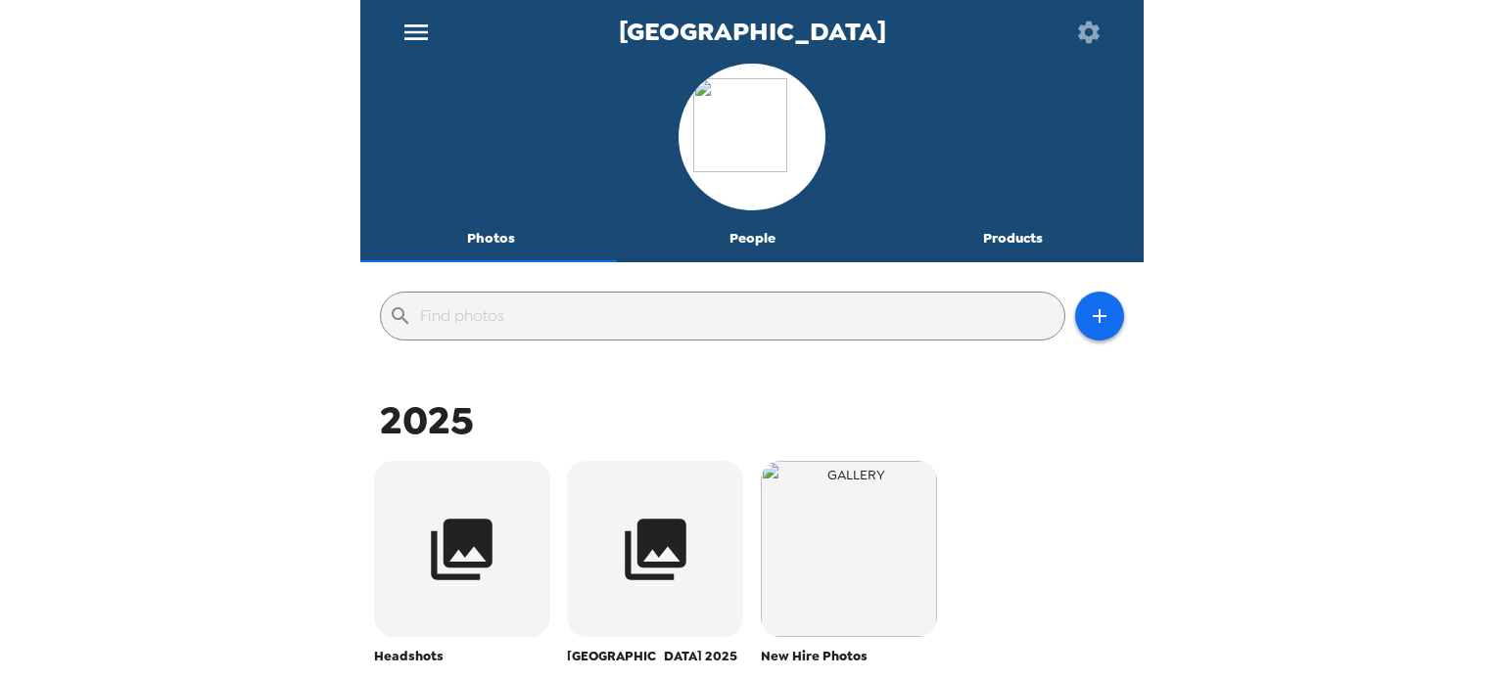
click at [490, 229] on button "Photos" at bounding box center [490, 238] width 261 height 47
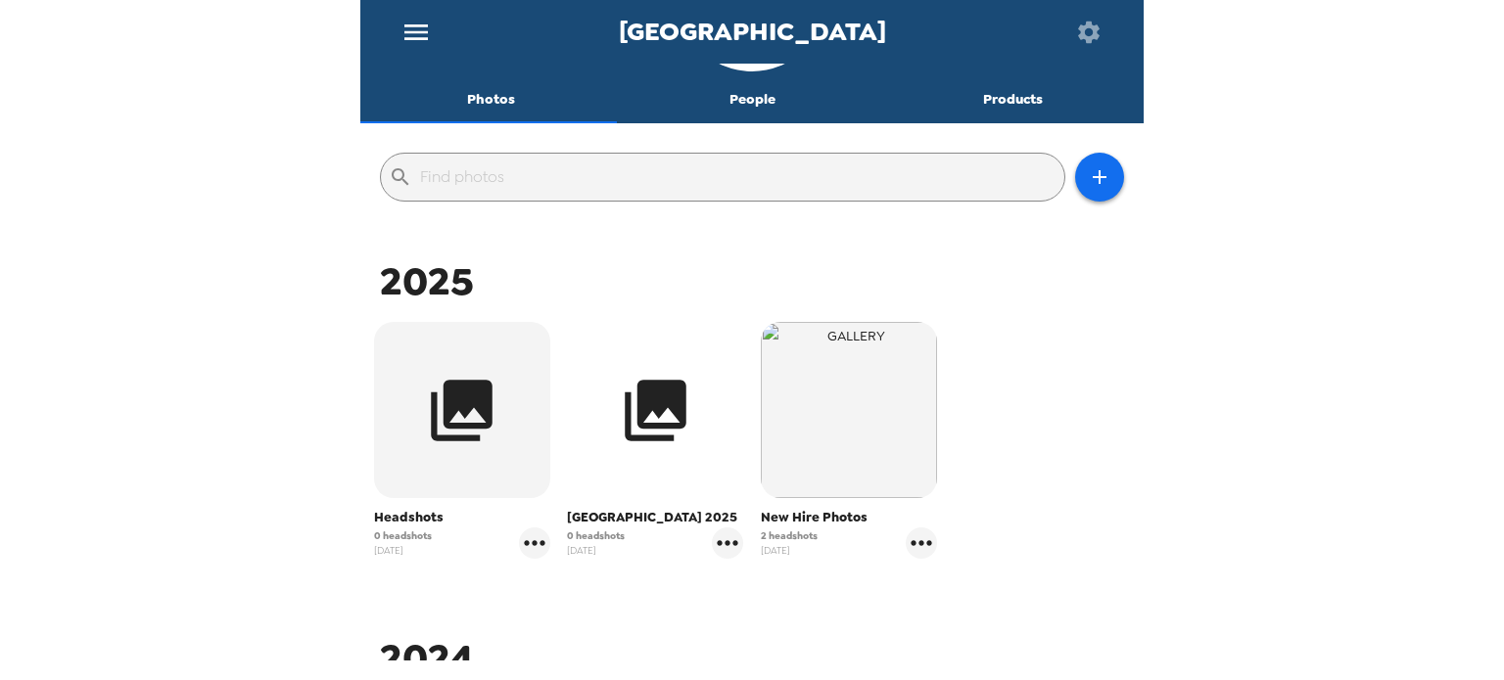
scroll to position [196, 0]
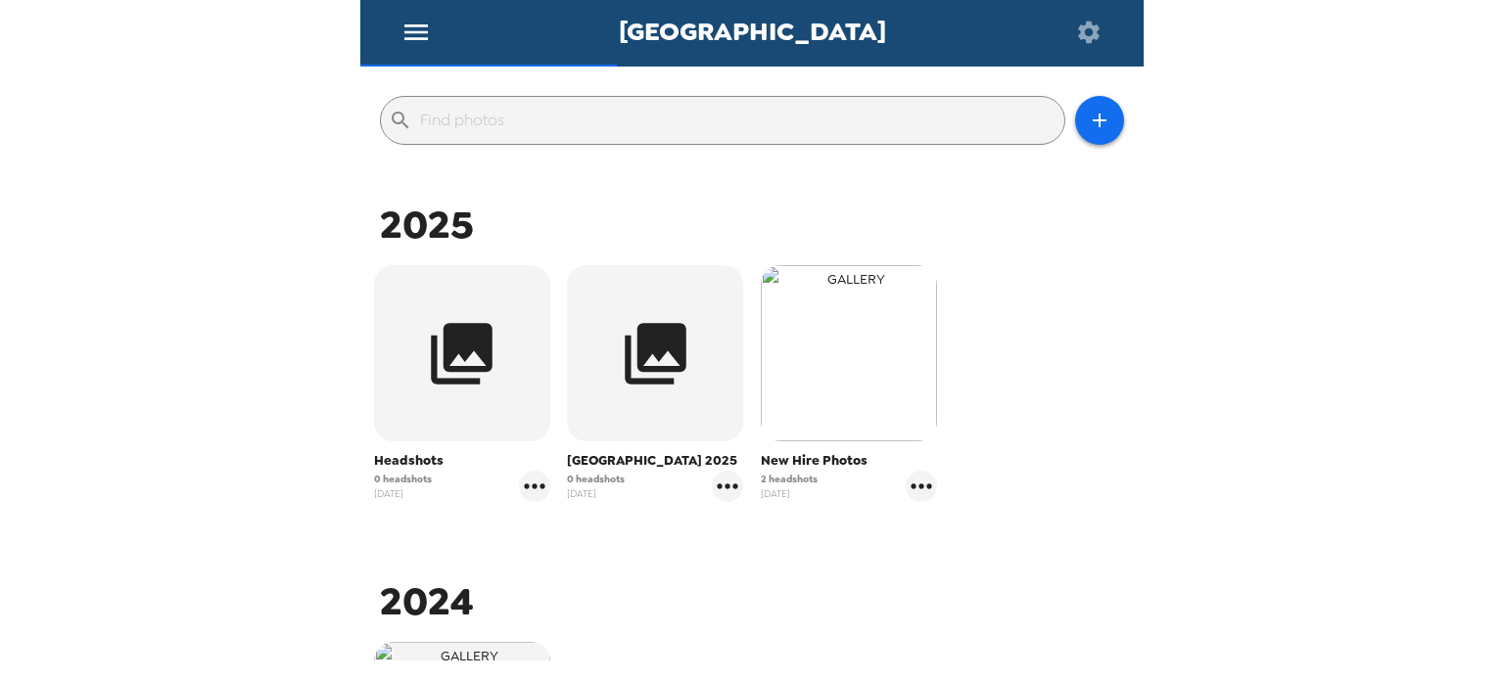
click at [853, 410] on img "button" at bounding box center [849, 353] width 176 height 176
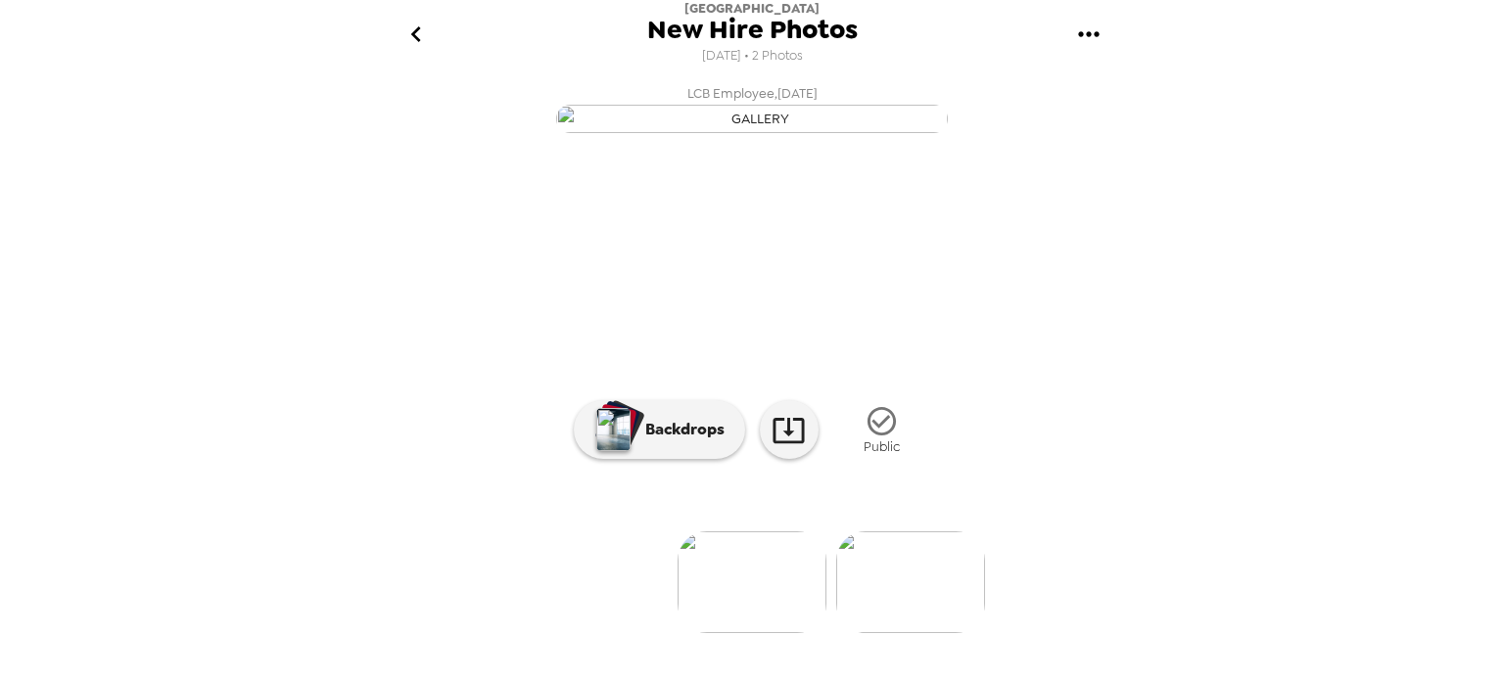
scroll to position [180, 0]
click at [869, 436] on icon "button" at bounding box center [882, 421] width 28 height 28
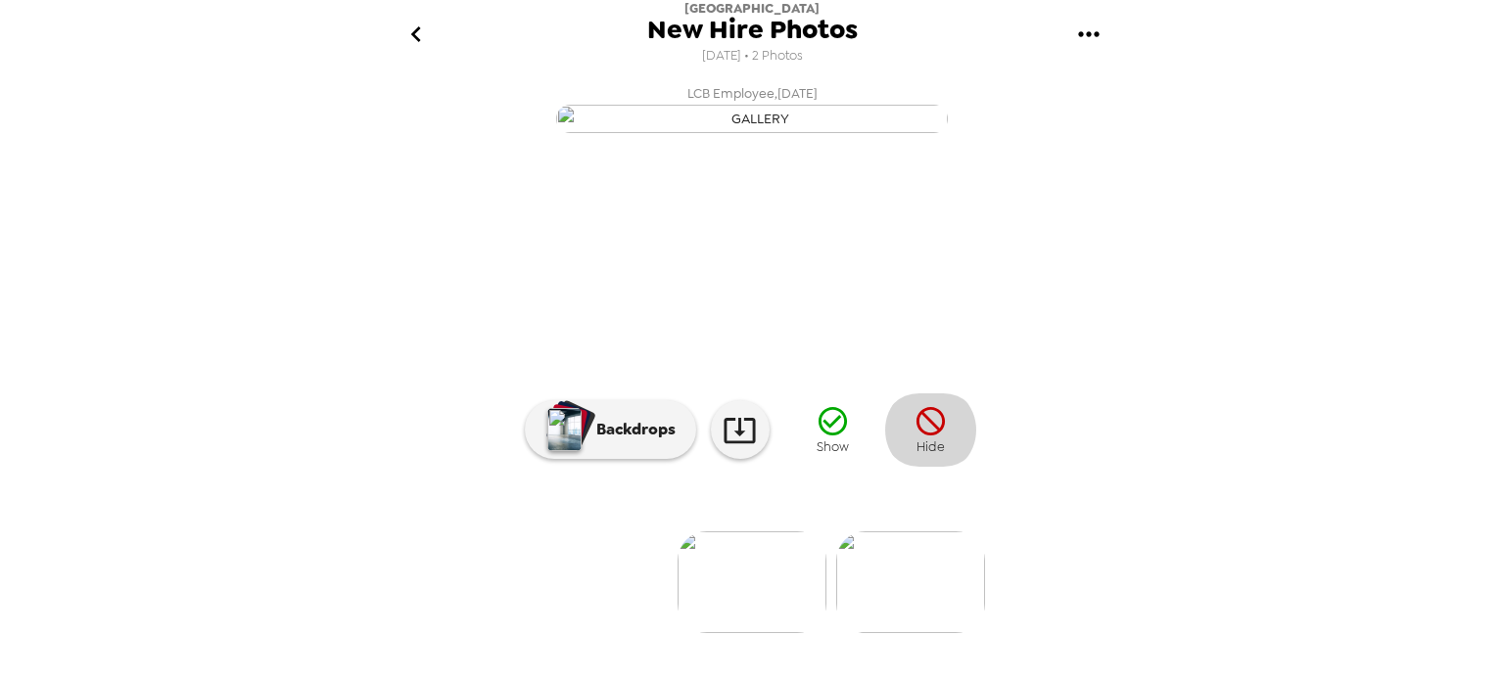
click at [933, 439] on icon "button" at bounding box center [931, 421] width 34 height 34
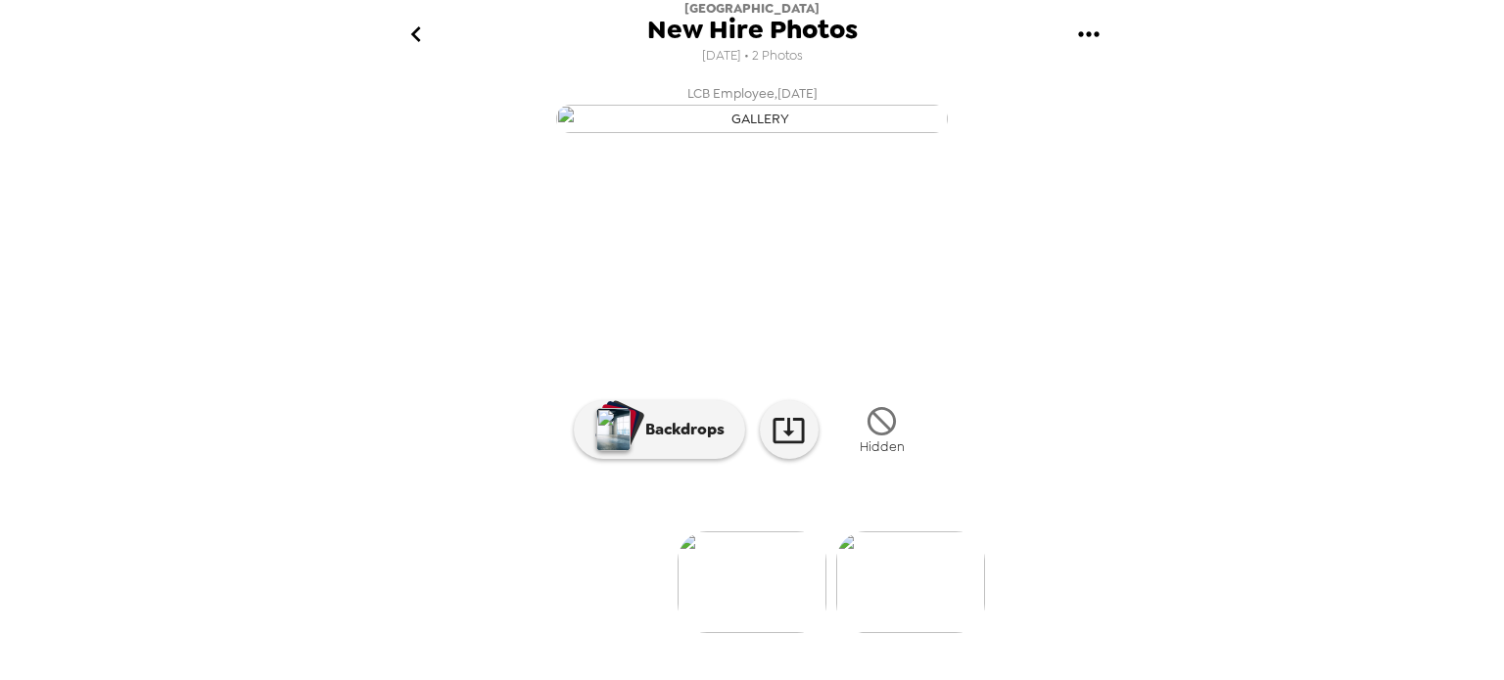
click at [844, 133] on img "button" at bounding box center [752, 119] width 392 height 28
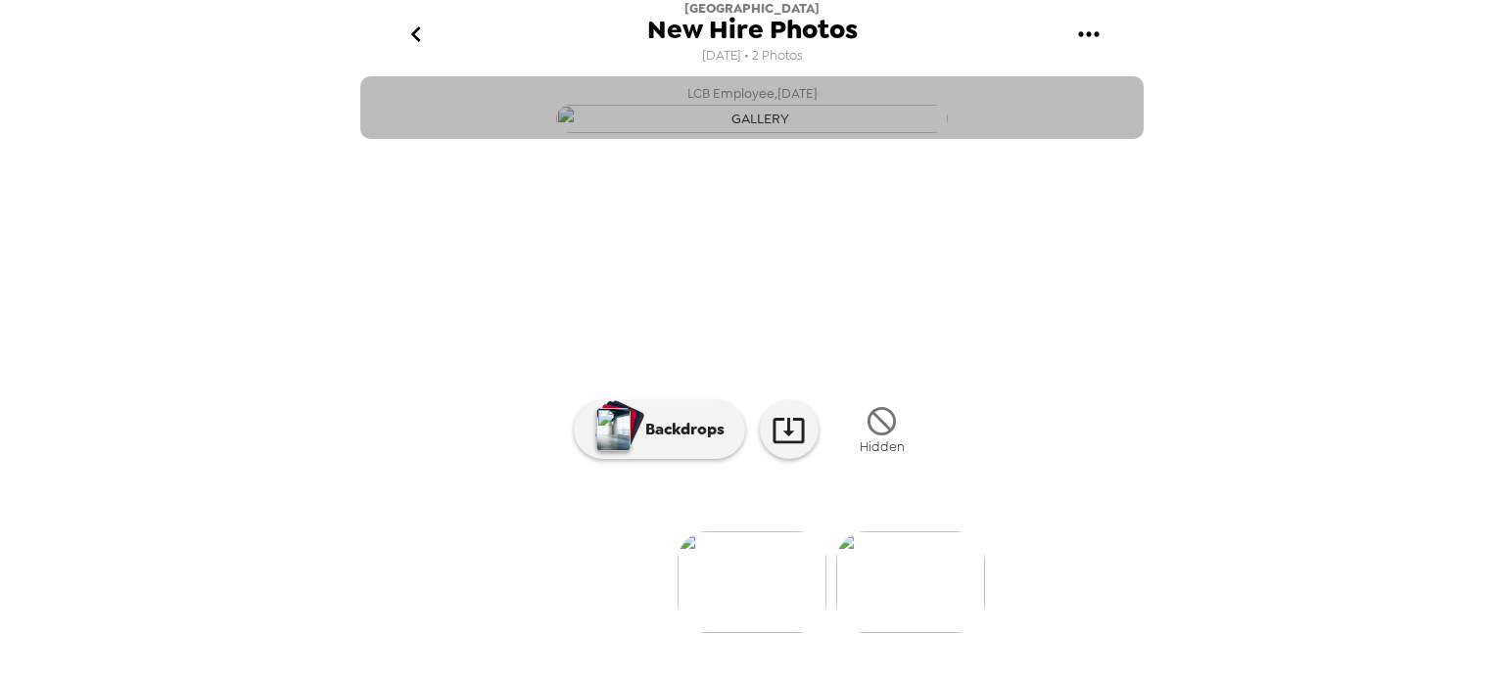
click at [844, 133] on img "button" at bounding box center [752, 119] width 392 height 28
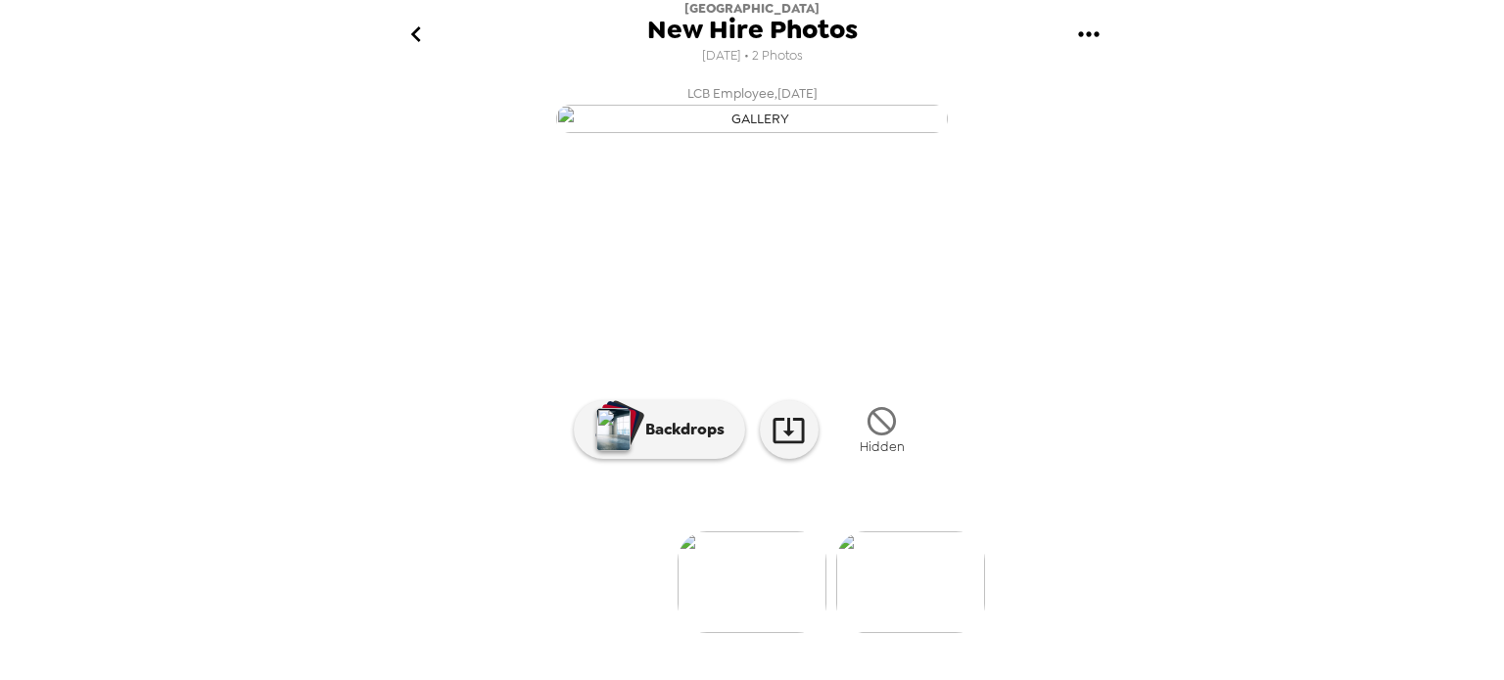
click at [757, 633] on img at bounding box center [752, 583] width 149 height 102
click at [901, 618] on img at bounding box center [910, 583] width 149 height 102
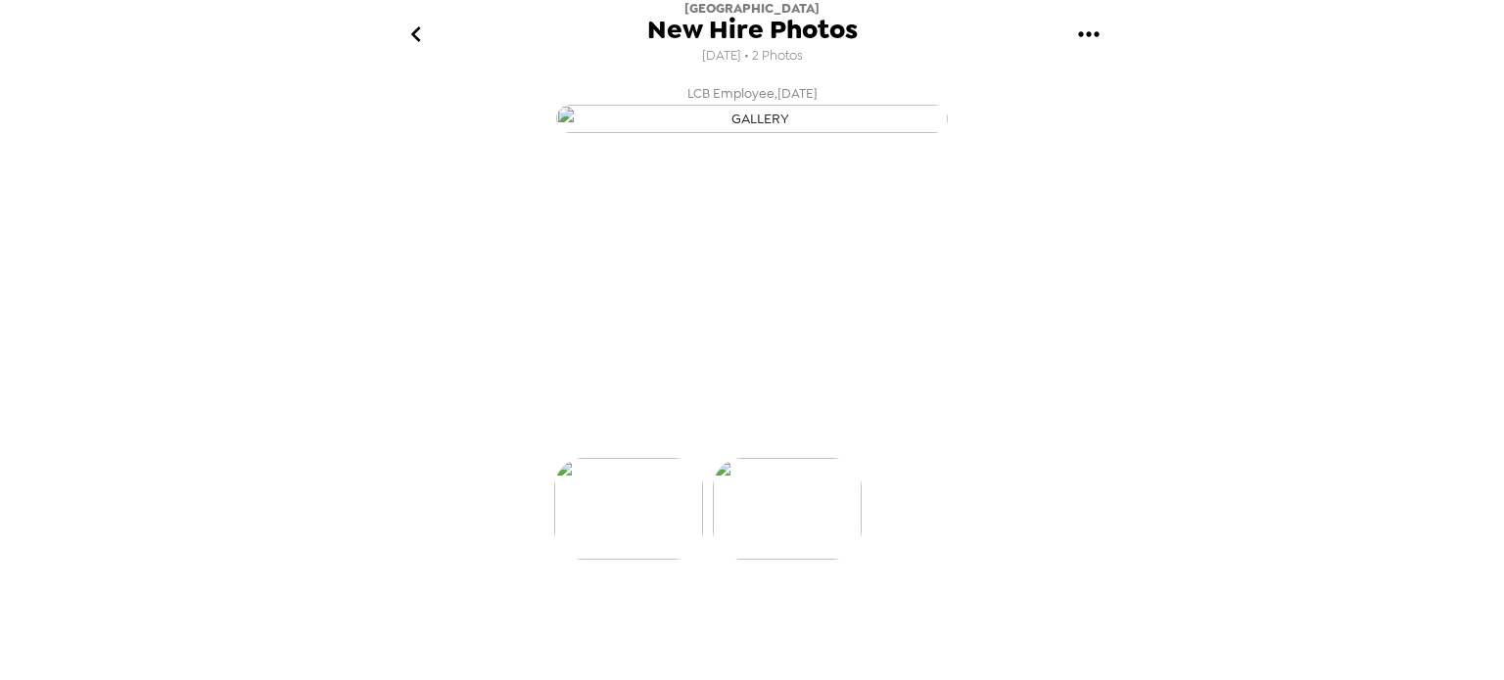
scroll to position [0, 157]
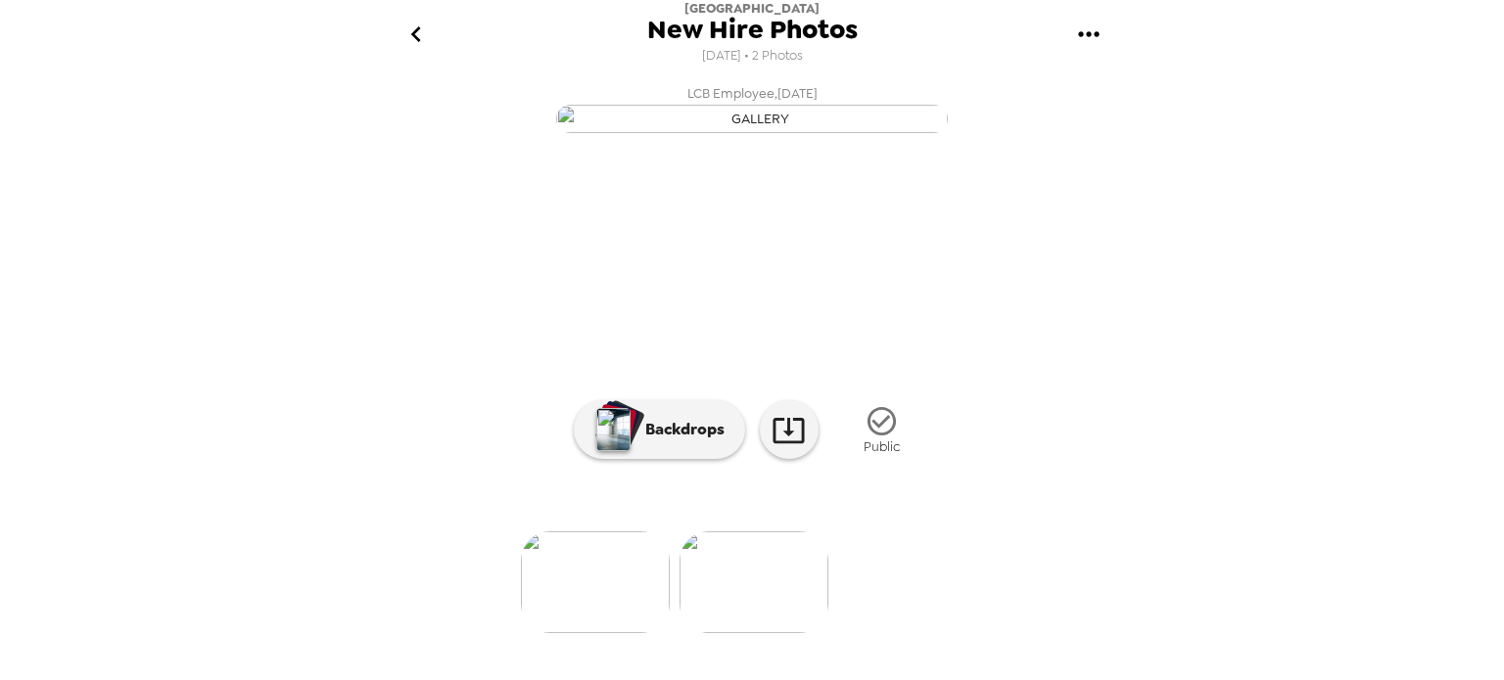
click at [881, 439] on icon "button" at bounding box center [882, 421] width 34 height 34
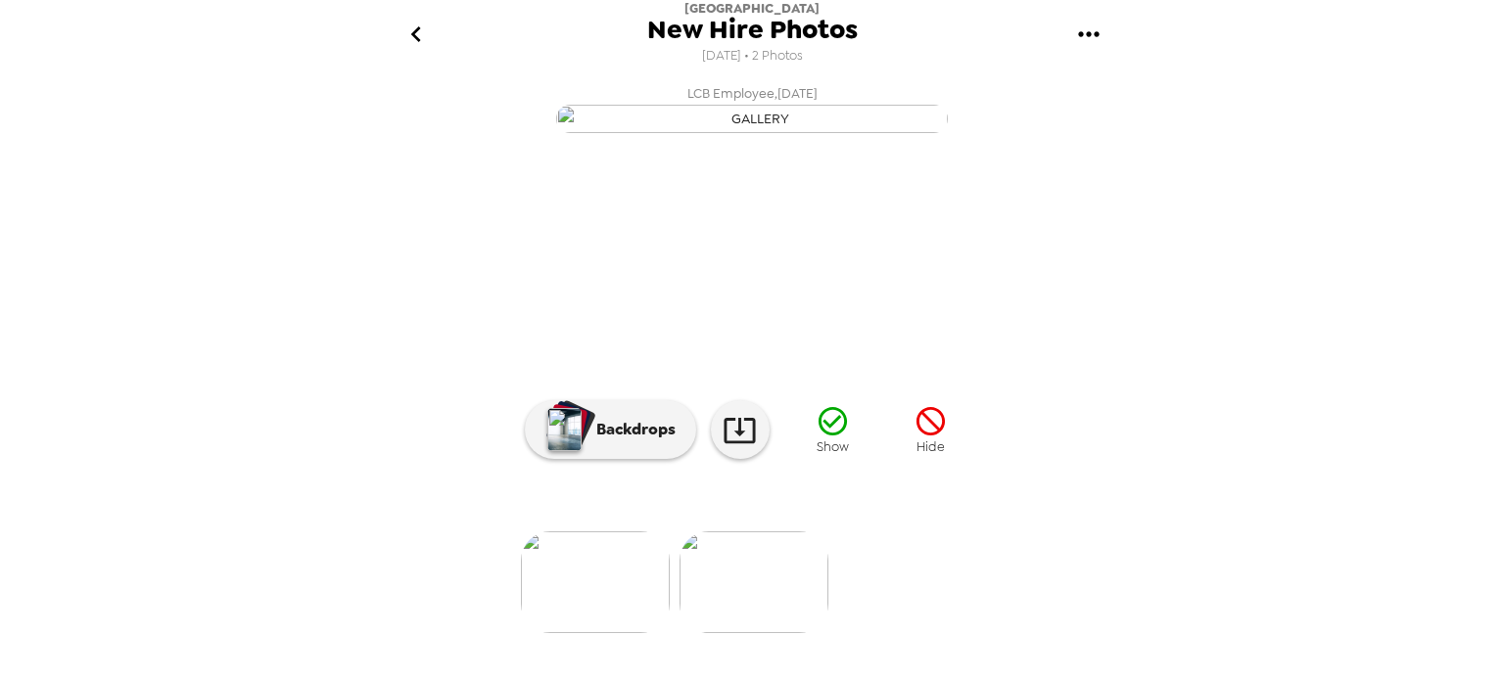
click at [920, 439] on icon "button" at bounding box center [931, 421] width 34 height 34
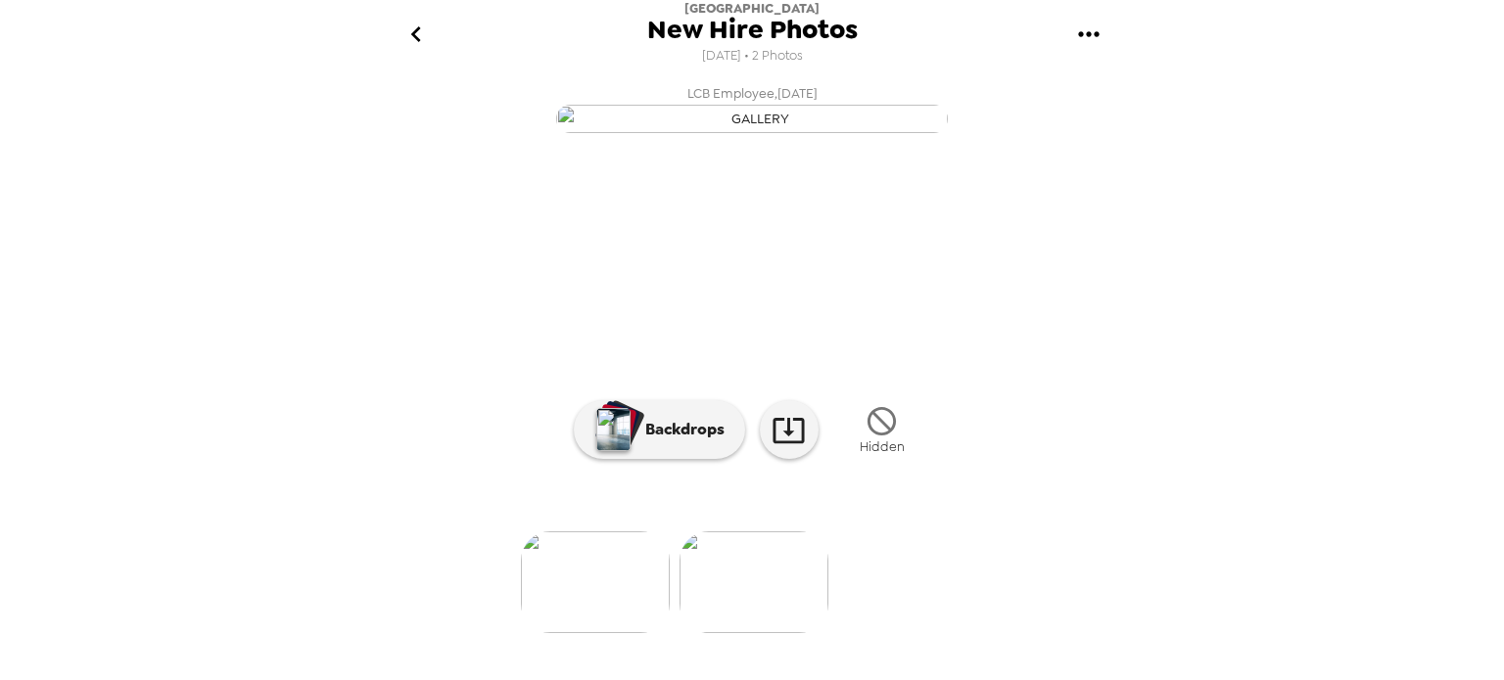
click at [762, 633] on img at bounding box center [754, 583] width 149 height 102
click at [761, 633] on img at bounding box center [754, 583] width 149 height 102
drag, startPoint x: 760, startPoint y: 633, endPoint x: 756, endPoint y: 643, distance: 11.5
click at [756, 633] on img at bounding box center [754, 583] width 149 height 102
click at [403, 28] on icon "go back" at bounding box center [415, 34] width 31 height 31
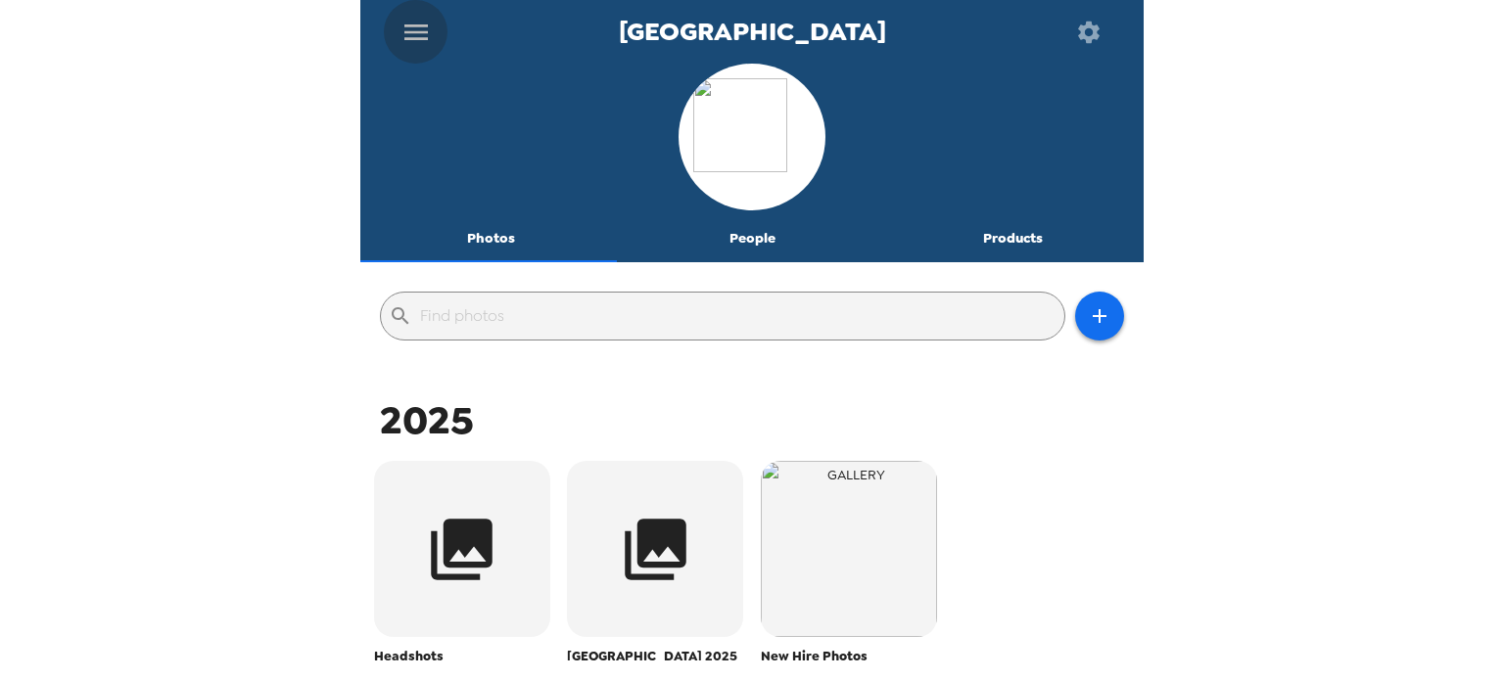
click at [413, 29] on icon "menu" at bounding box center [415, 32] width 31 height 31
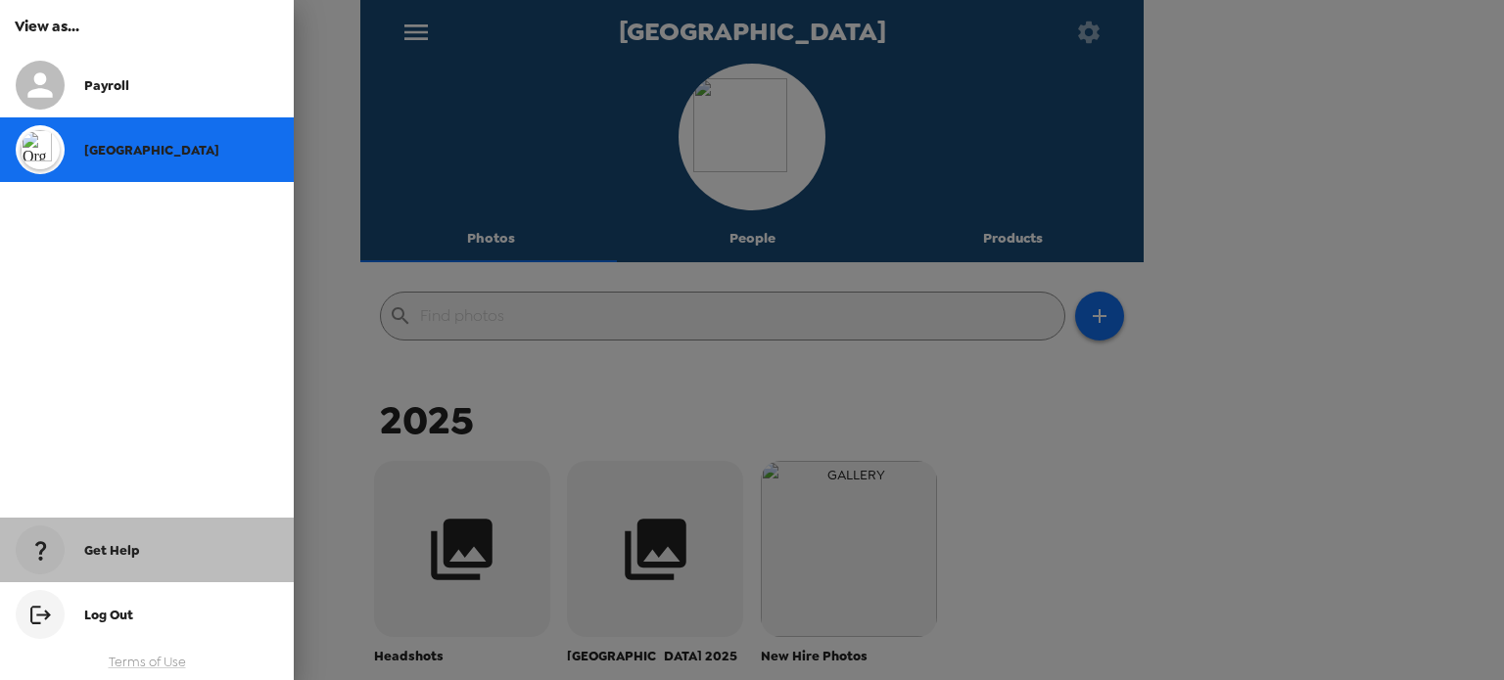
click at [144, 548] on div "Get Help" at bounding box center [181, 550] width 194 height 17
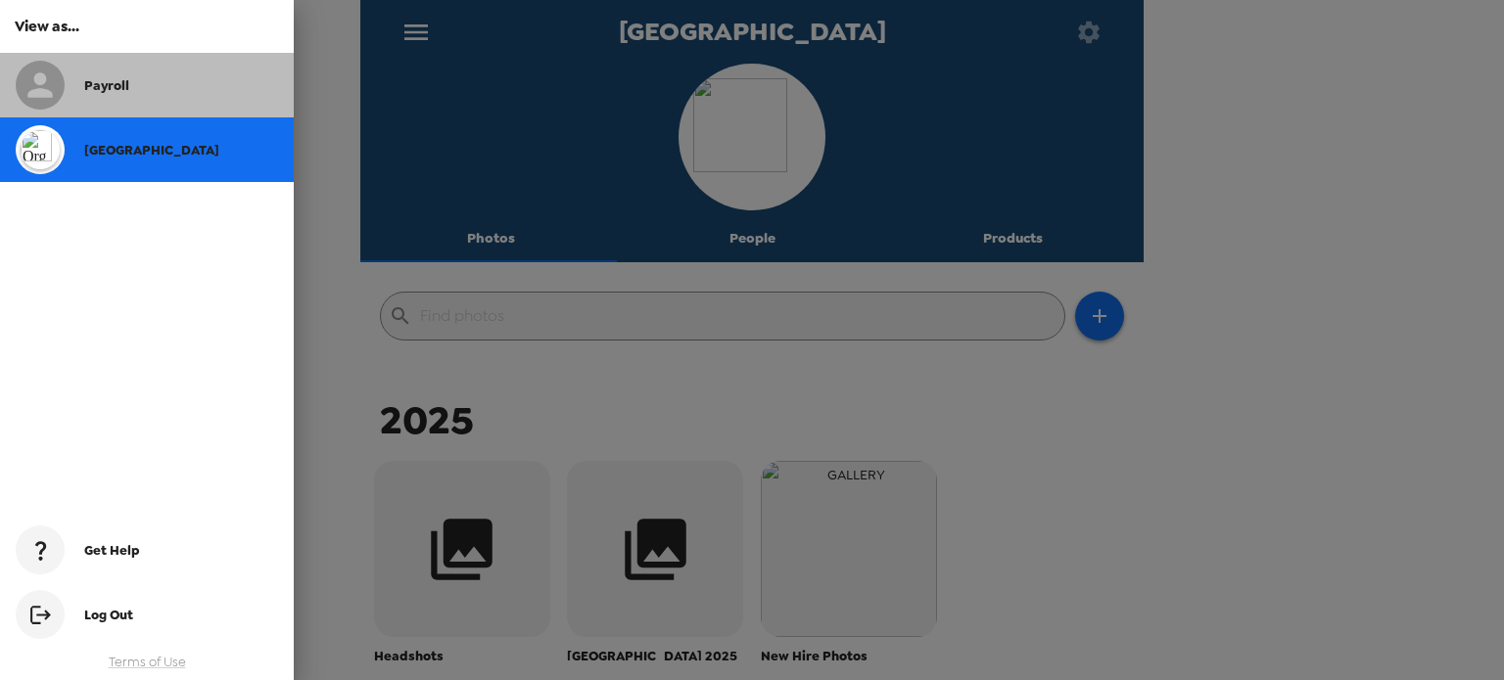
click at [164, 88] on div "Payroll" at bounding box center [181, 85] width 194 height 17
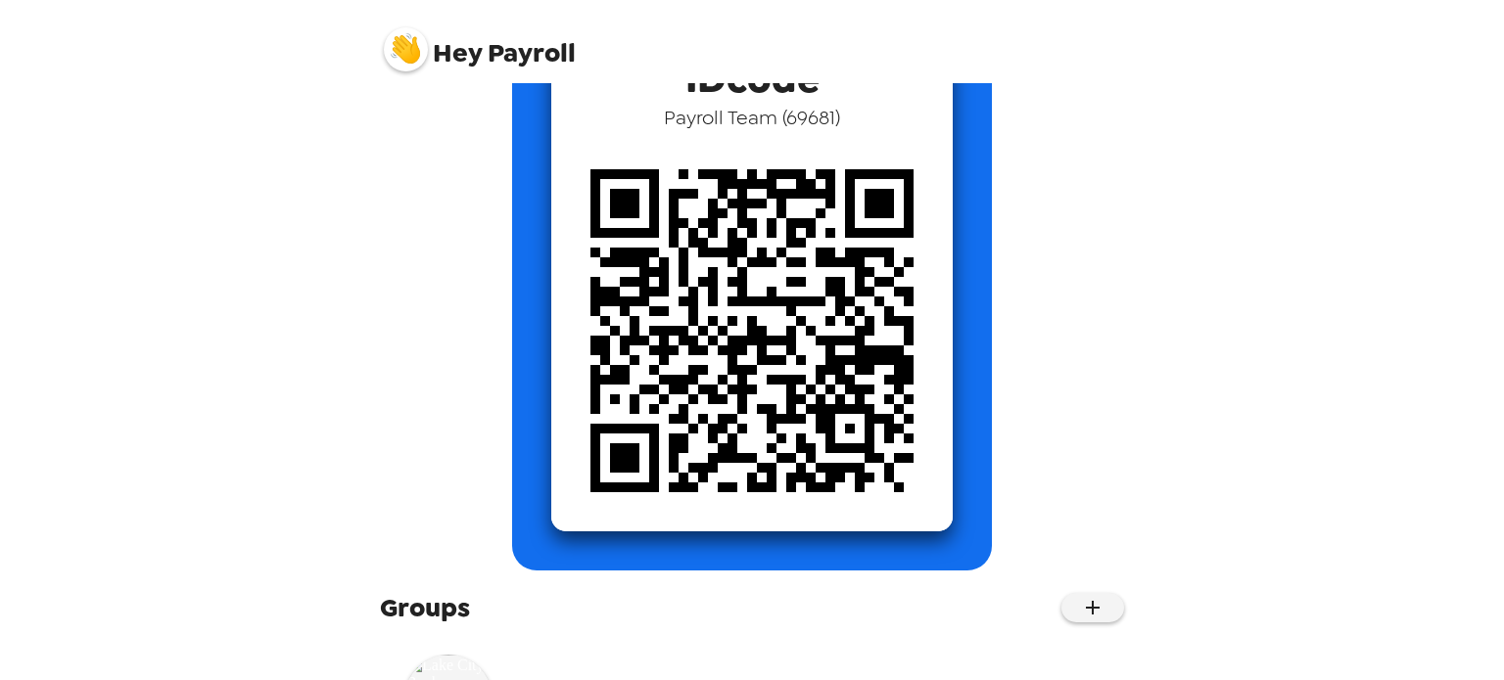
scroll to position [282, 0]
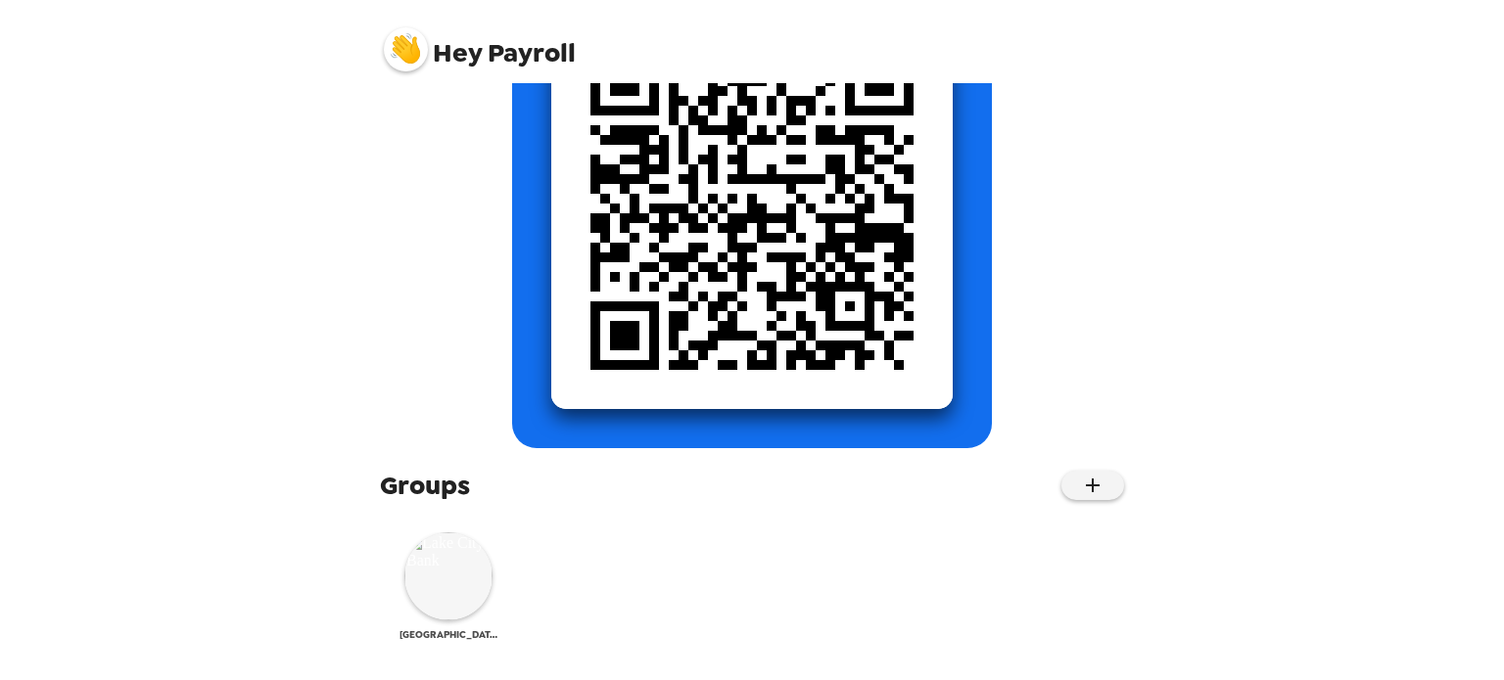
click at [453, 587] on img at bounding box center [448, 577] width 88 height 88
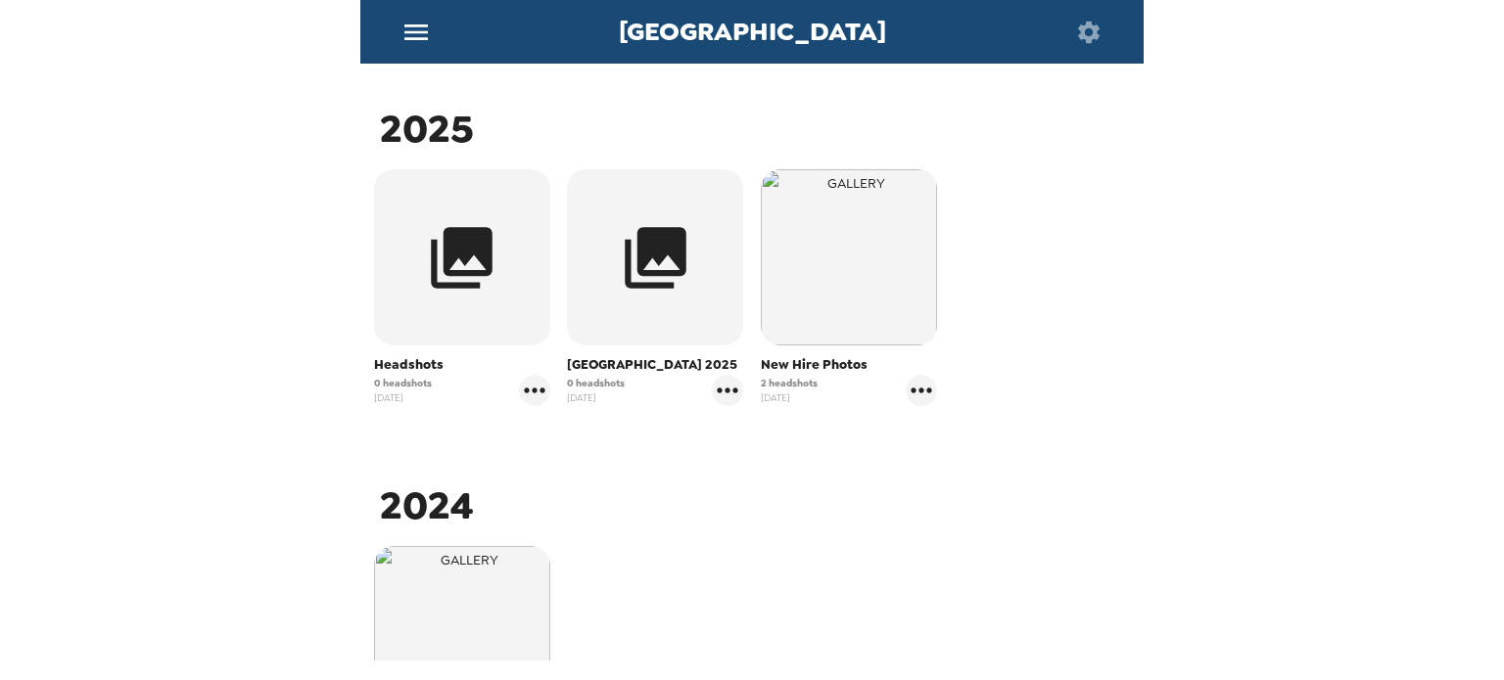
scroll to position [196, 0]
